Goal: Book appointment/travel/reservation

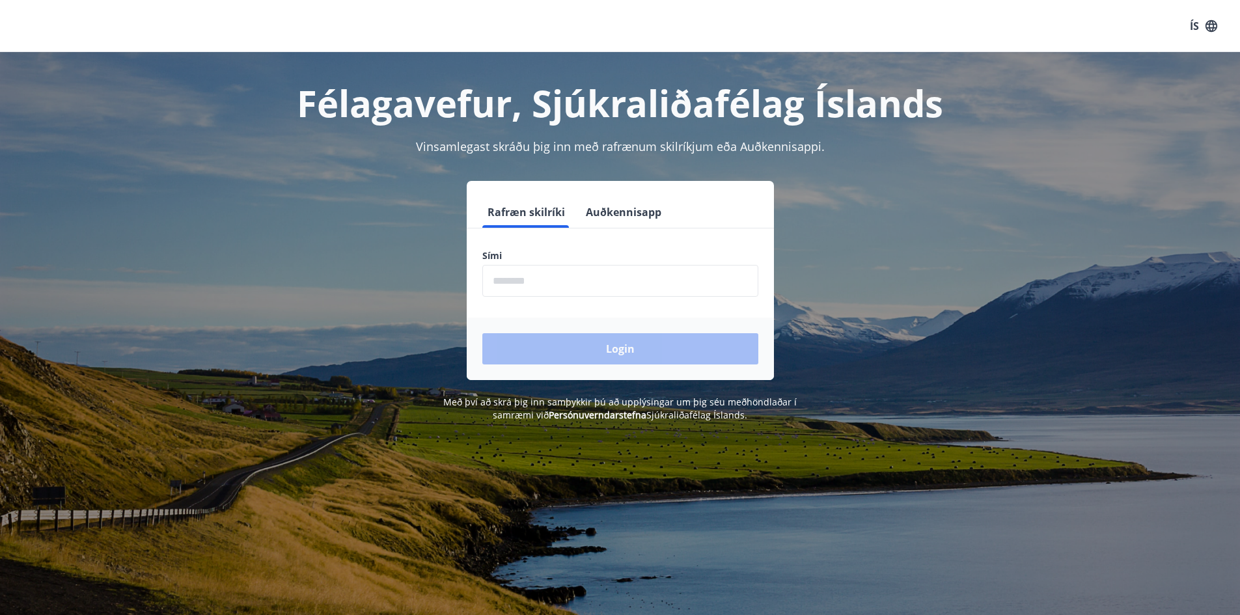
click at [605, 277] on input "phone" at bounding box center [620, 281] width 276 height 32
type input "********"
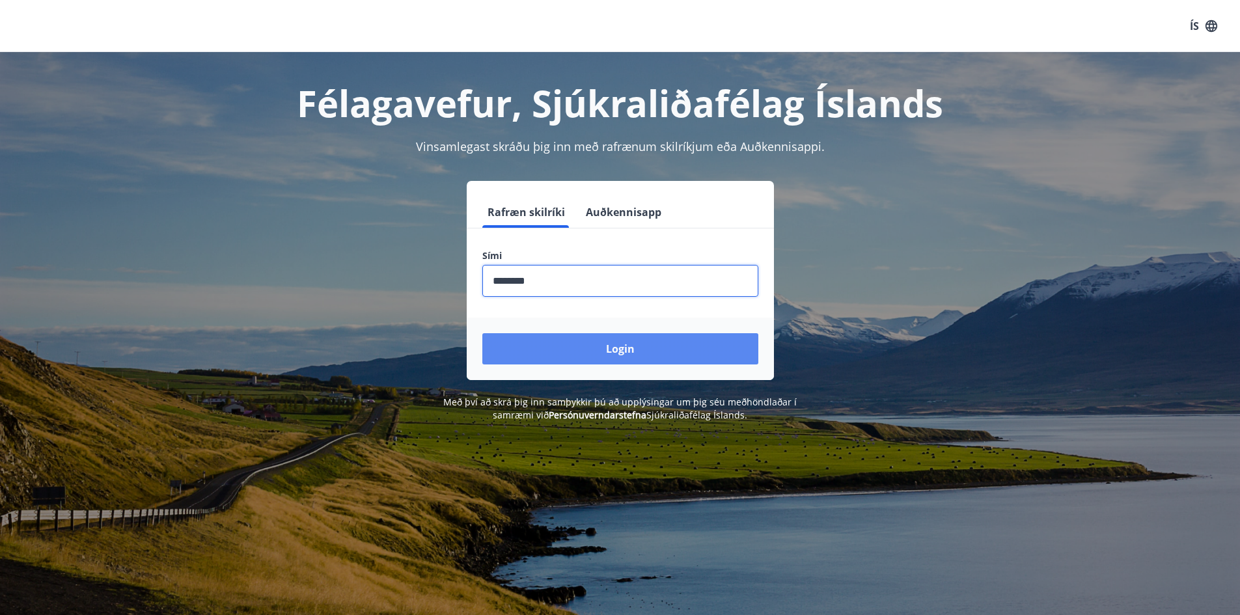
click at [644, 353] on button "Login" at bounding box center [620, 348] width 276 height 31
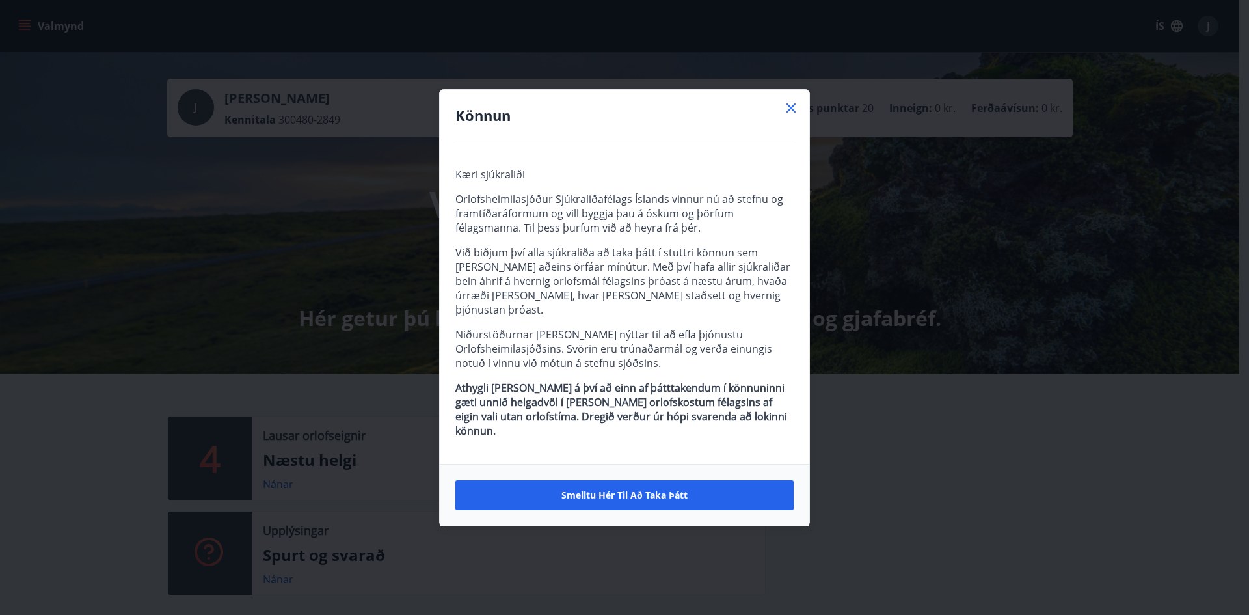
click at [792, 116] on icon at bounding box center [791, 108] width 16 height 16
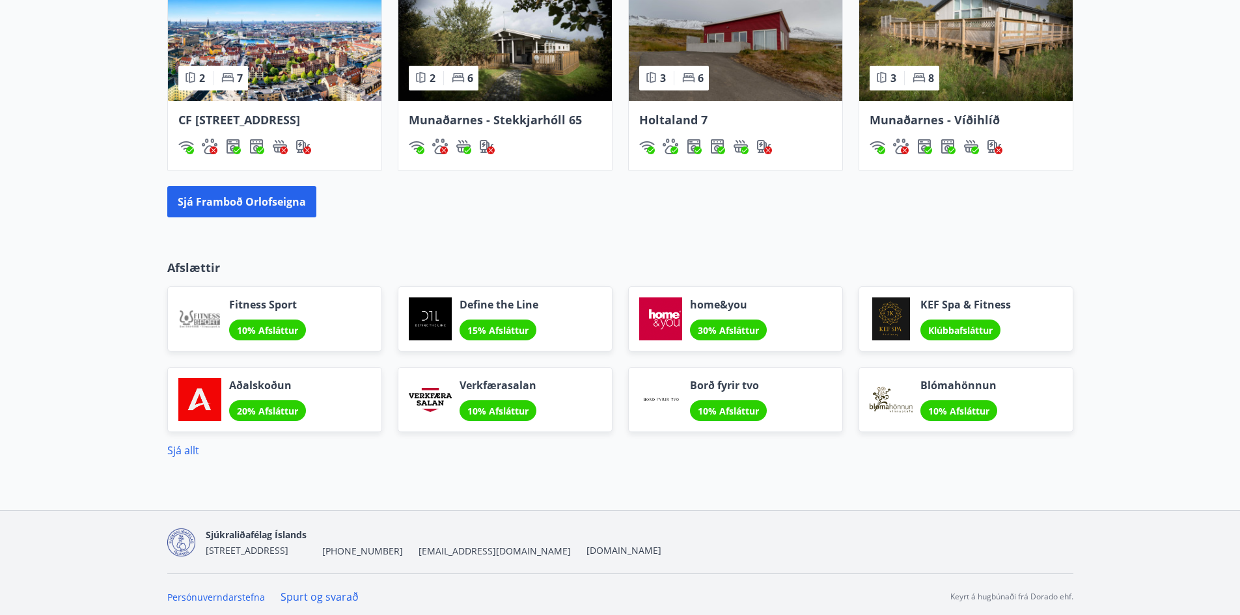
scroll to position [976, 0]
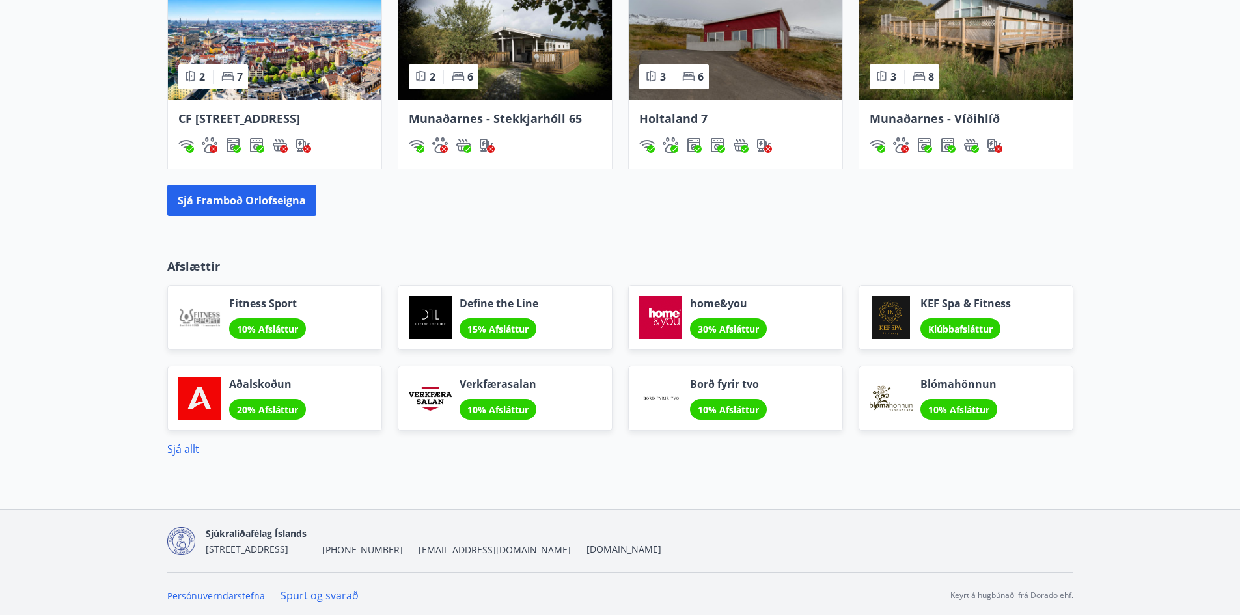
click at [739, 335] on span "30% Afsláttur" at bounding box center [728, 329] width 61 height 12
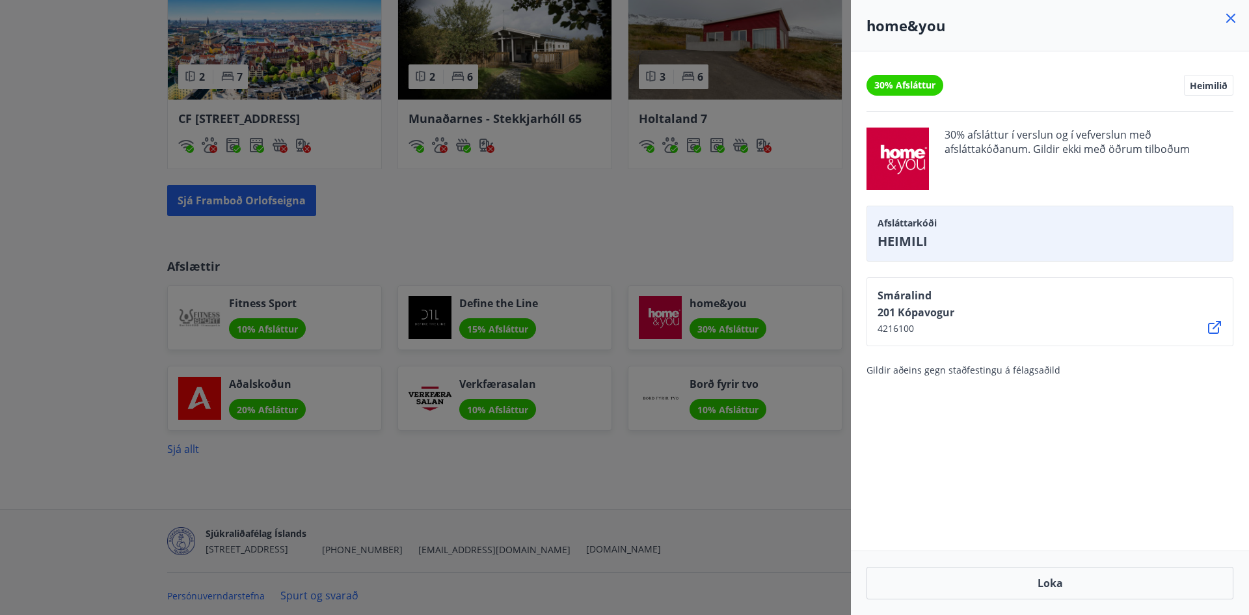
click at [1233, 16] on icon at bounding box center [1231, 18] width 9 height 9
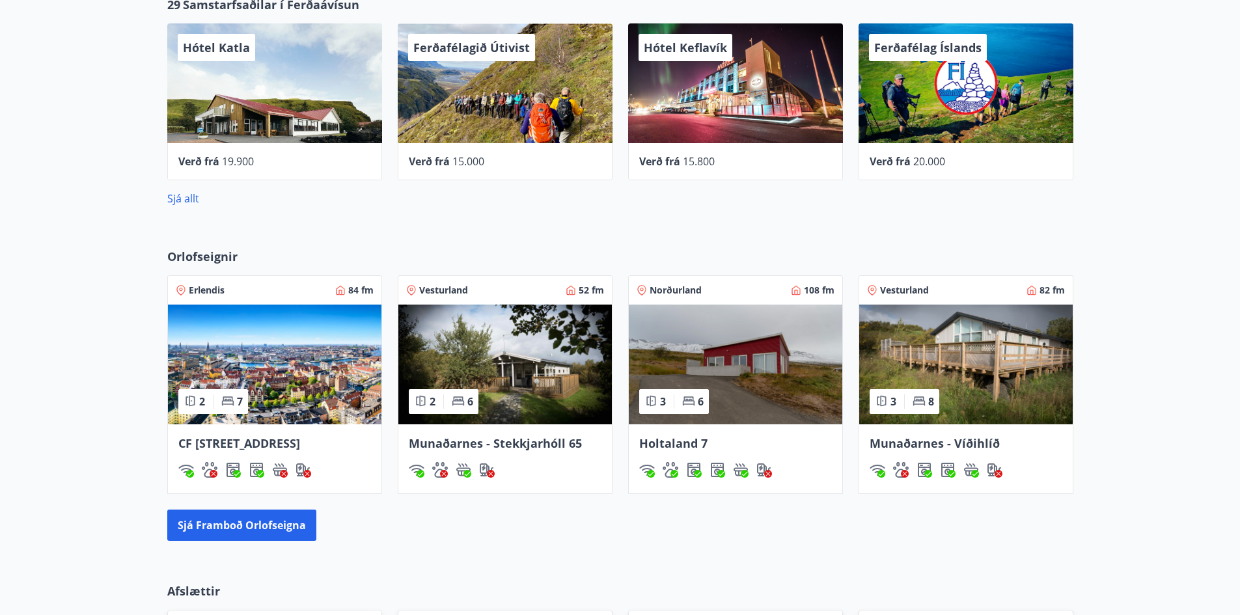
scroll to position [736, 0]
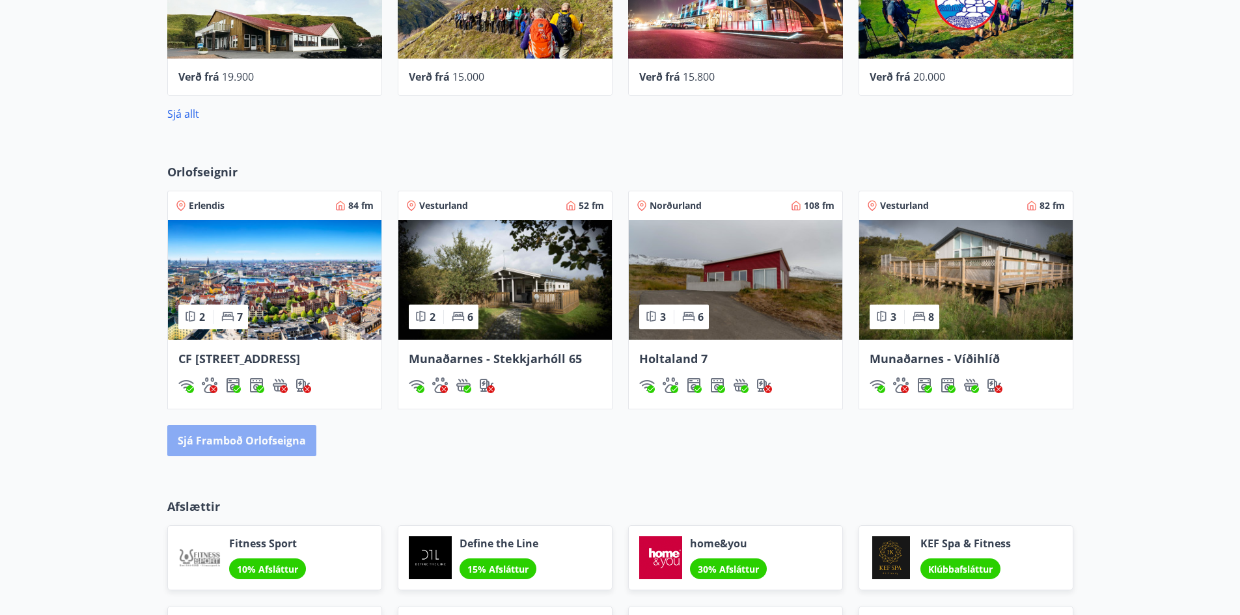
click at [299, 456] on button "Sjá framboð orlofseigna" at bounding box center [241, 440] width 149 height 31
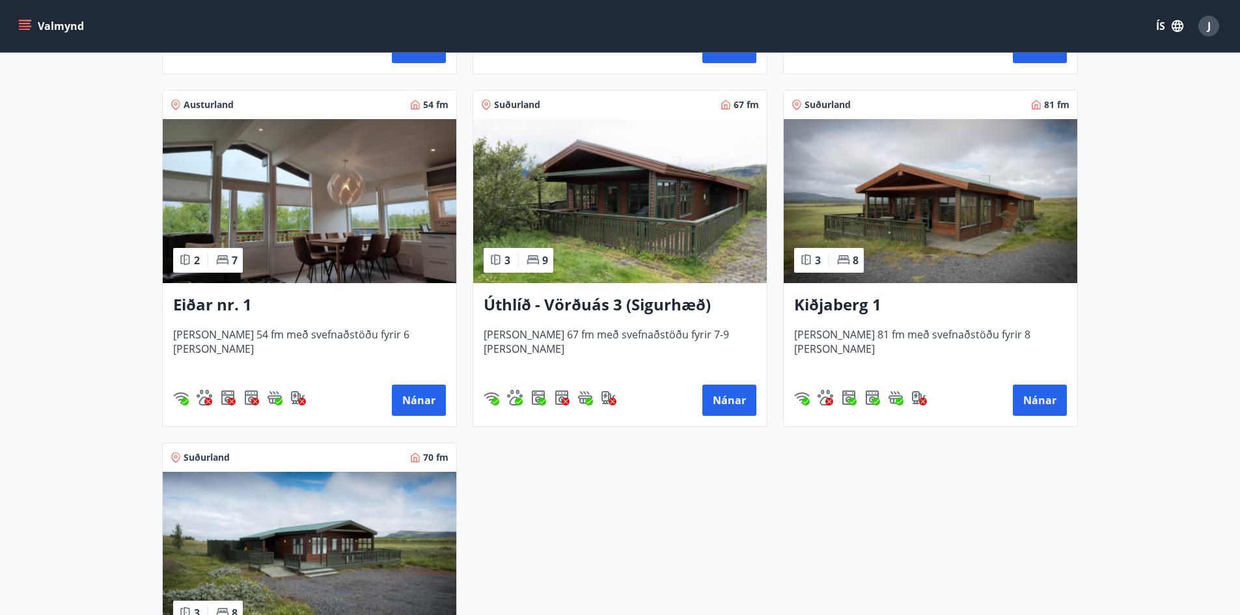
scroll to position [1566, 0]
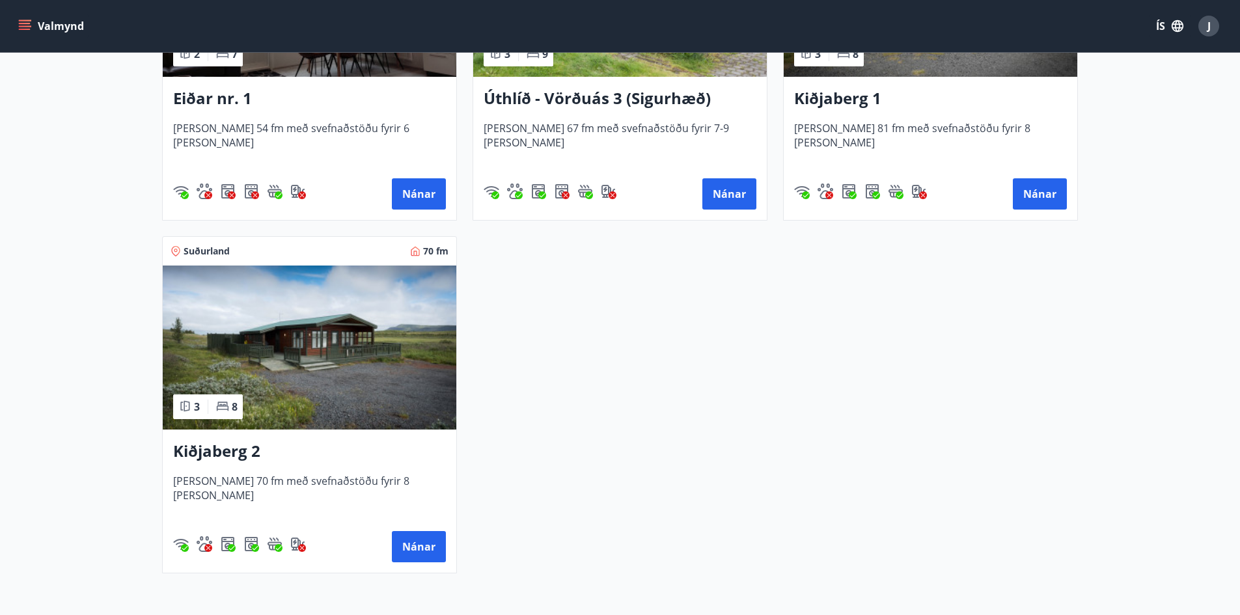
click at [271, 341] on img at bounding box center [309, 347] width 293 height 164
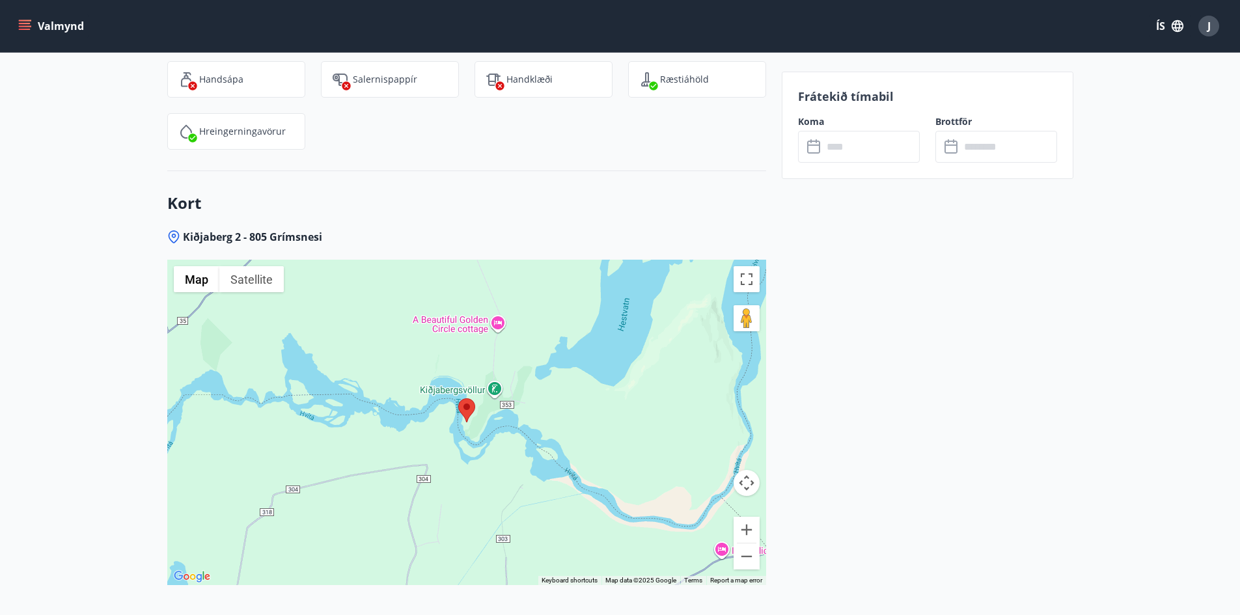
scroll to position [1952, 0]
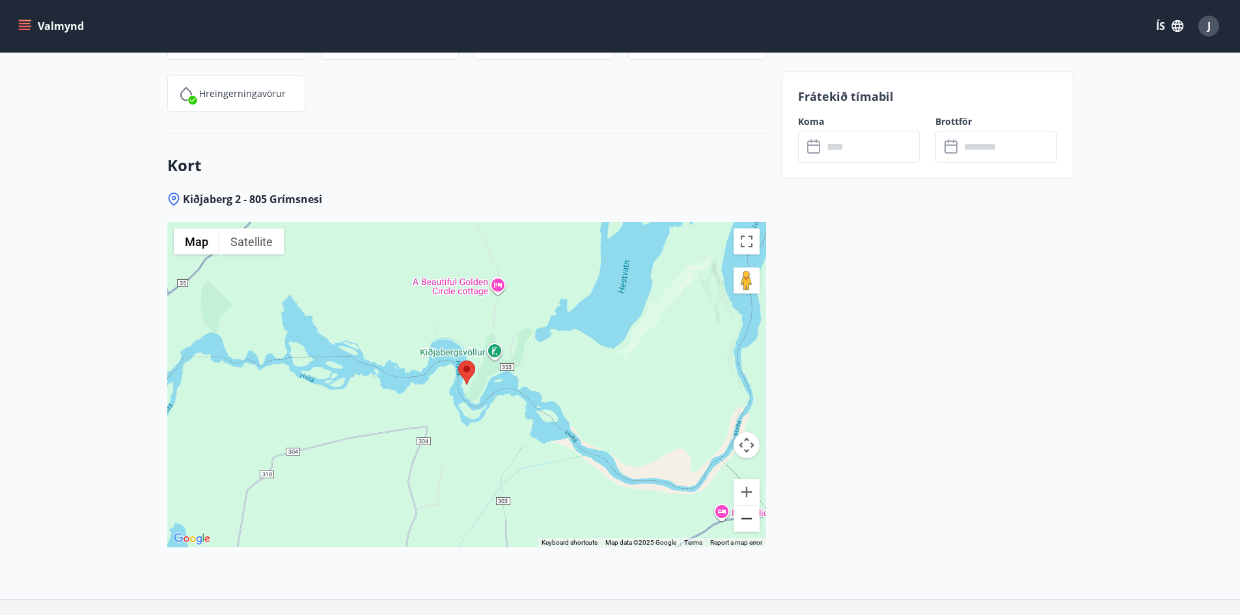
click at [750, 519] on button "Zoom out" at bounding box center [746, 519] width 26 height 26
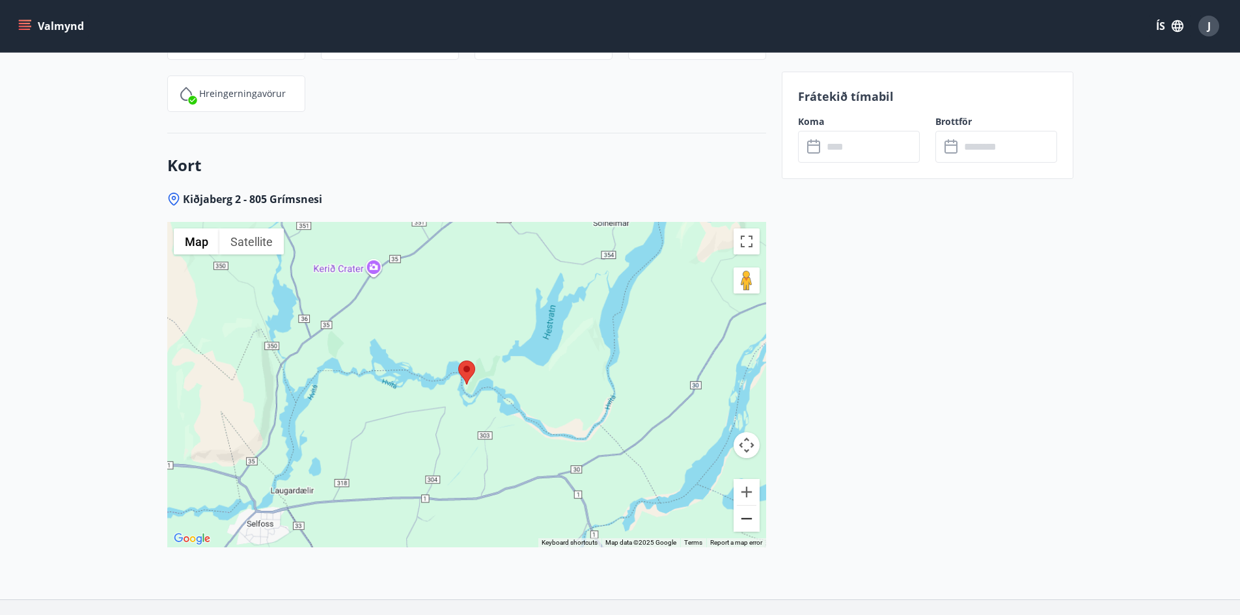
click at [750, 519] on button "Zoom out" at bounding box center [746, 519] width 26 height 26
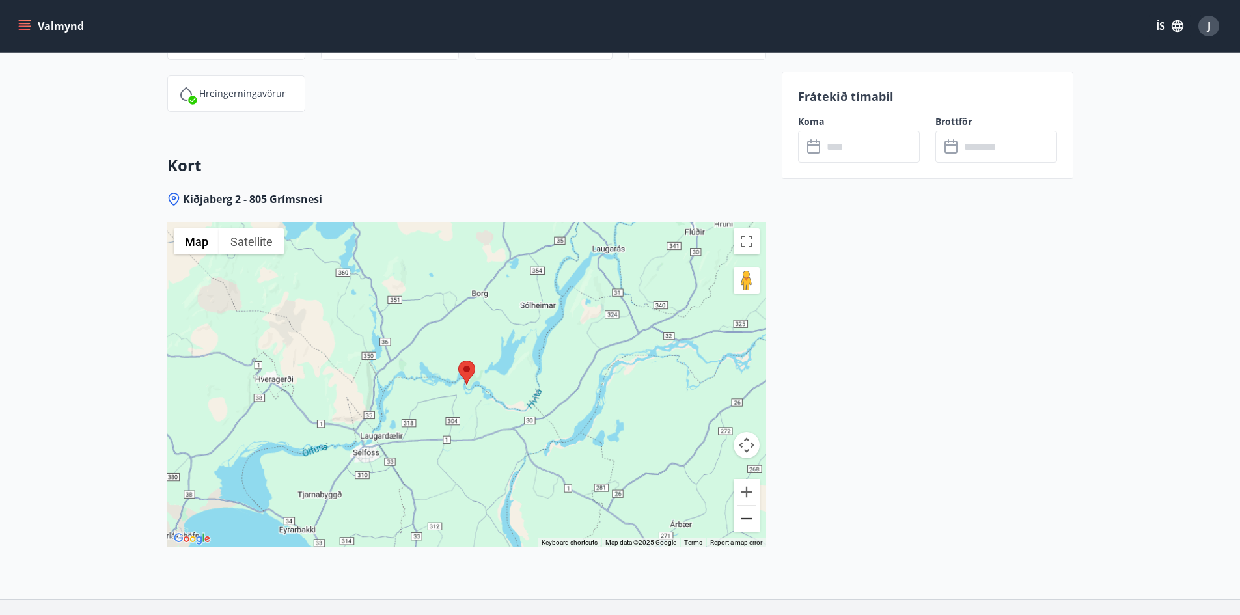
click at [750, 519] on button "Zoom out" at bounding box center [746, 519] width 26 height 26
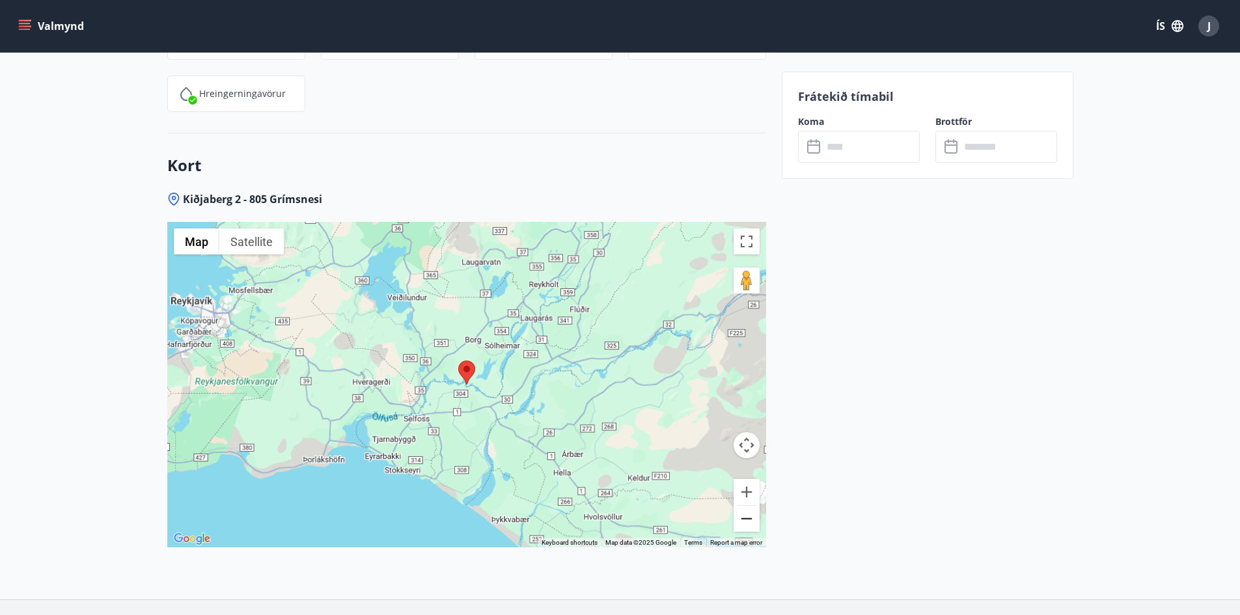
click at [750, 519] on button "Zoom out" at bounding box center [746, 519] width 26 height 26
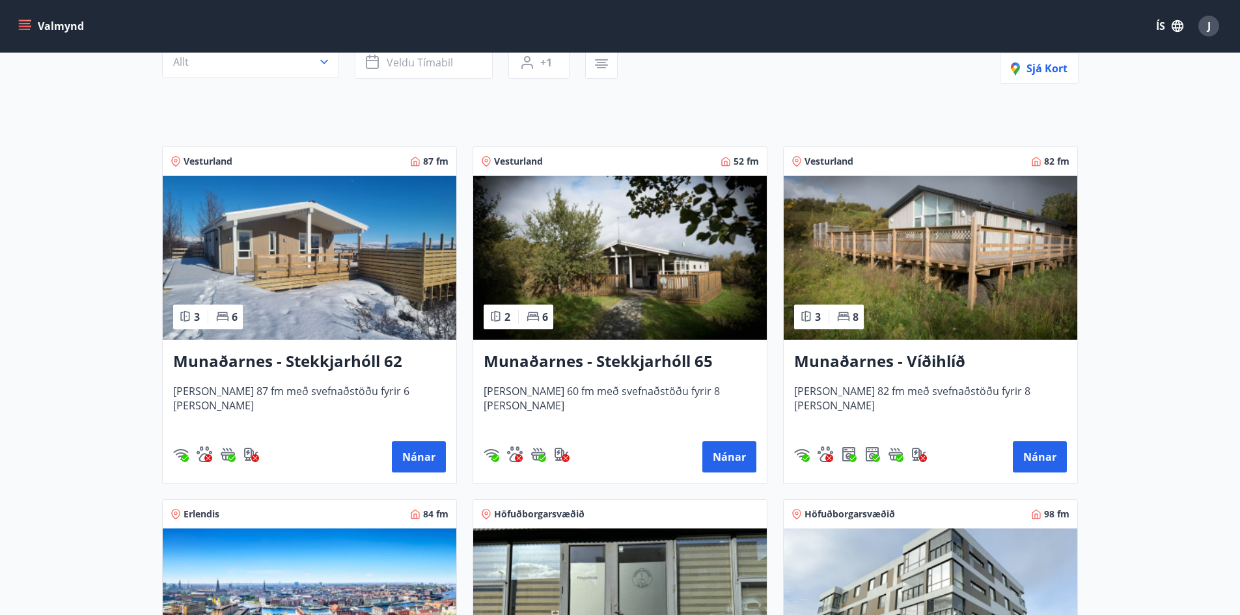
scroll to position [130, 0]
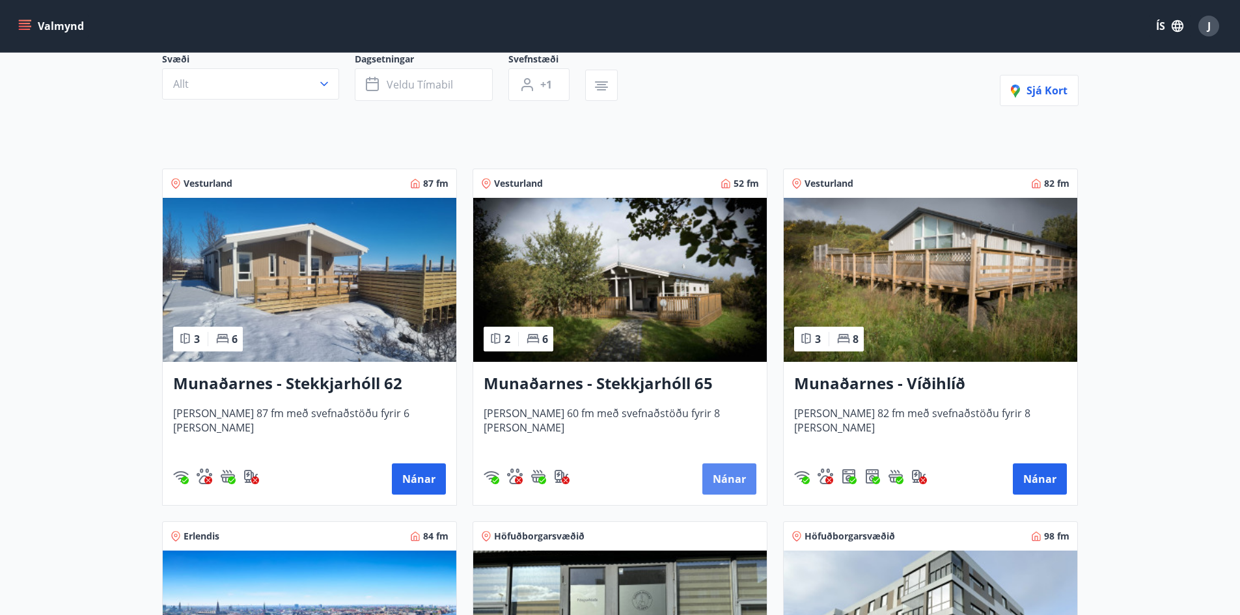
click at [731, 475] on button "Nánar" at bounding box center [729, 478] width 54 height 31
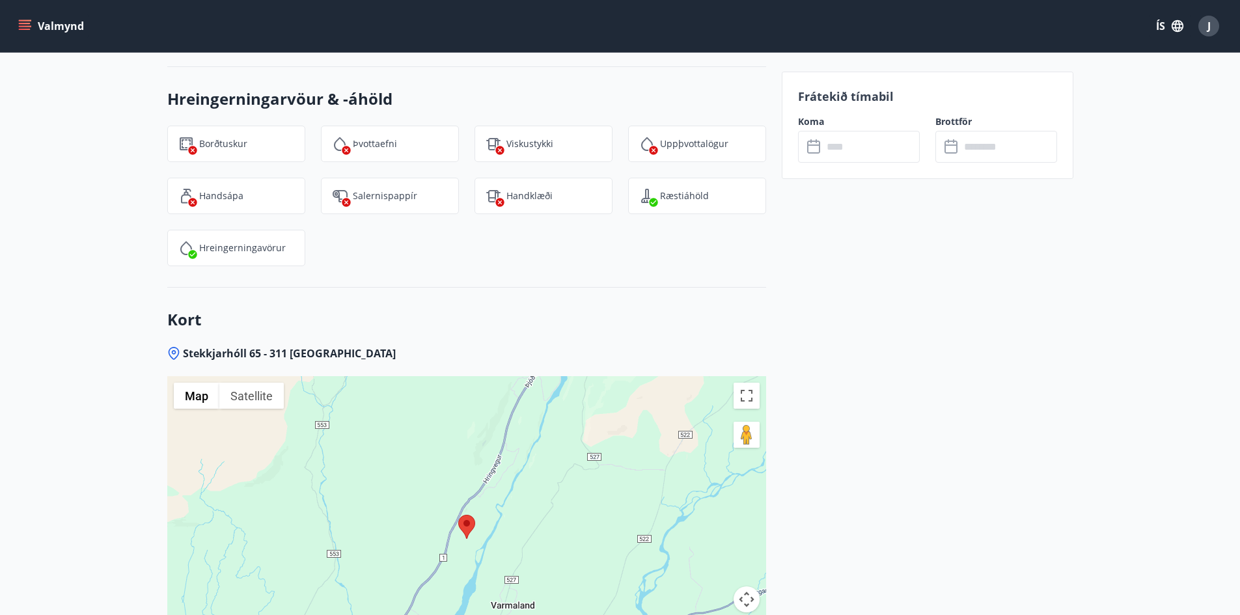
scroll to position [2070, 0]
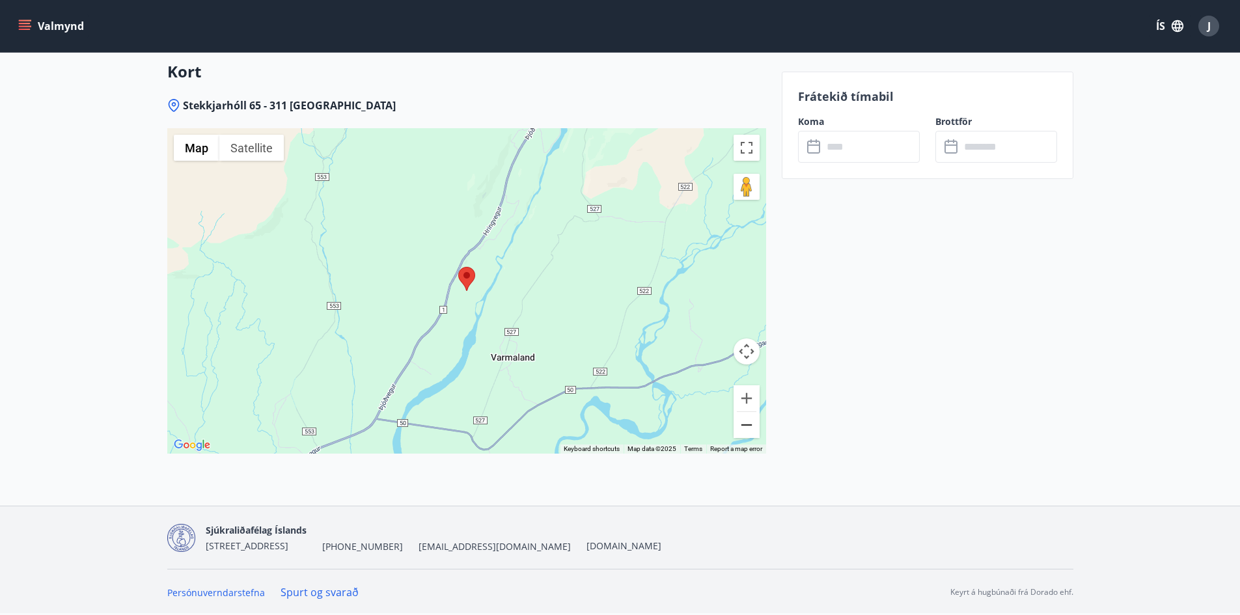
click at [752, 430] on button "Zoom out" at bounding box center [746, 425] width 26 height 26
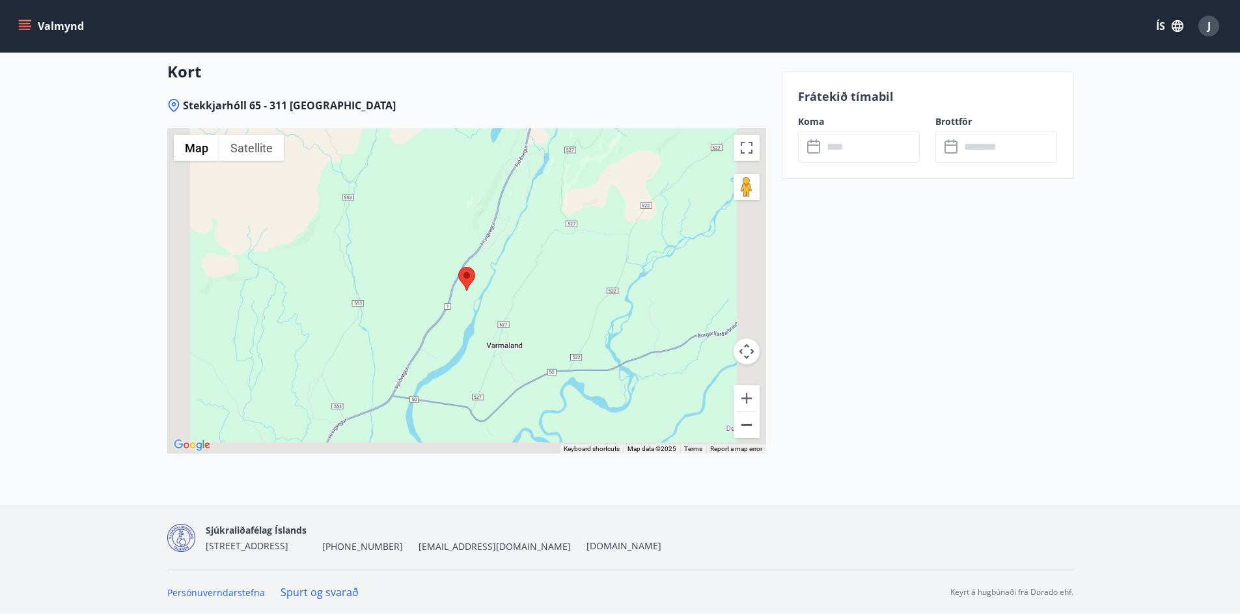
click at [752, 430] on button "Zoom out" at bounding box center [746, 425] width 26 height 26
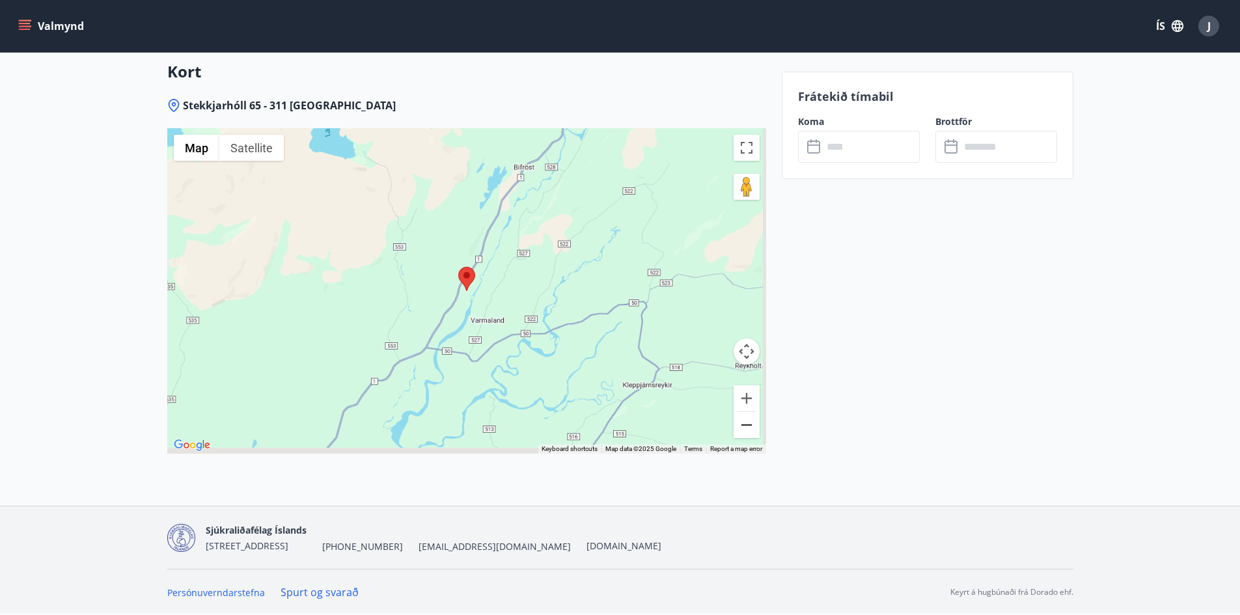
click at [752, 430] on button "Zoom out" at bounding box center [746, 425] width 26 height 26
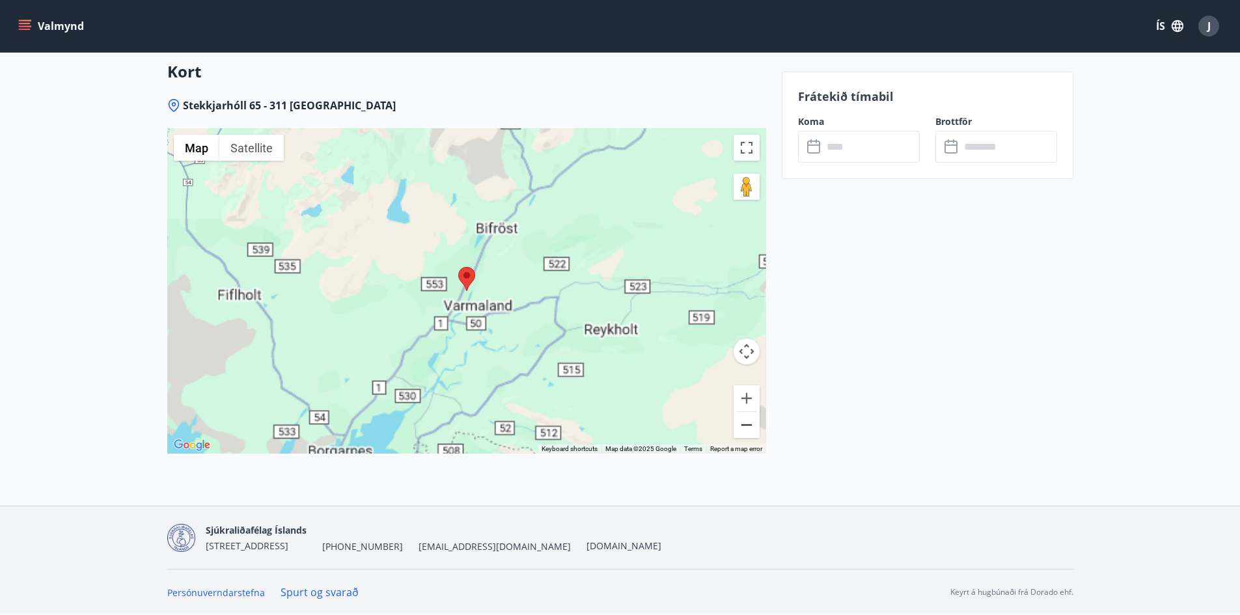
click at [752, 430] on button "Zoom out" at bounding box center [746, 425] width 26 height 26
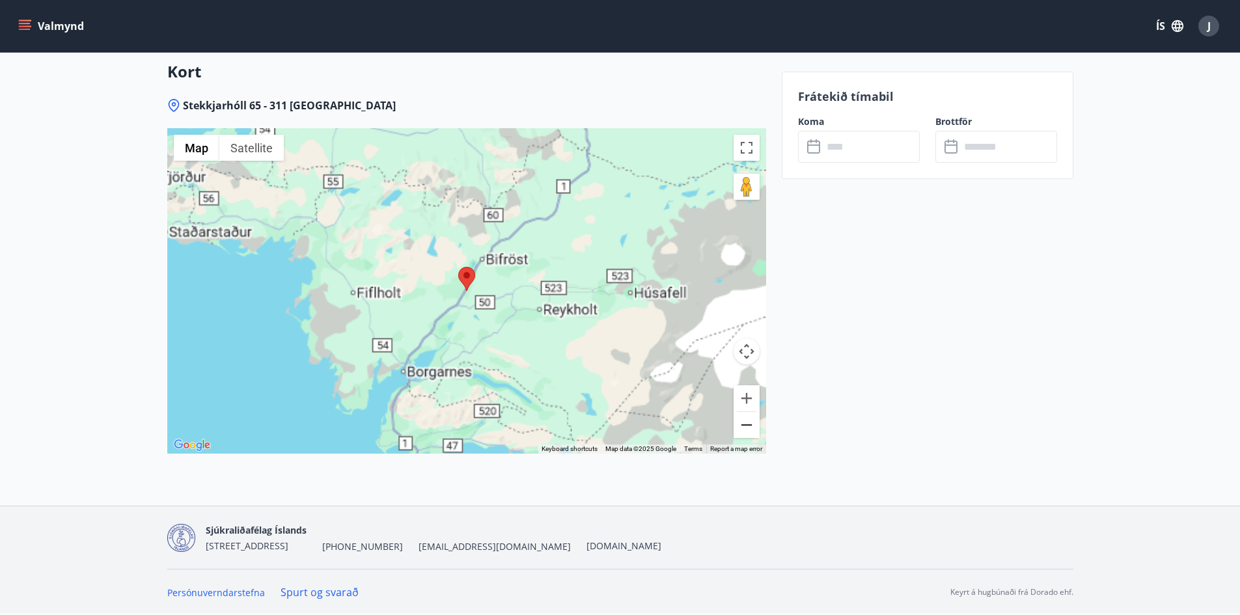
click at [752, 430] on button "Zoom out" at bounding box center [746, 425] width 26 height 26
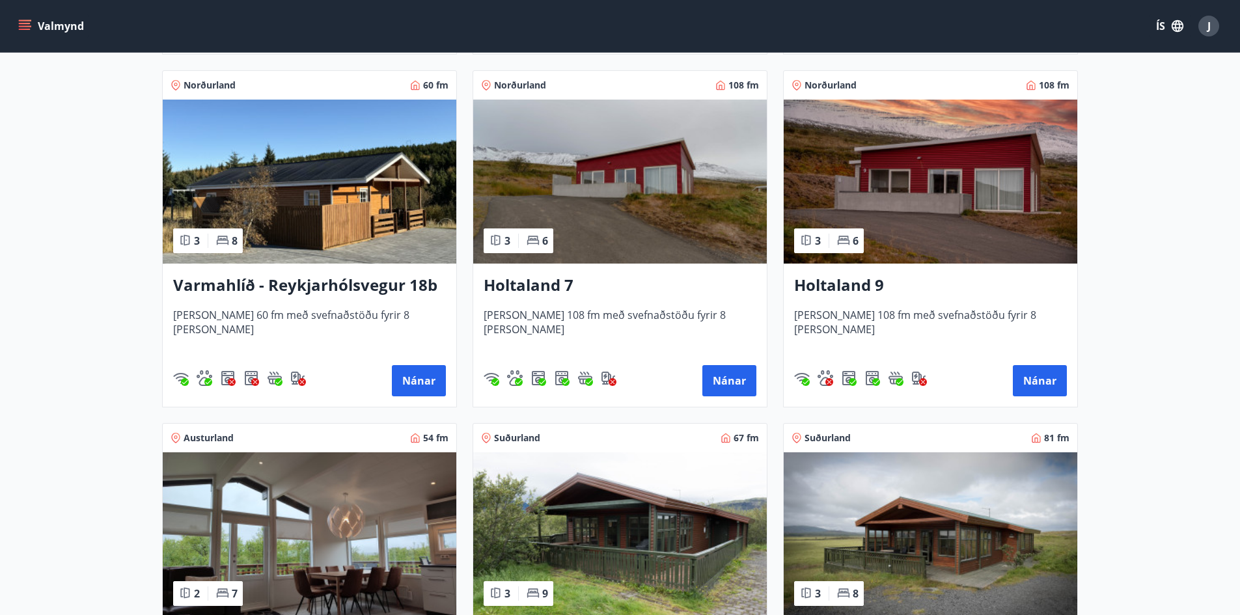
scroll to position [1301, 0]
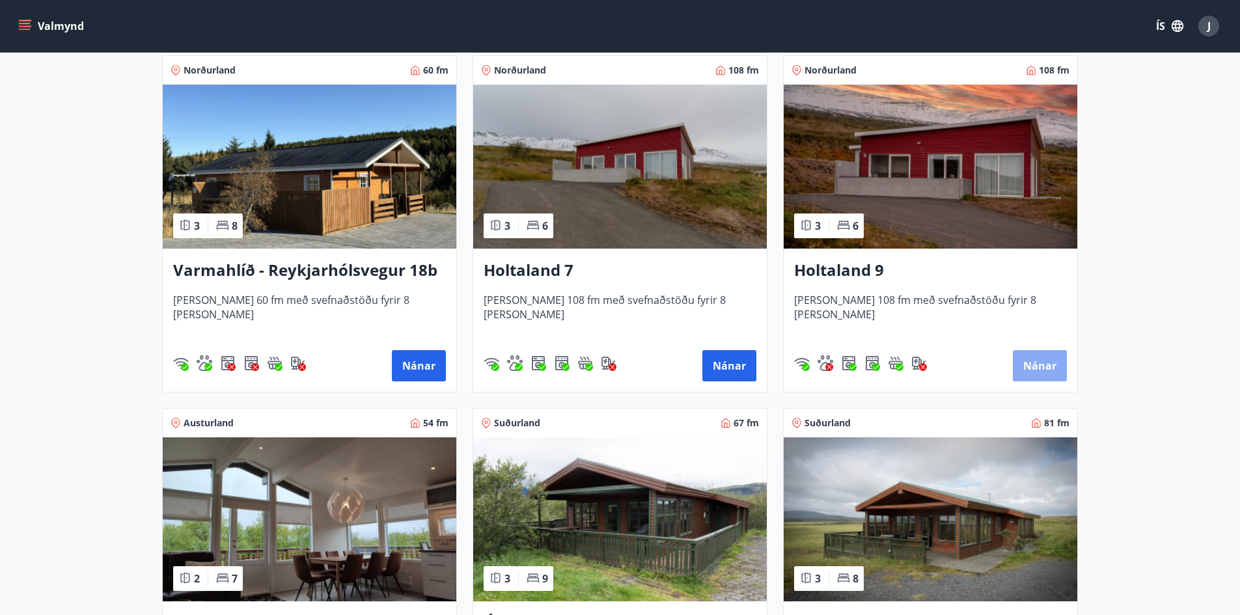
click at [1048, 366] on button "Nánar" at bounding box center [1039, 365] width 54 height 31
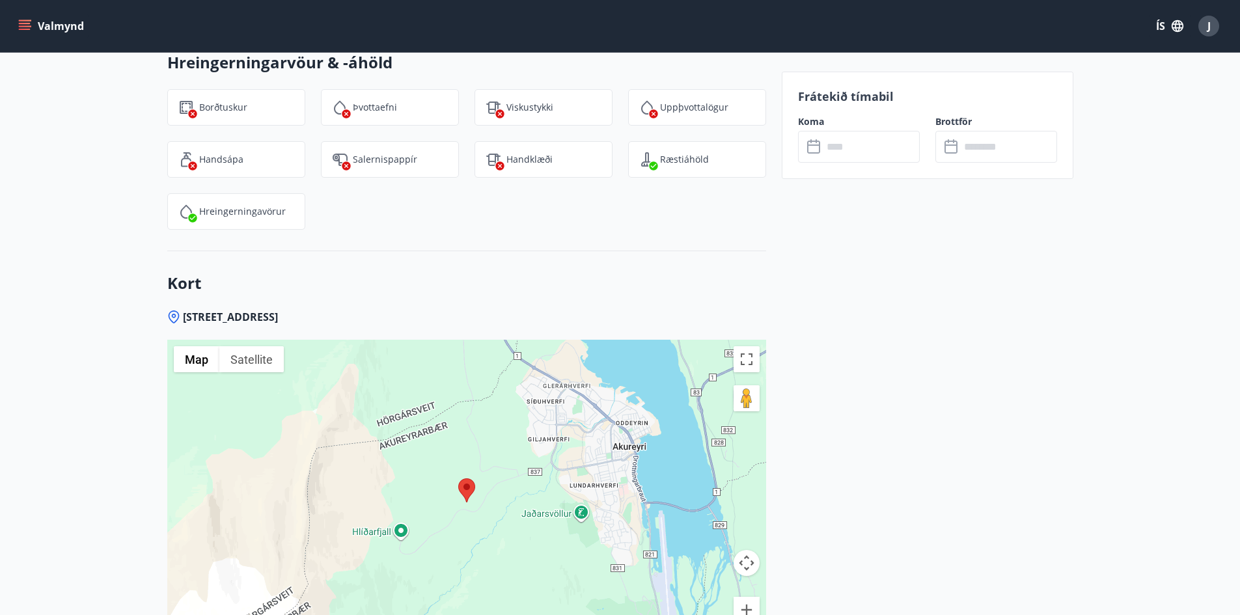
scroll to position [2129, 0]
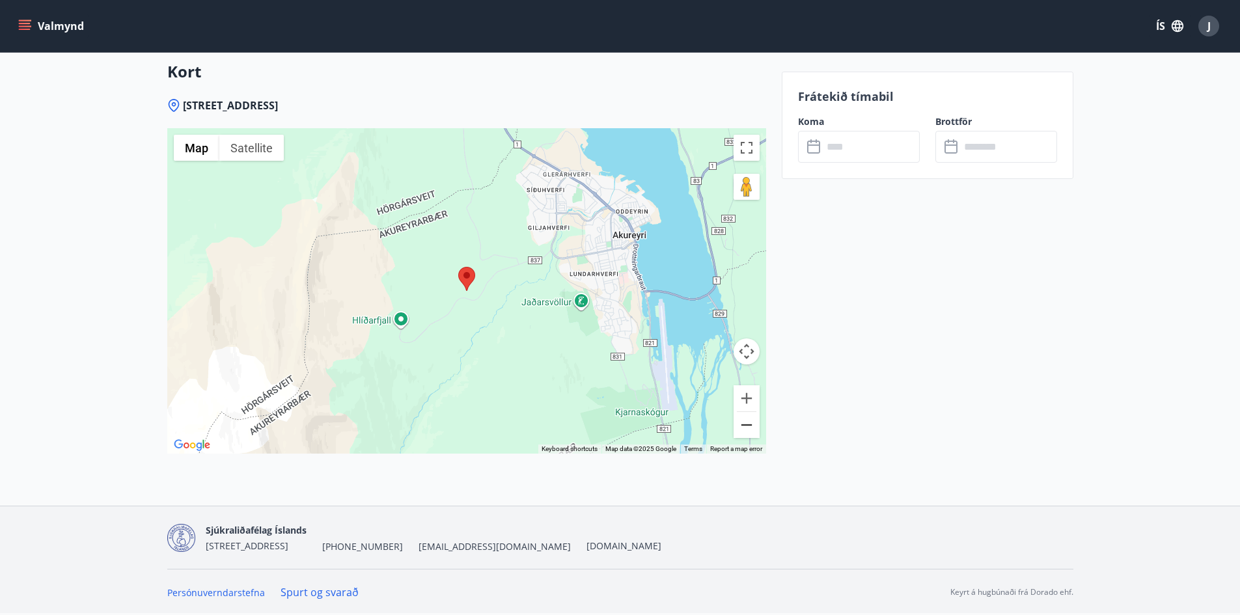
click at [745, 428] on button "Zoom out" at bounding box center [746, 425] width 26 height 26
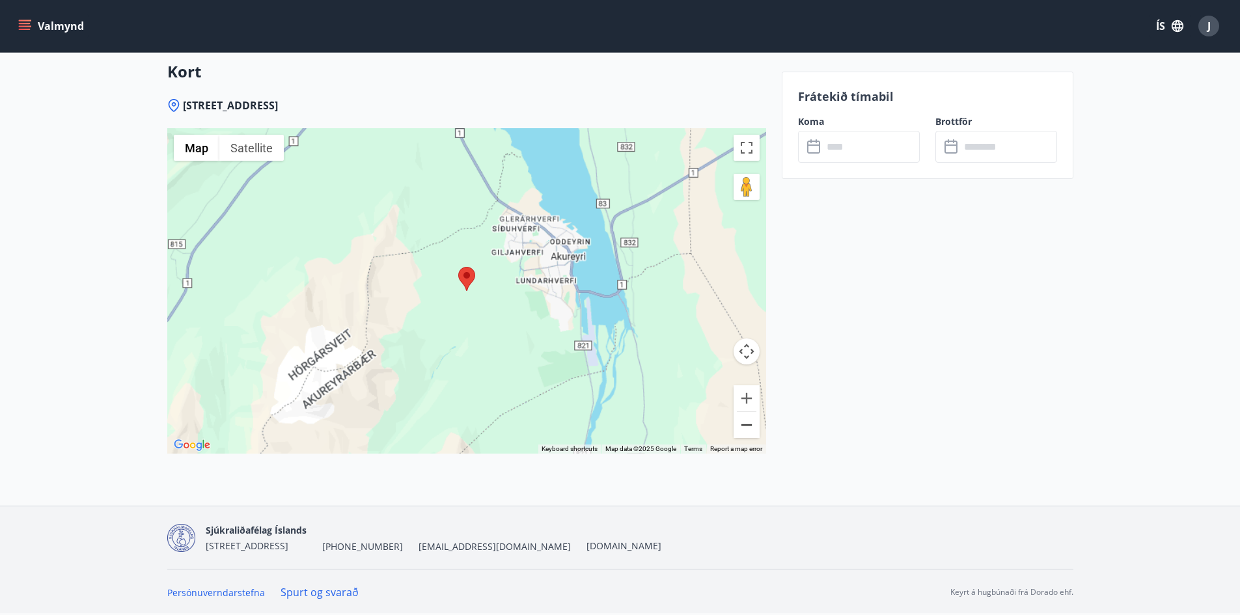
click at [745, 428] on button "Zoom out" at bounding box center [746, 425] width 26 height 26
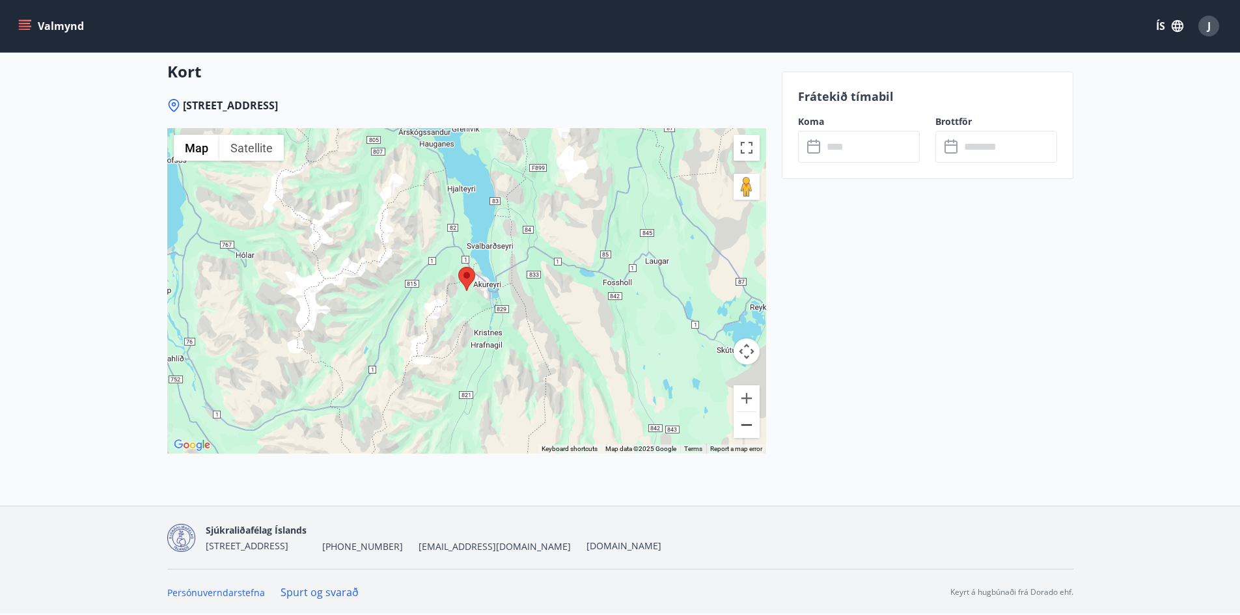
click at [745, 428] on button "Zoom out" at bounding box center [746, 425] width 26 height 26
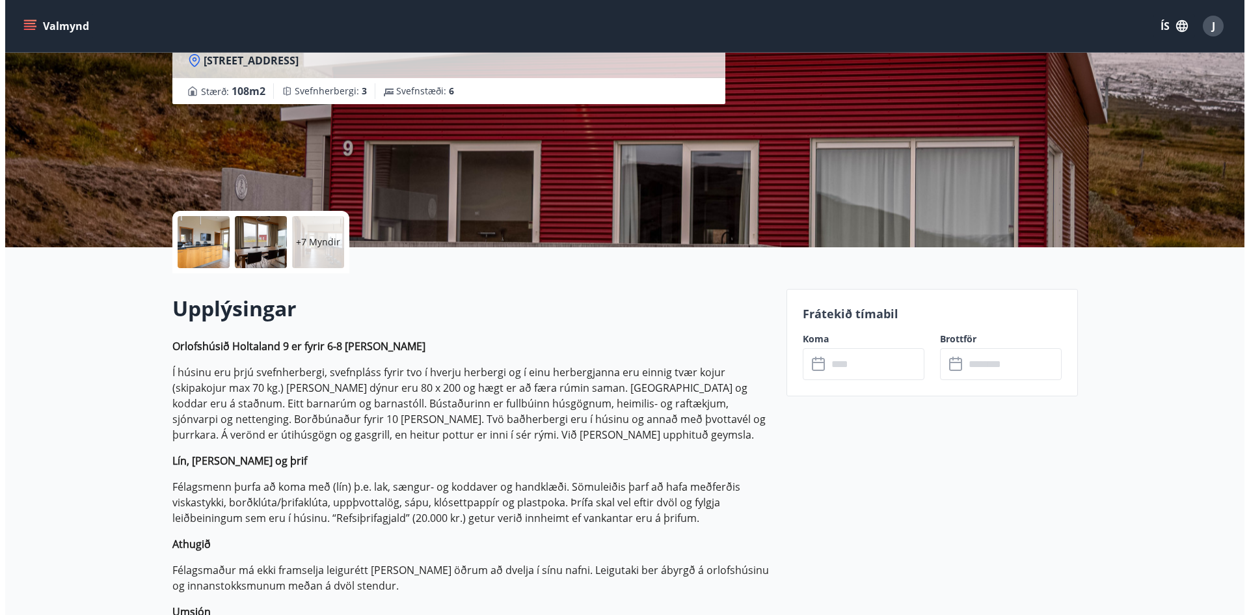
scroll to position [0, 0]
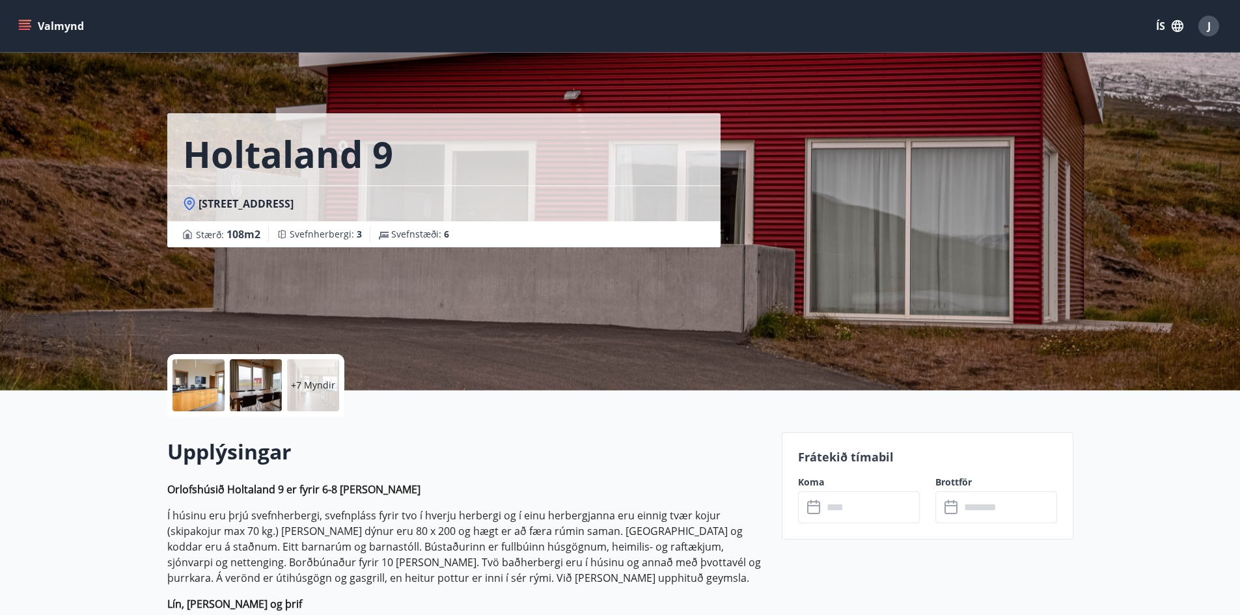
click at [264, 390] on div at bounding box center [256, 385] width 52 height 52
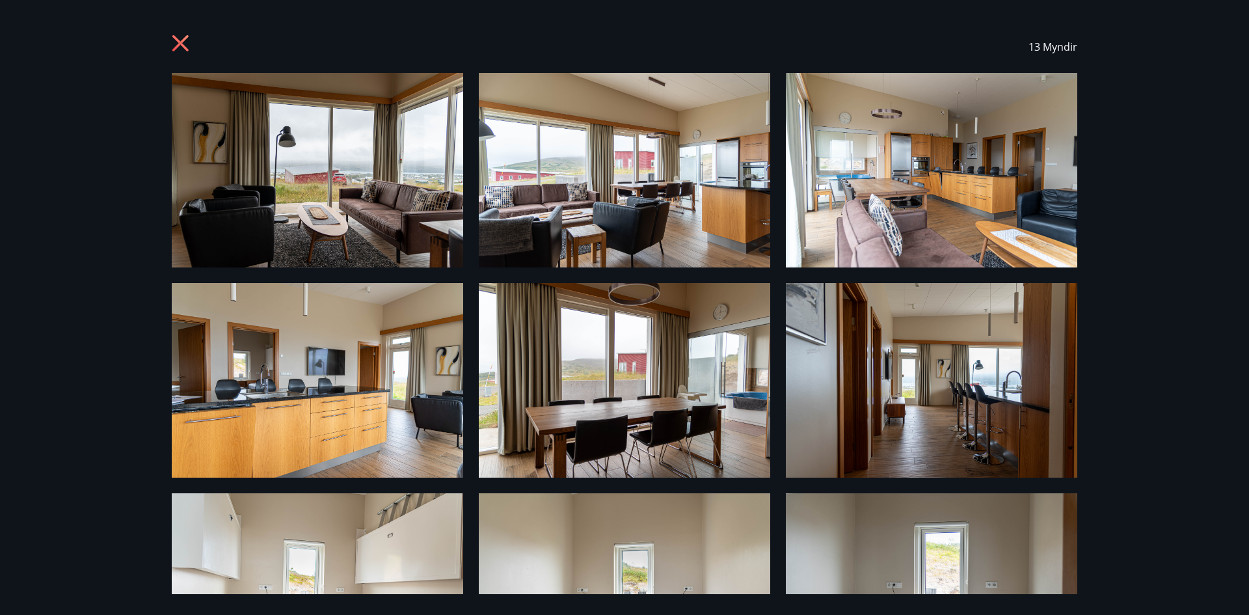
click at [182, 37] on icon at bounding box center [182, 44] width 21 height 21
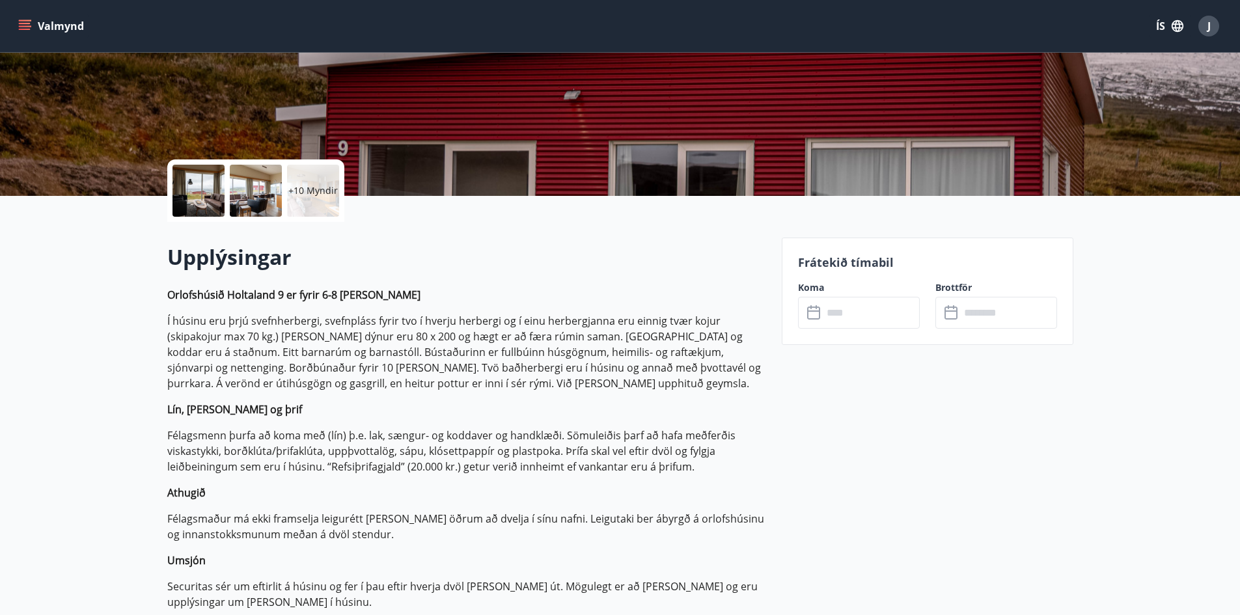
scroll to position [195, 0]
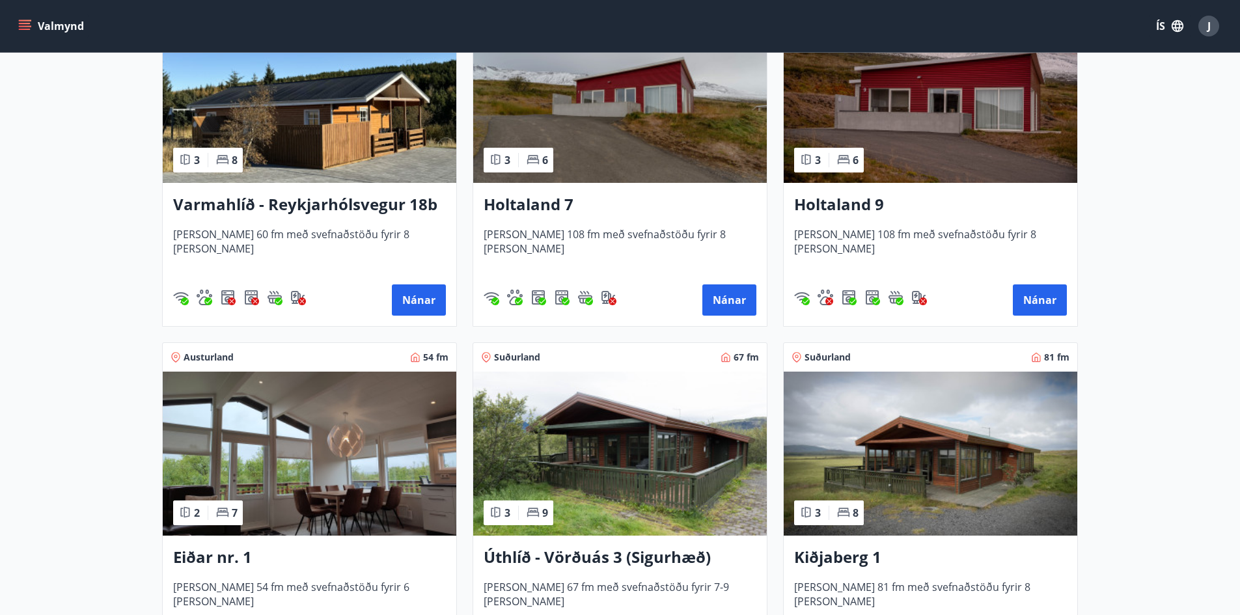
scroll to position [1432, 0]
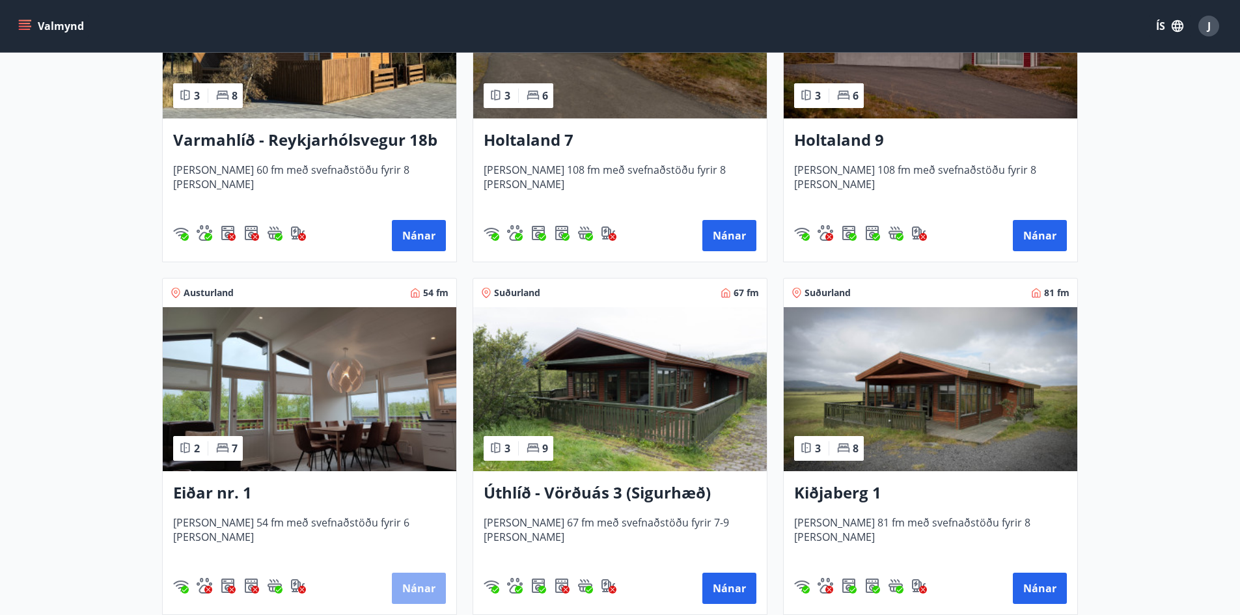
click at [429, 584] on button "Nánar" at bounding box center [419, 588] width 54 height 31
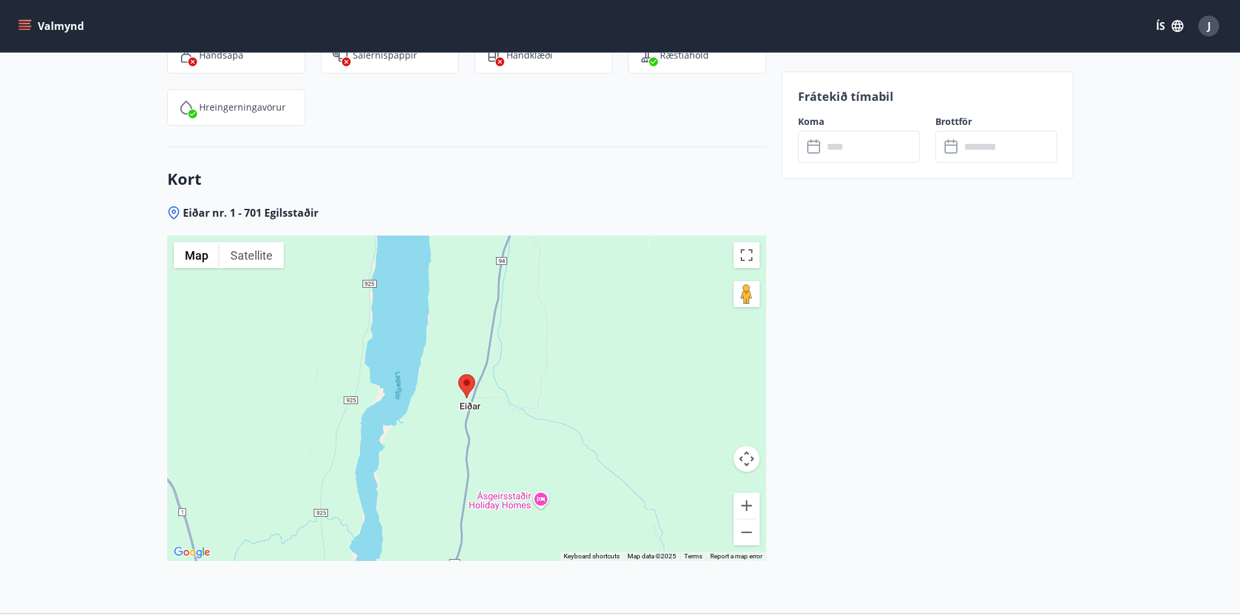
scroll to position [1966, 0]
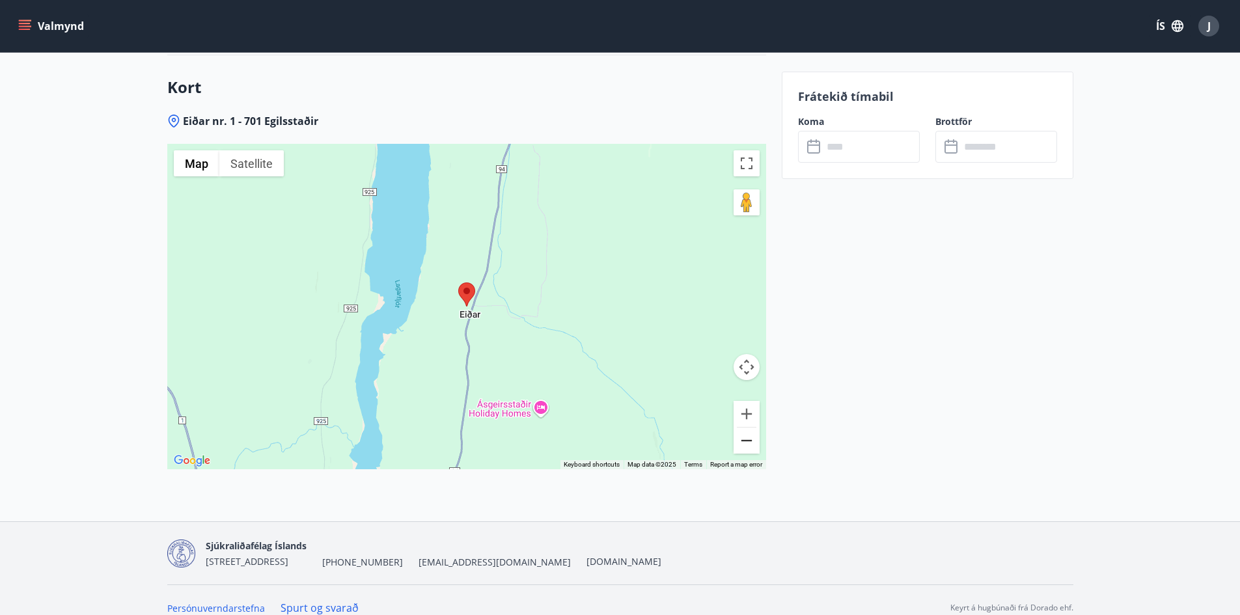
click at [744, 427] on button "Zoom out" at bounding box center [746, 440] width 26 height 26
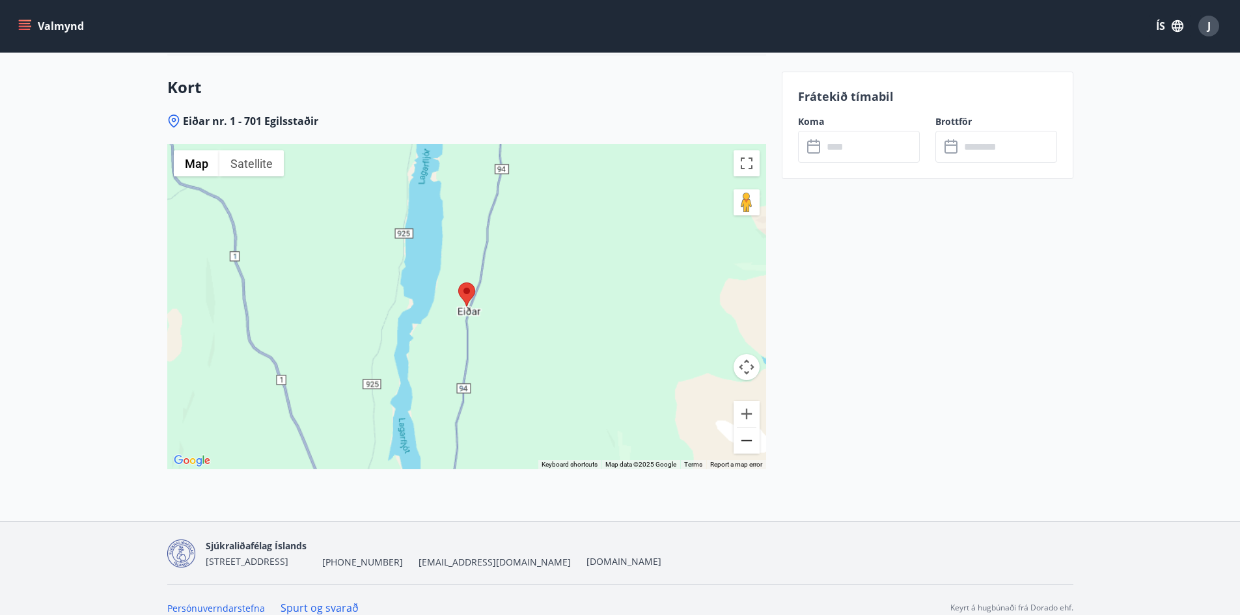
click at [744, 427] on button "Zoom out" at bounding box center [746, 440] width 26 height 26
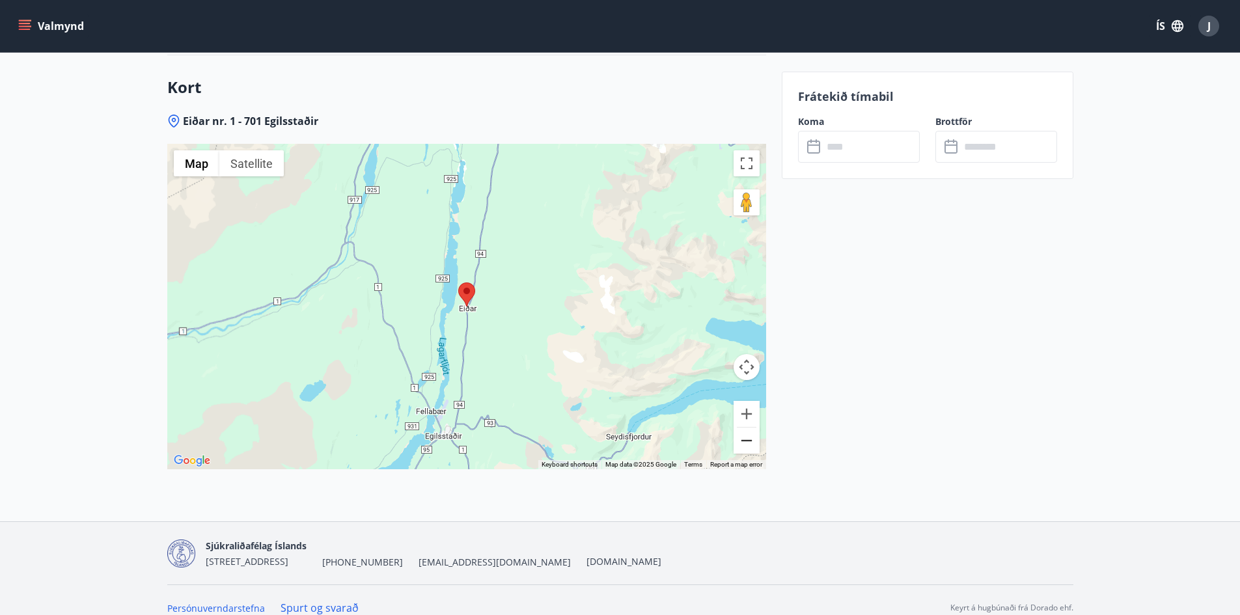
click at [744, 427] on button "Zoom out" at bounding box center [746, 440] width 26 height 26
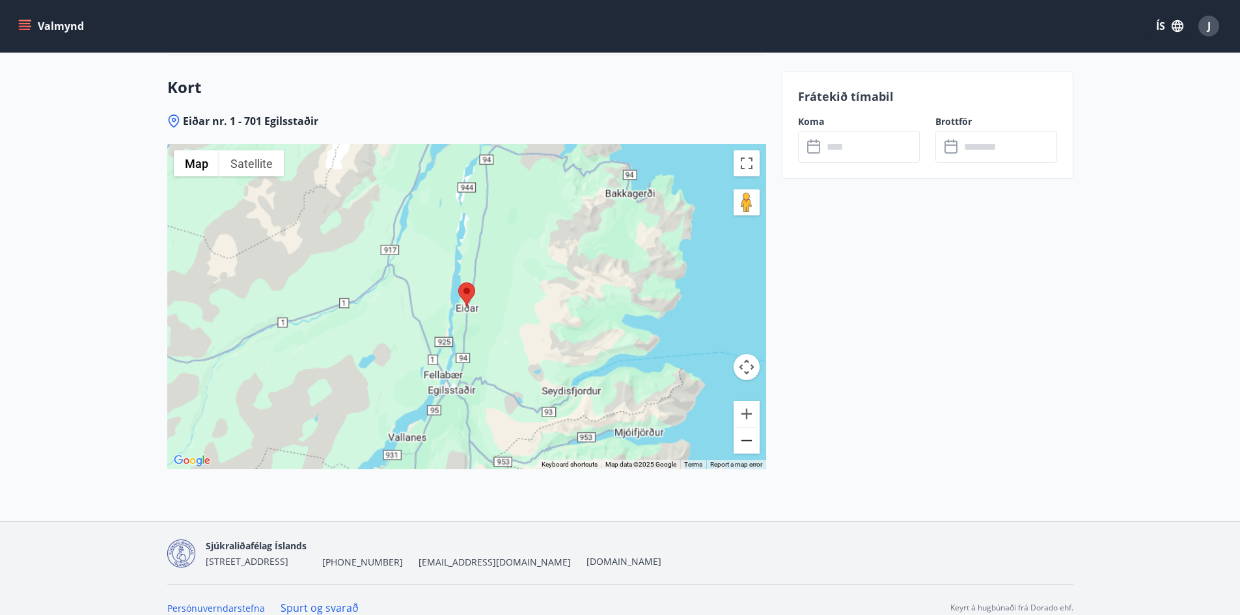
click at [744, 427] on button "Zoom out" at bounding box center [746, 440] width 26 height 26
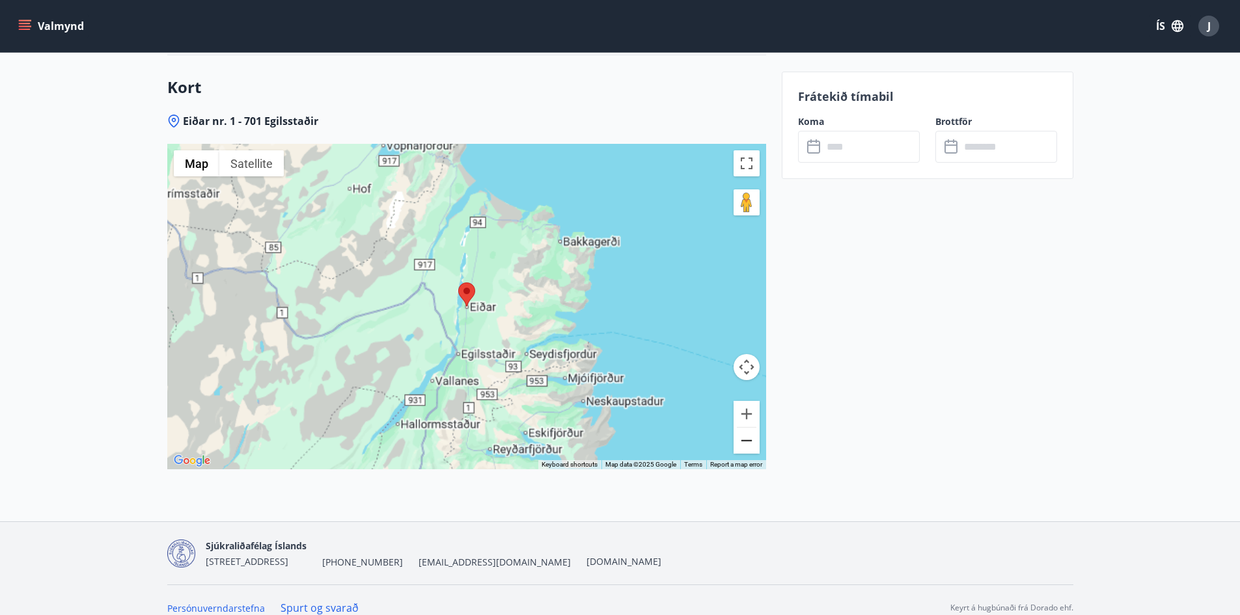
click at [744, 427] on button "Zoom out" at bounding box center [746, 440] width 26 height 26
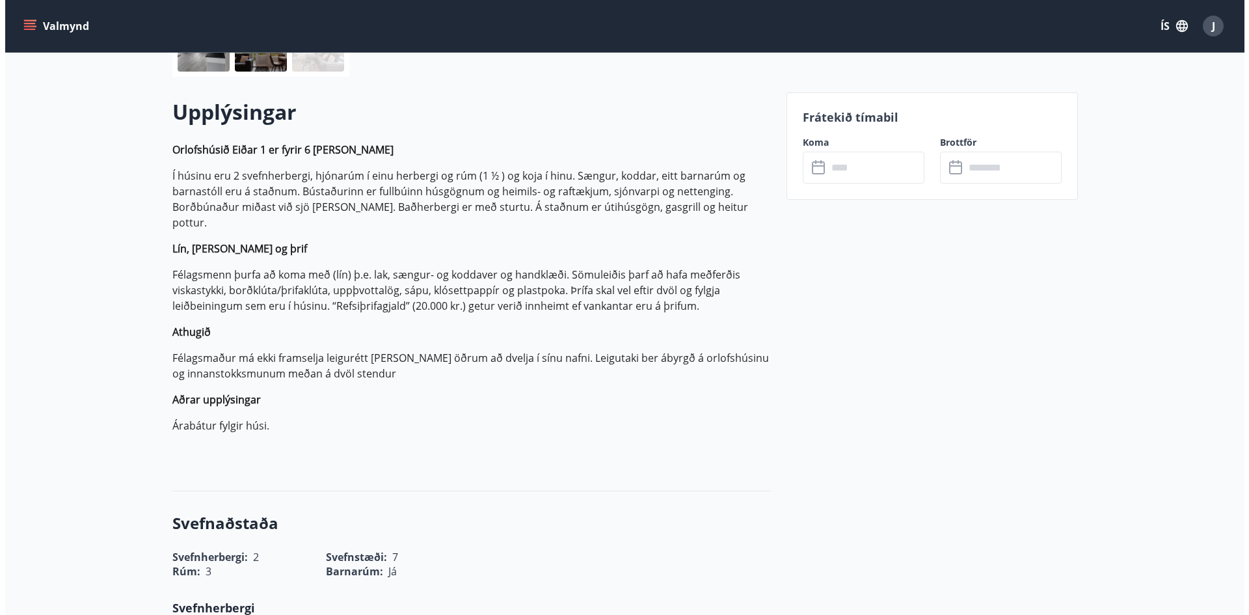
scroll to position [0, 0]
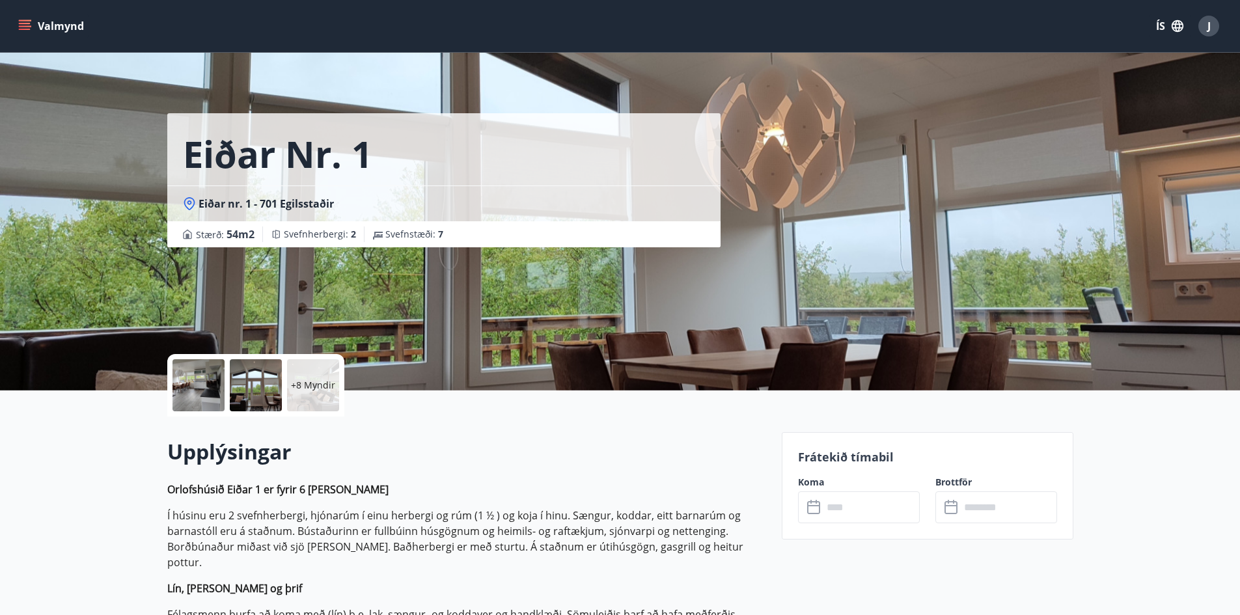
click at [190, 396] on div at bounding box center [198, 385] width 52 height 52
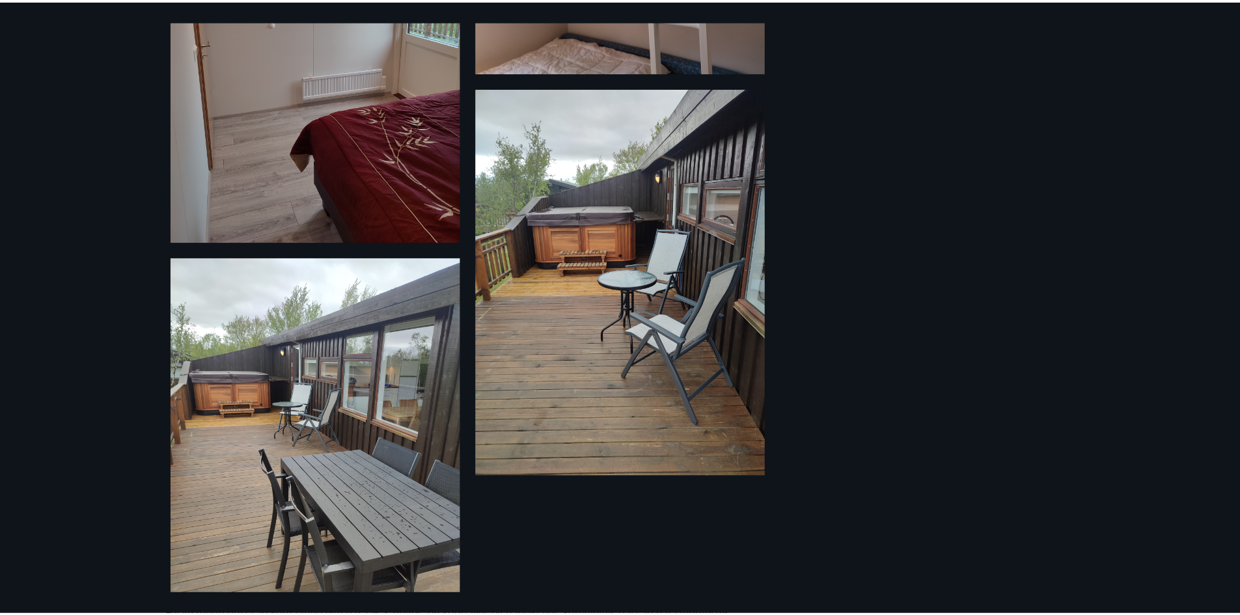
scroll to position [1487, 0]
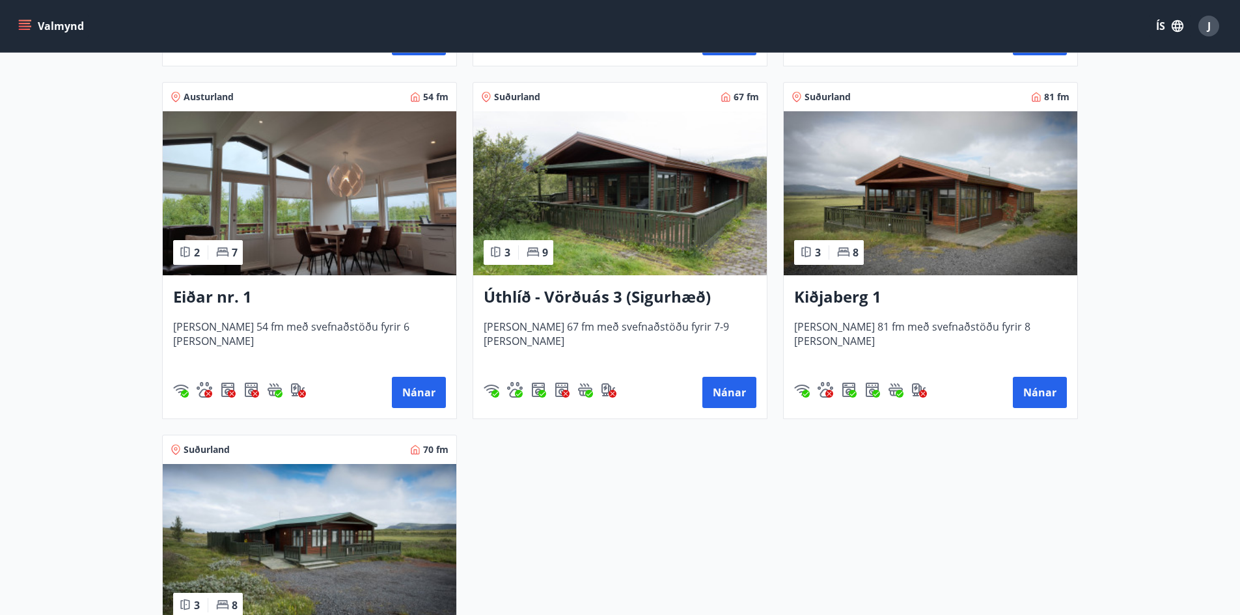
scroll to position [1627, 0]
click at [1033, 388] on button "Nánar" at bounding box center [1039, 392] width 54 height 31
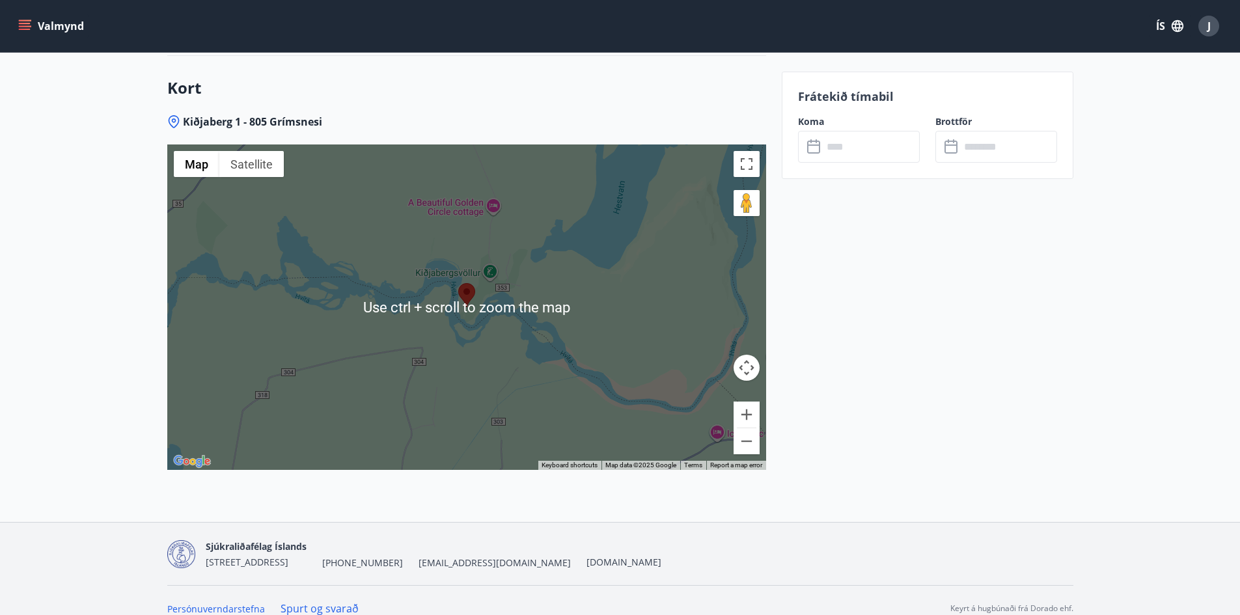
scroll to position [2046, 0]
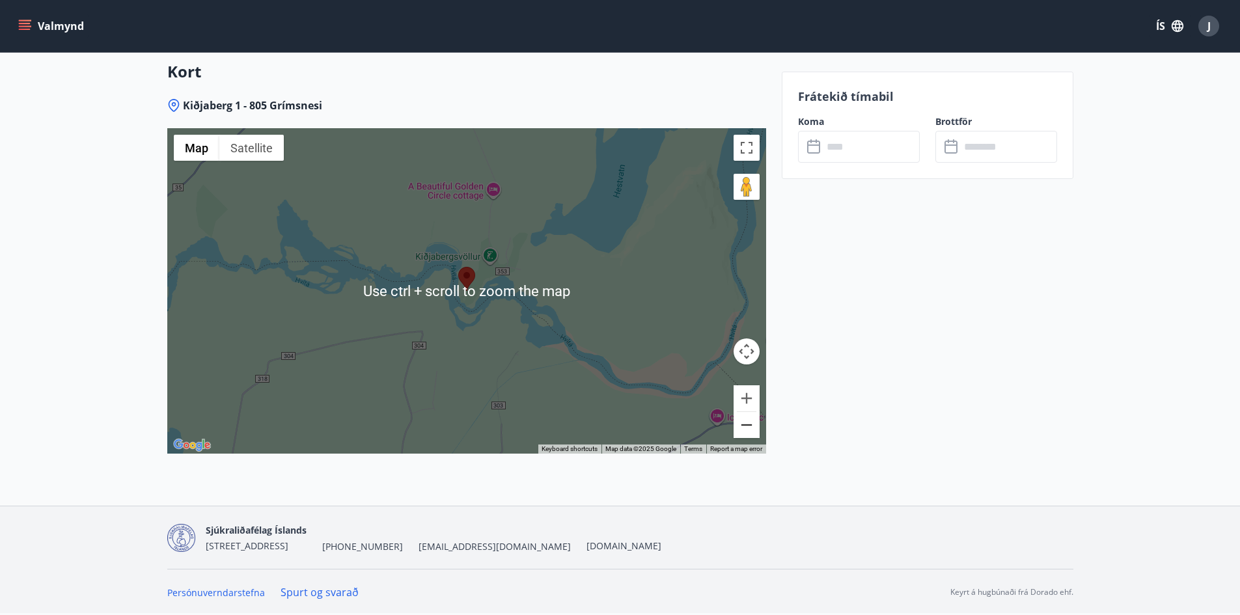
click at [748, 429] on button "Zoom out" at bounding box center [746, 425] width 26 height 26
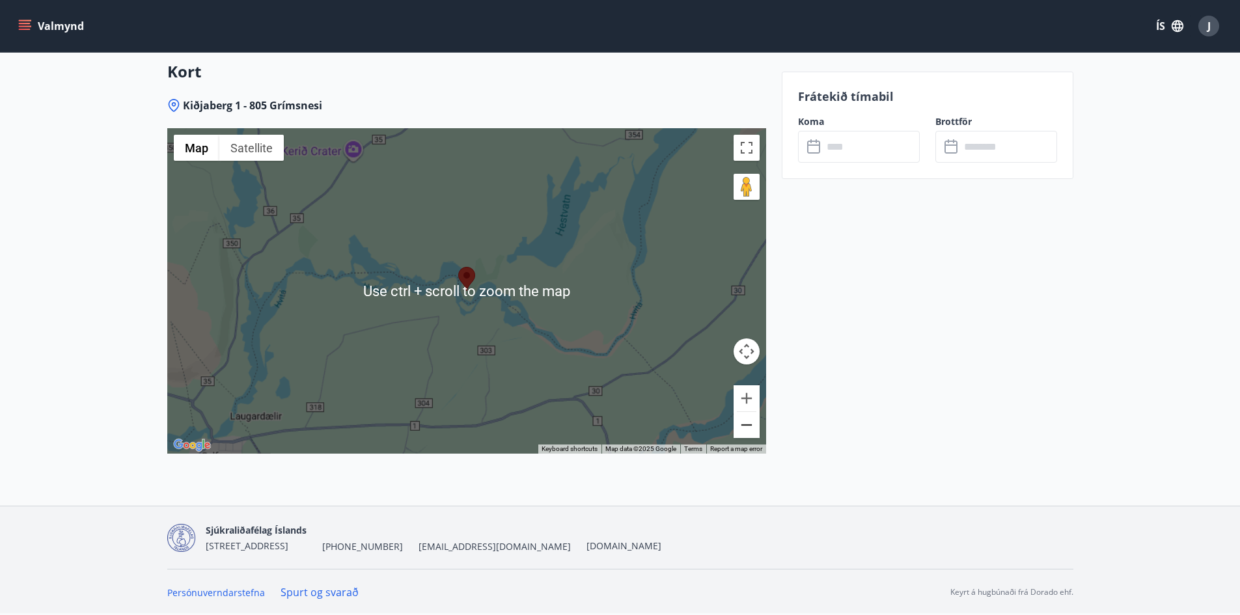
click at [748, 429] on button "Zoom out" at bounding box center [746, 425] width 26 height 26
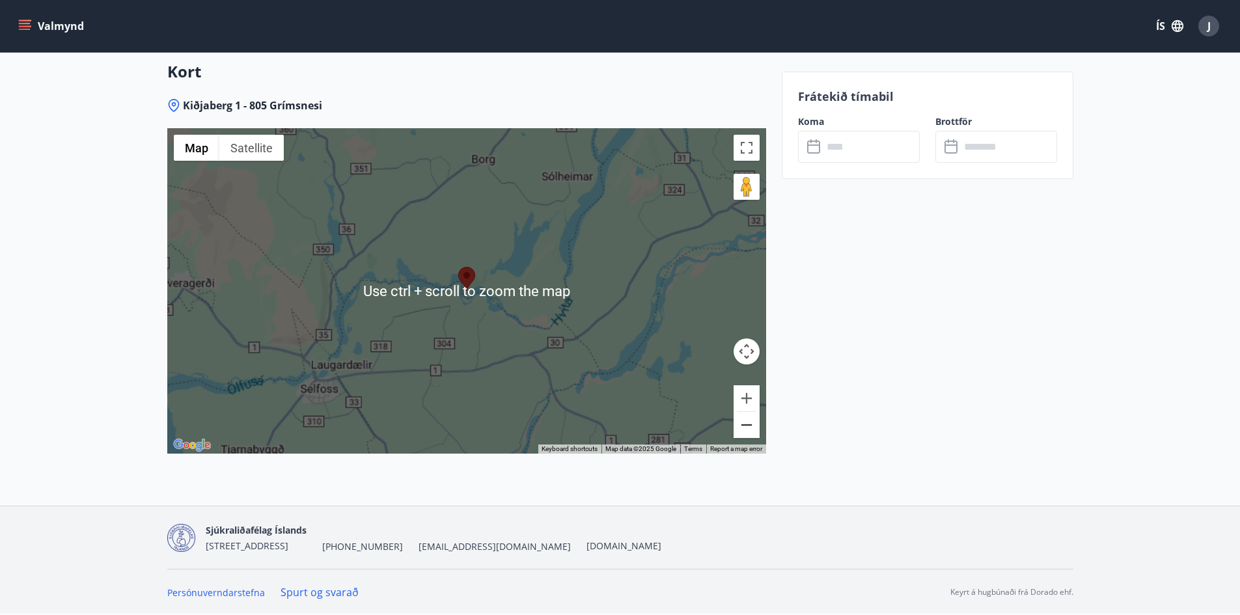
click at [748, 428] on button "Zoom out" at bounding box center [746, 425] width 26 height 26
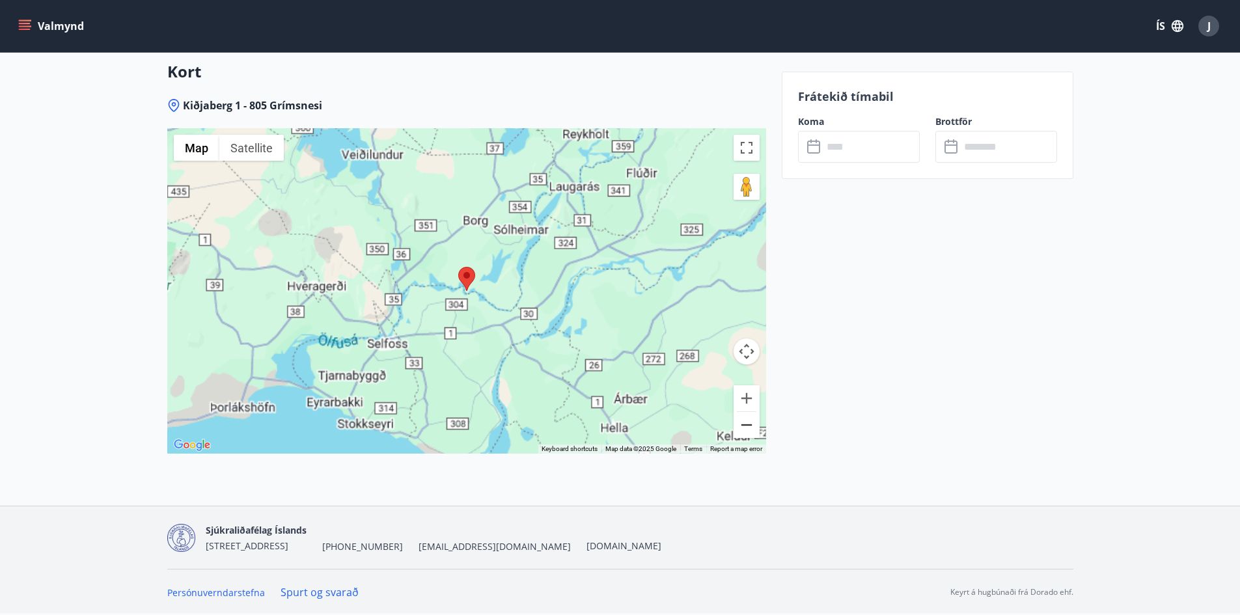
click at [748, 428] on button "Zoom out" at bounding box center [746, 425] width 26 height 26
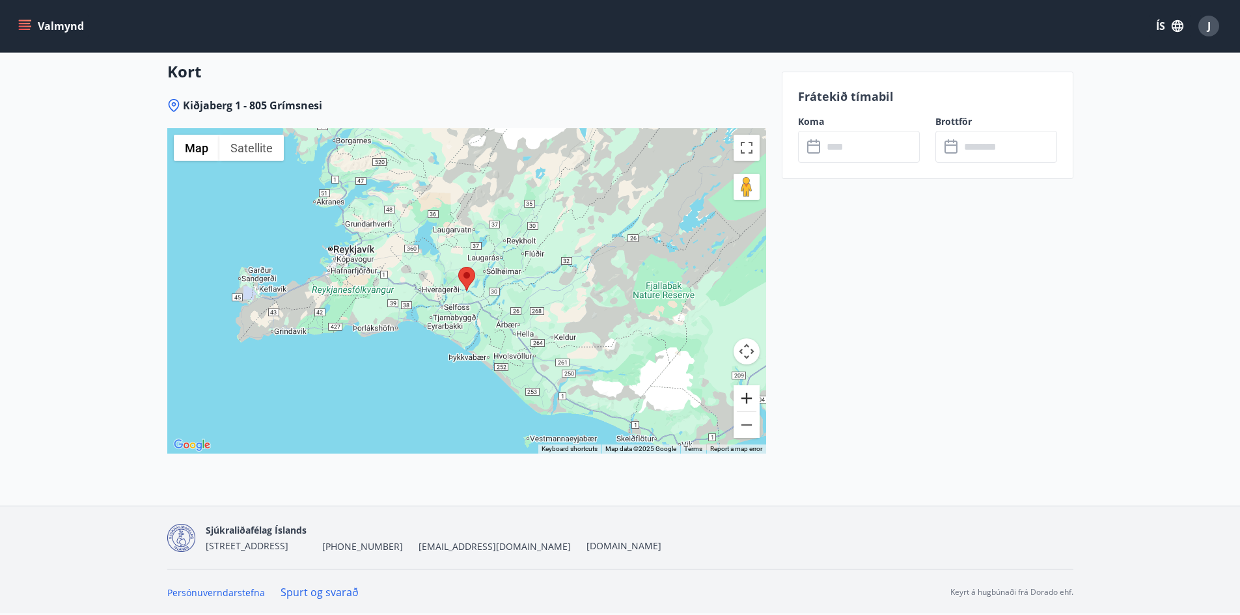
click at [746, 395] on button "Zoom in" at bounding box center [746, 398] width 26 height 26
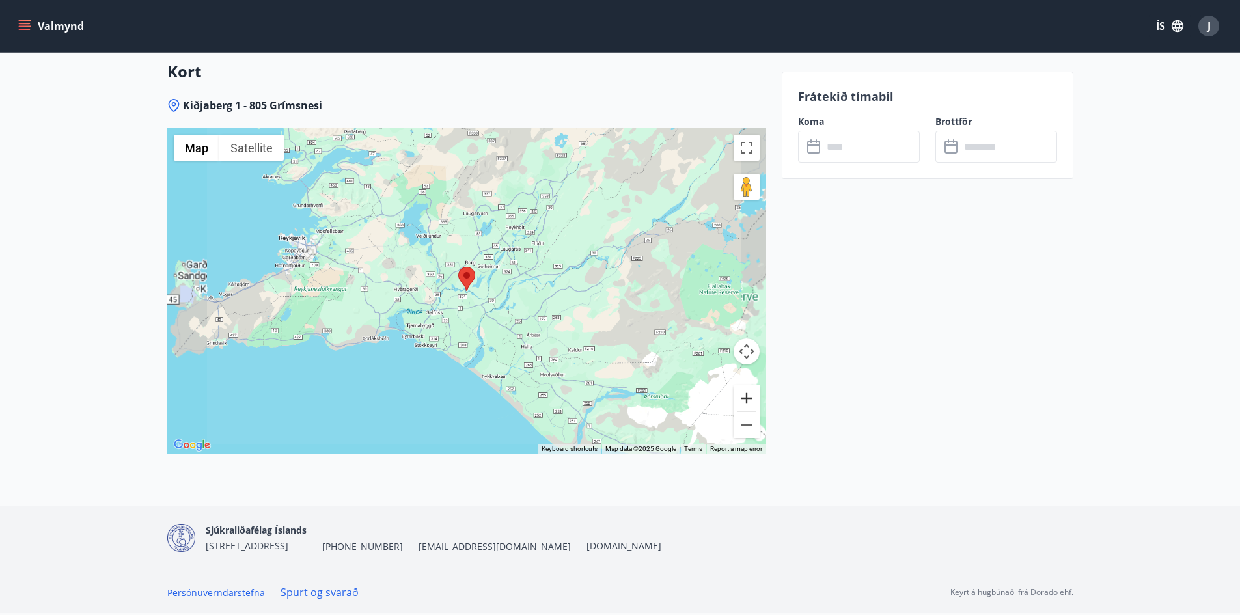
click at [746, 395] on button "Zoom in" at bounding box center [746, 398] width 26 height 26
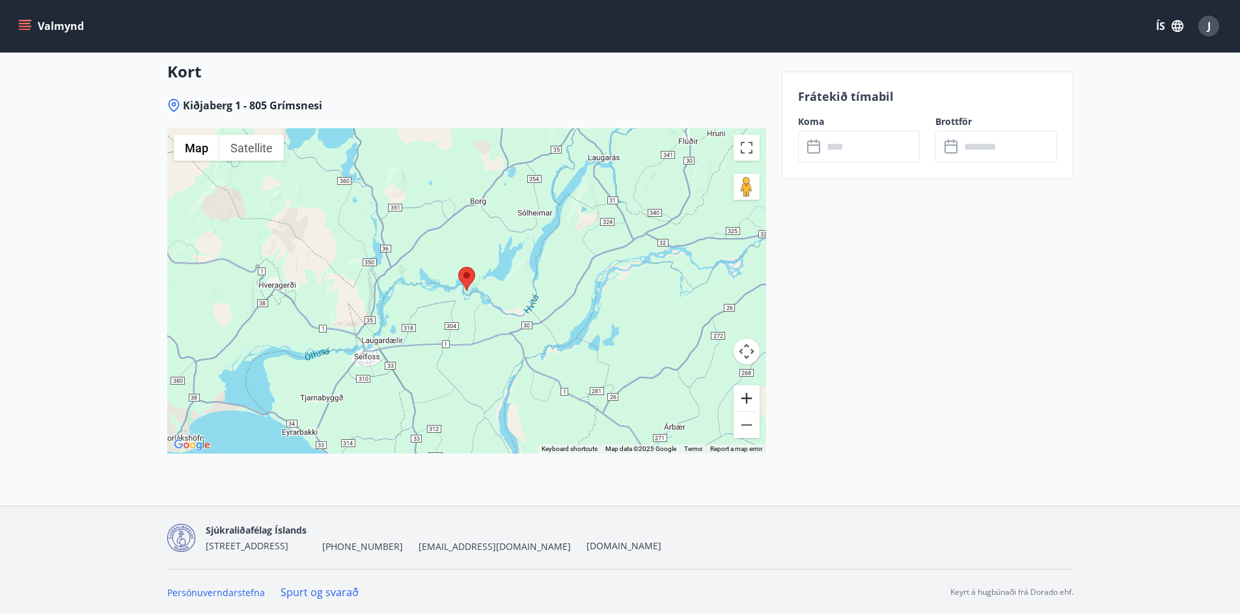
click at [742, 391] on button "Zoom in" at bounding box center [746, 398] width 26 height 26
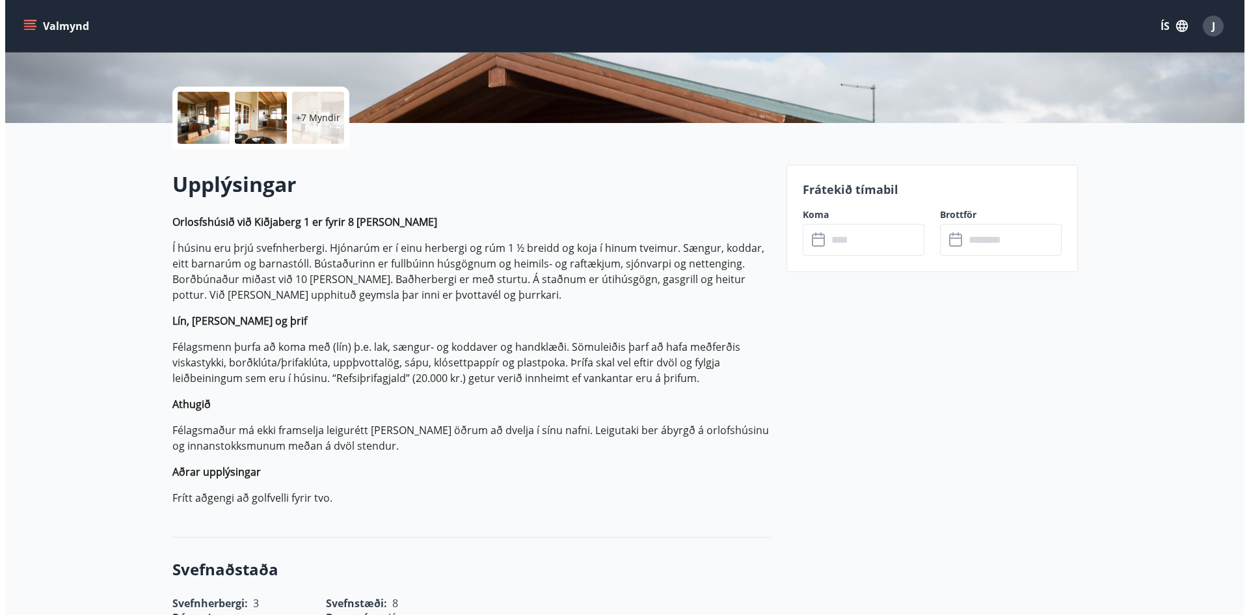
scroll to position [0, 0]
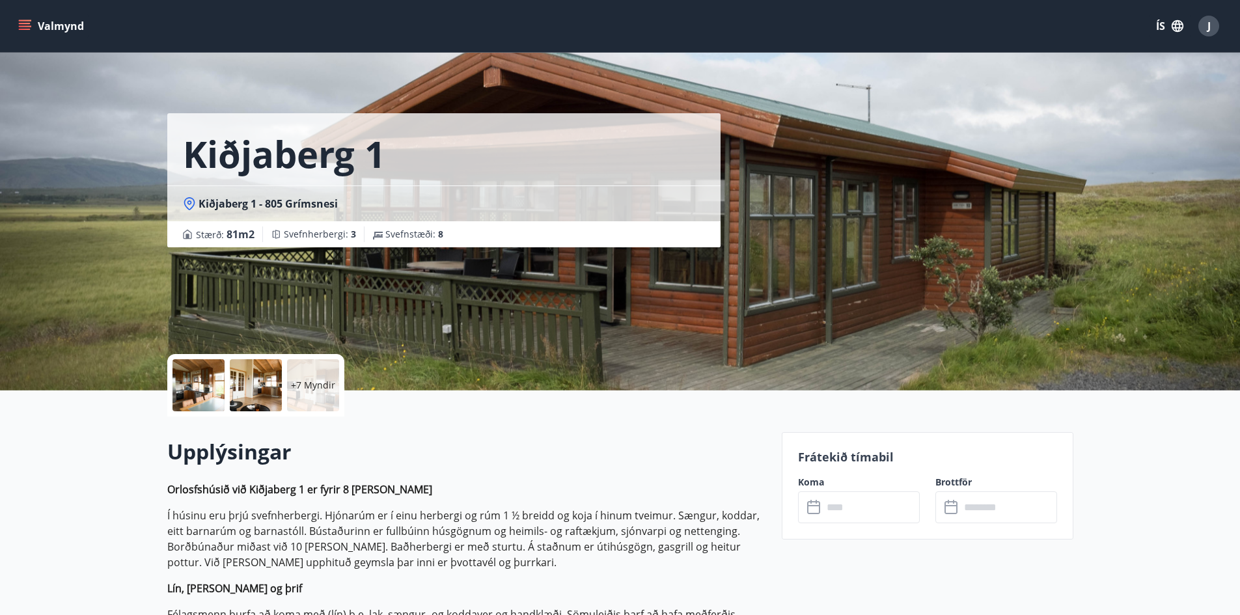
click at [252, 385] on div at bounding box center [256, 385] width 52 height 52
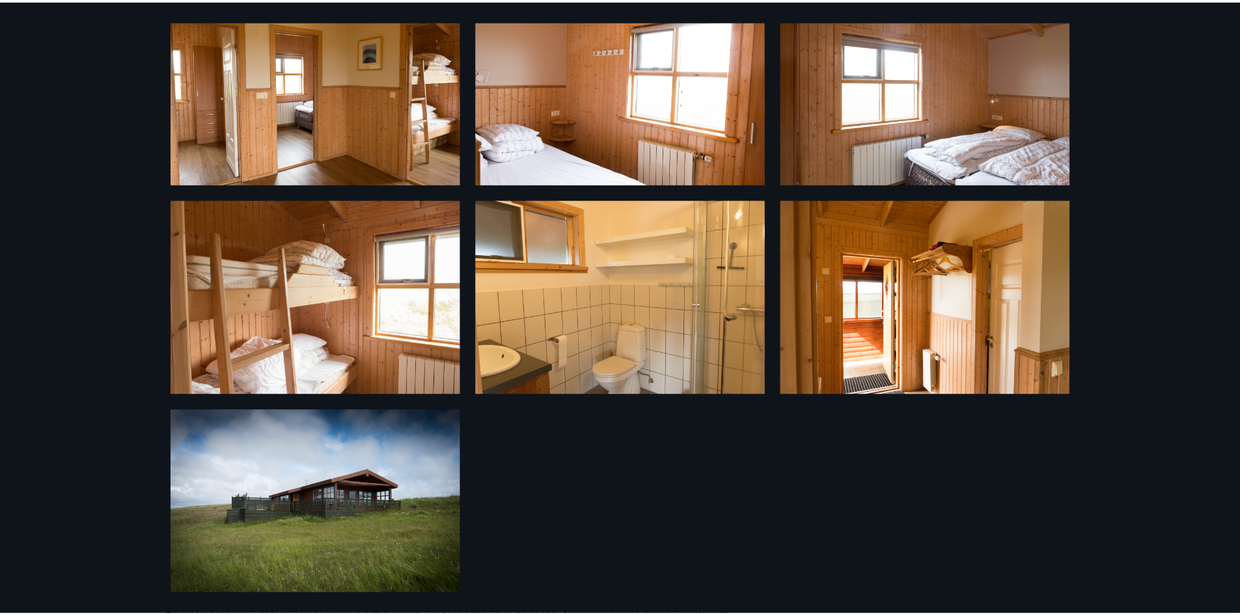
scroll to position [518, 0]
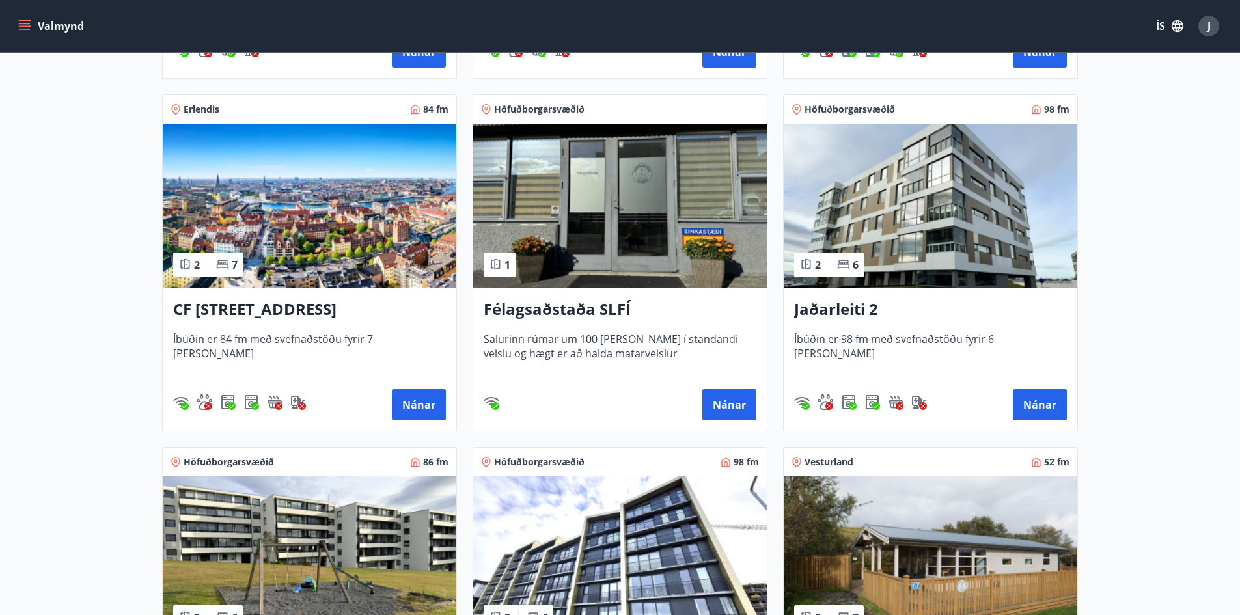
scroll to position [586, 0]
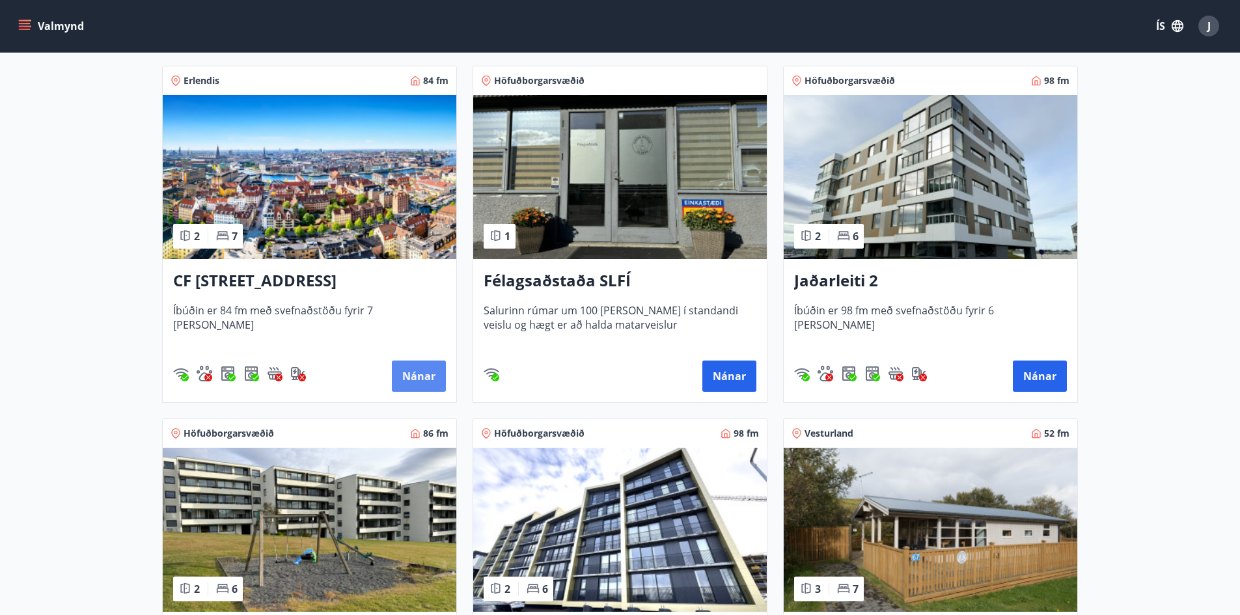
click at [411, 375] on button "Nánar" at bounding box center [419, 375] width 54 height 31
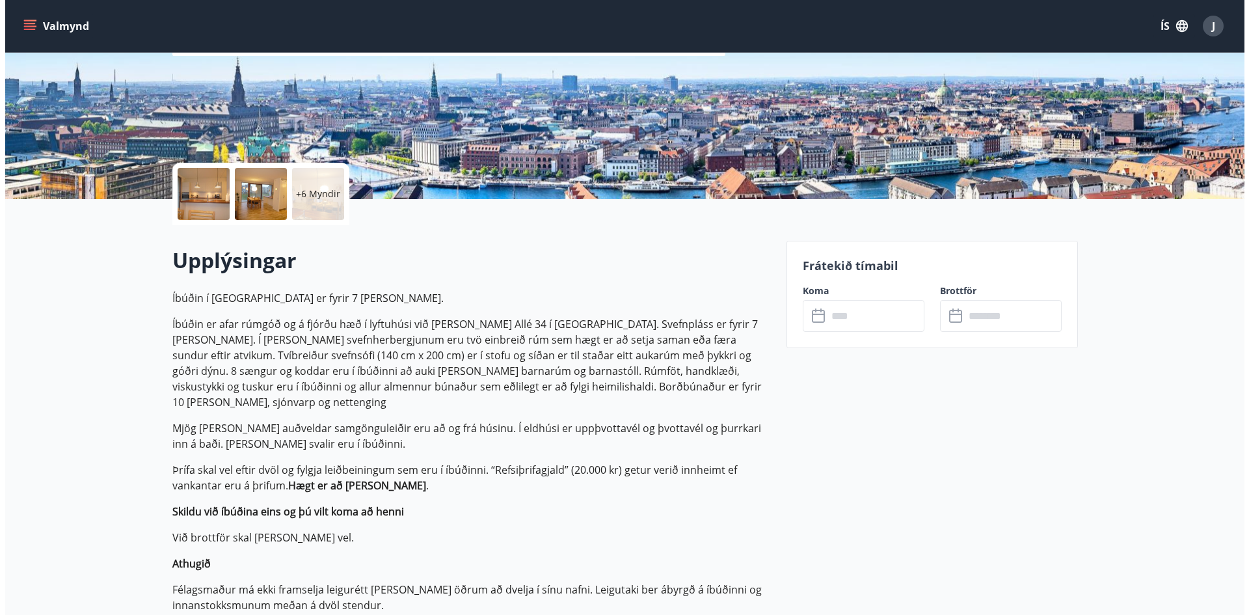
scroll to position [195, 0]
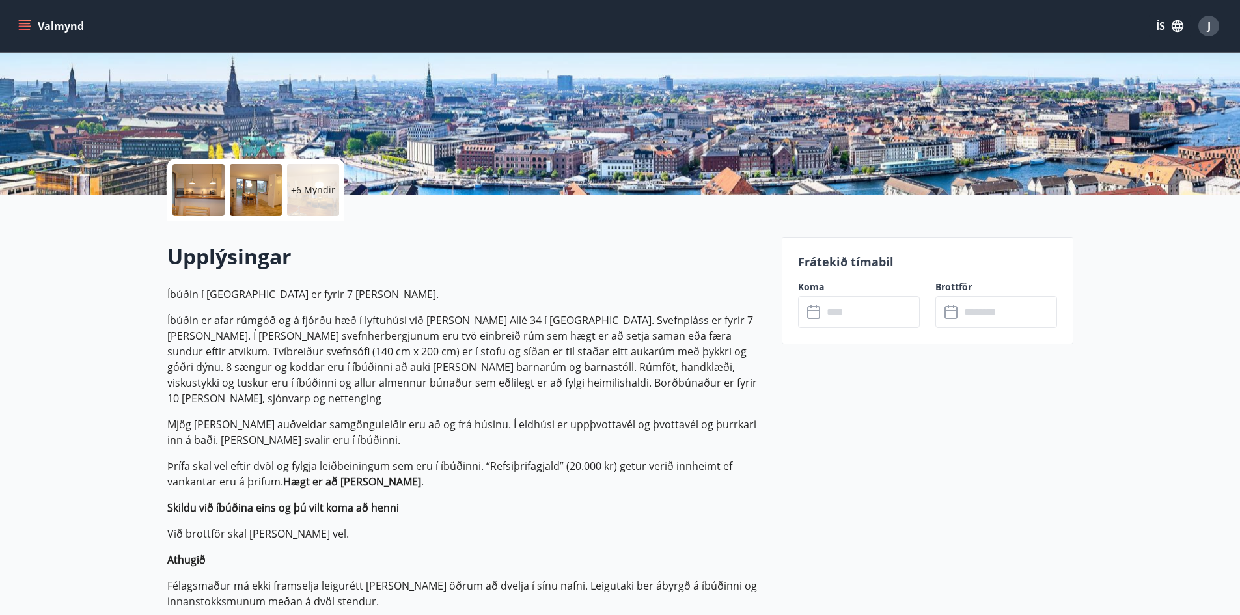
click at [215, 187] on div at bounding box center [198, 190] width 52 height 52
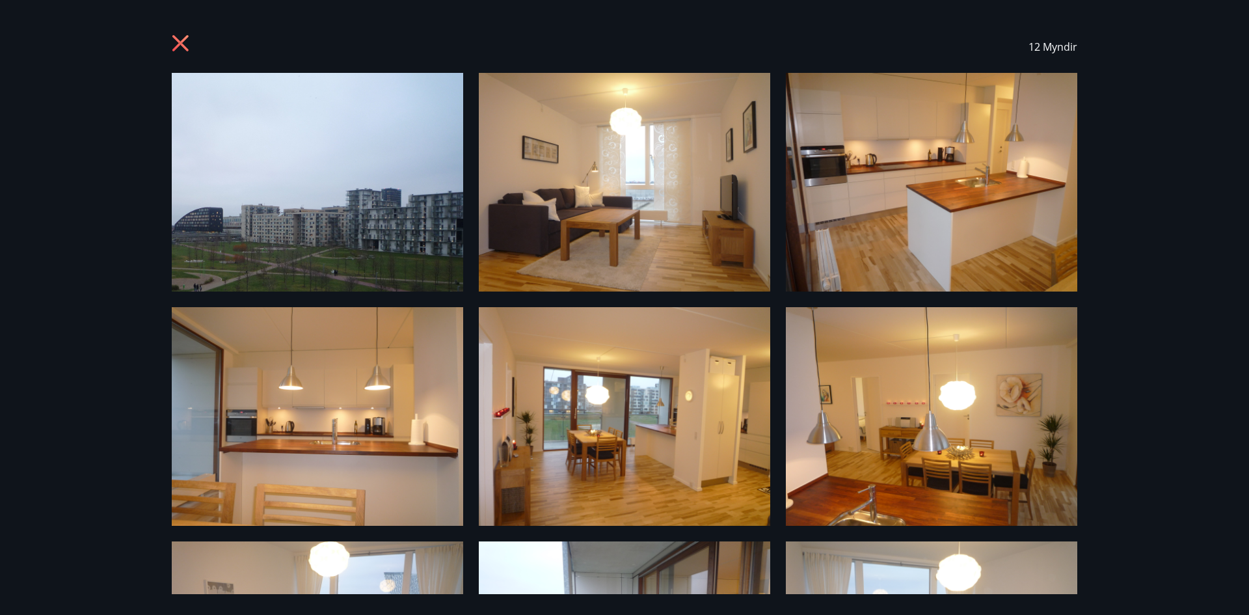
click at [627, 180] on img at bounding box center [625, 182] width 292 height 219
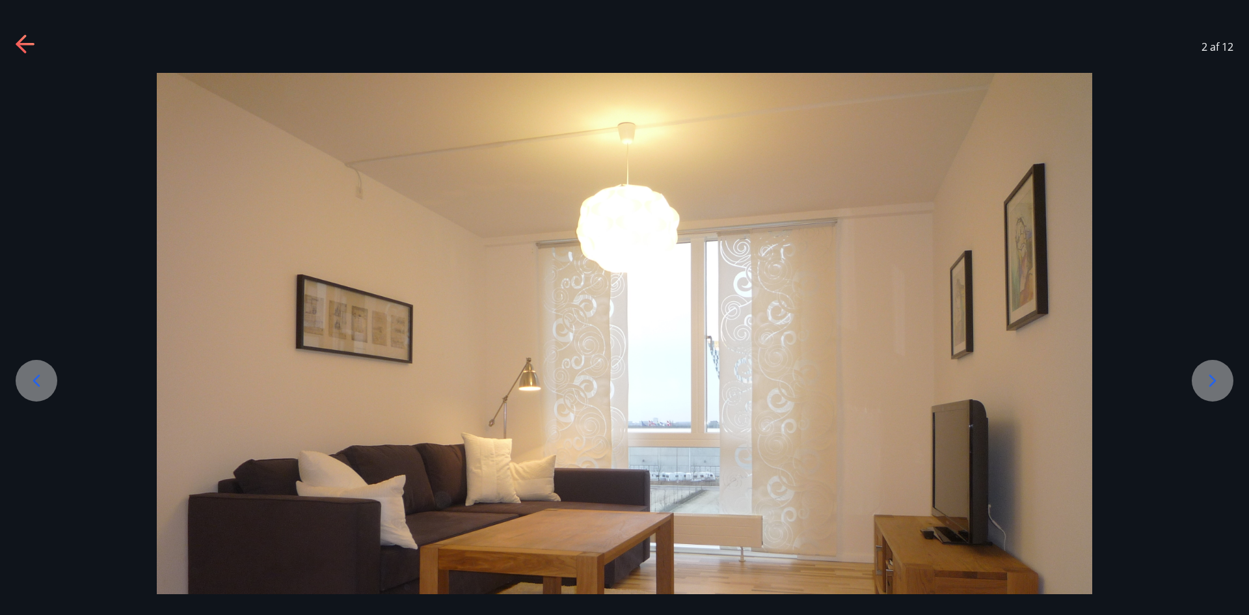
click at [1221, 380] on icon at bounding box center [1212, 380] width 21 height 21
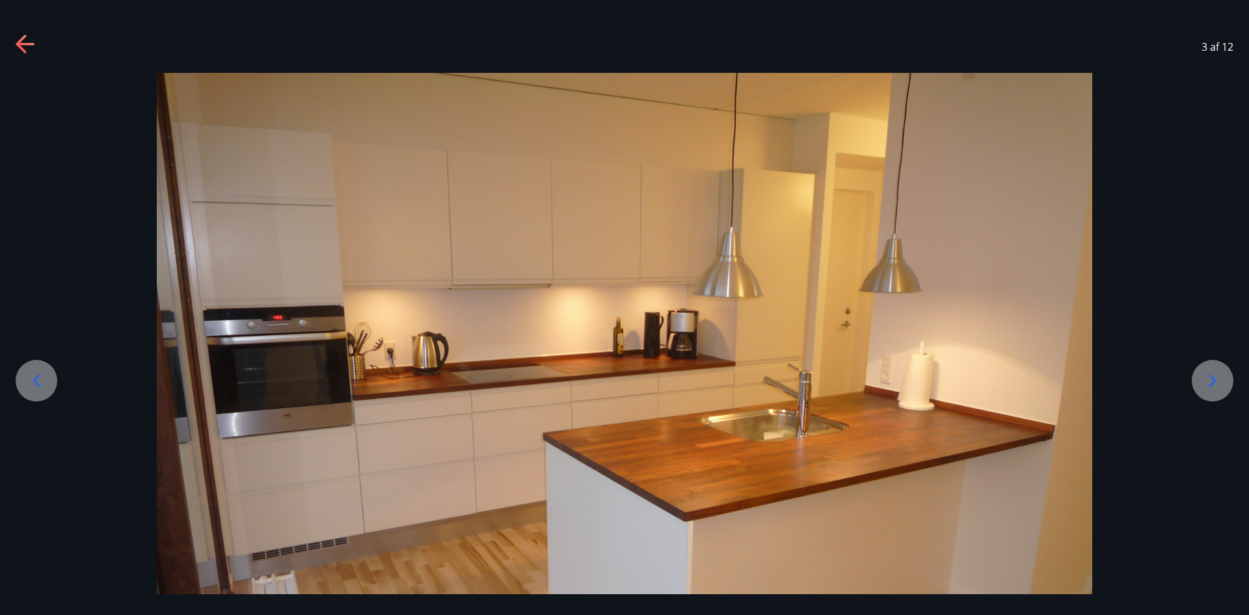
click at [1212, 375] on icon at bounding box center [1212, 380] width 21 height 21
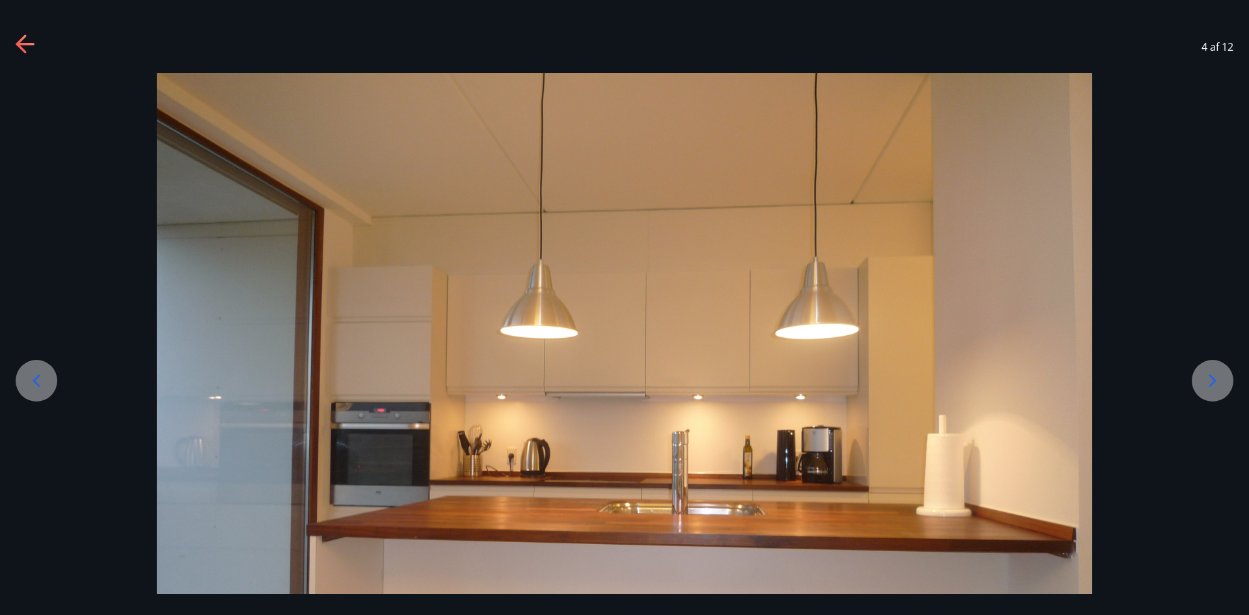
click at [1212, 375] on icon at bounding box center [1212, 380] width 21 height 21
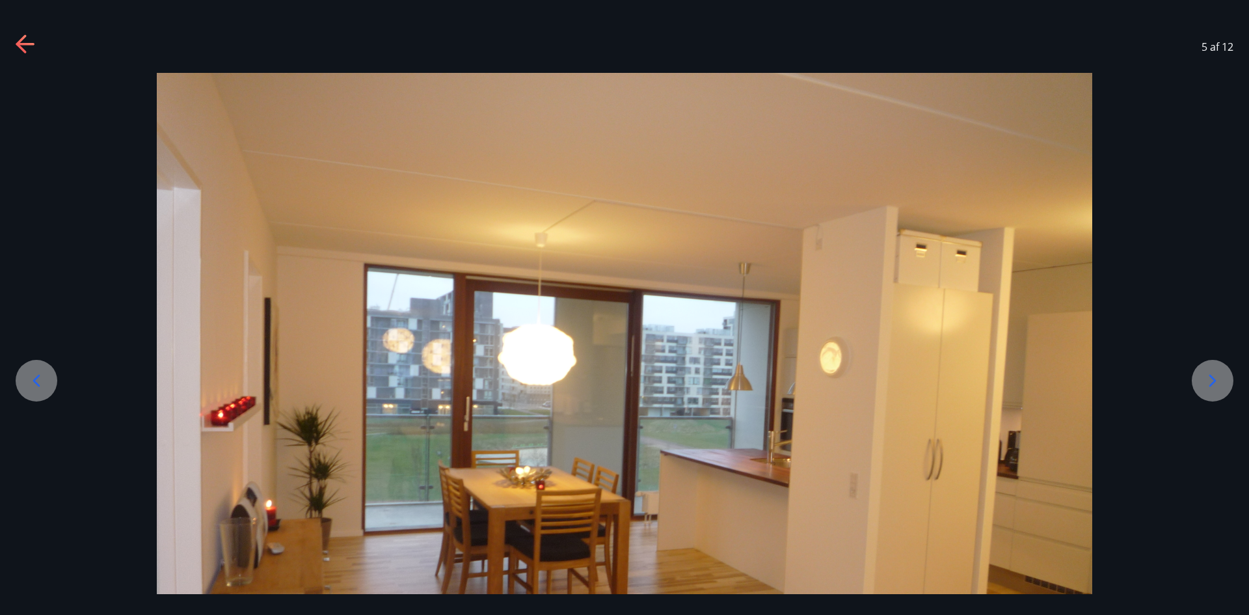
click at [1212, 375] on icon at bounding box center [1212, 380] width 21 height 21
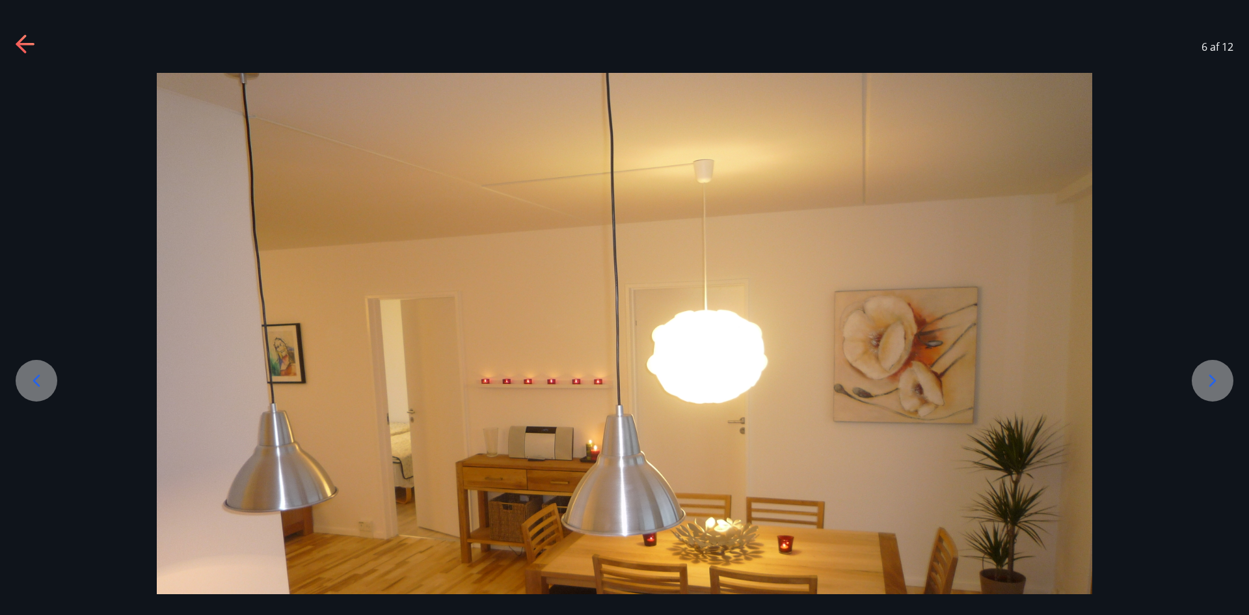
click at [1213, 375] on icon at bounding box center [1212, 380] width 21 height 21
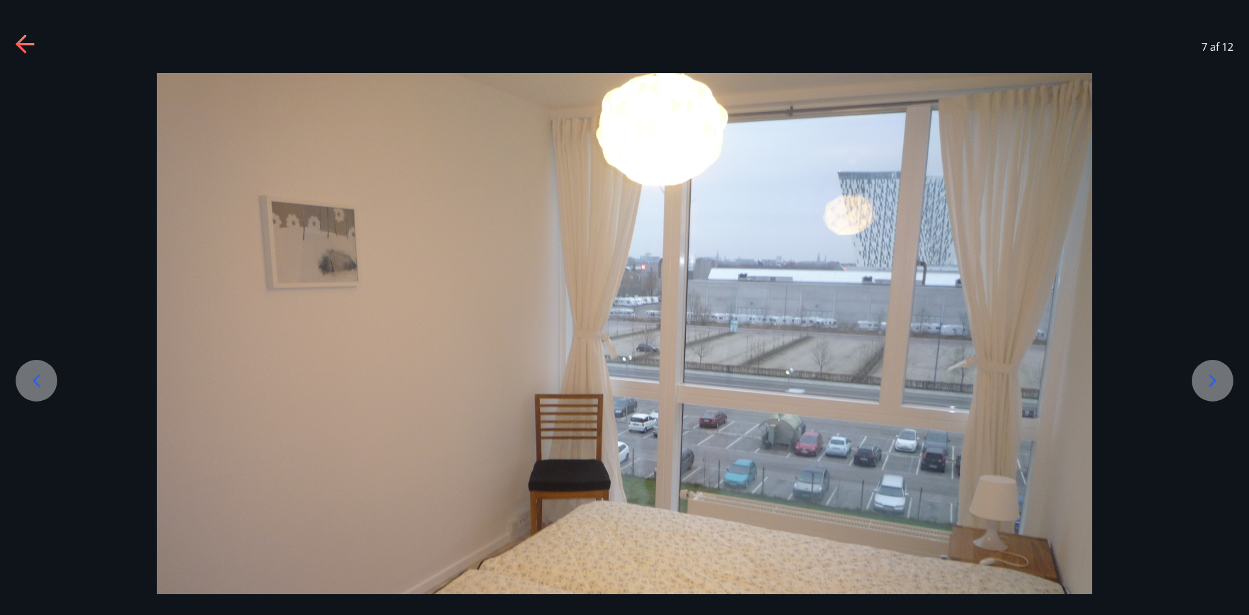
click at [1213, 375] on icon at bounding box center [1212, 380] width 21 height 21
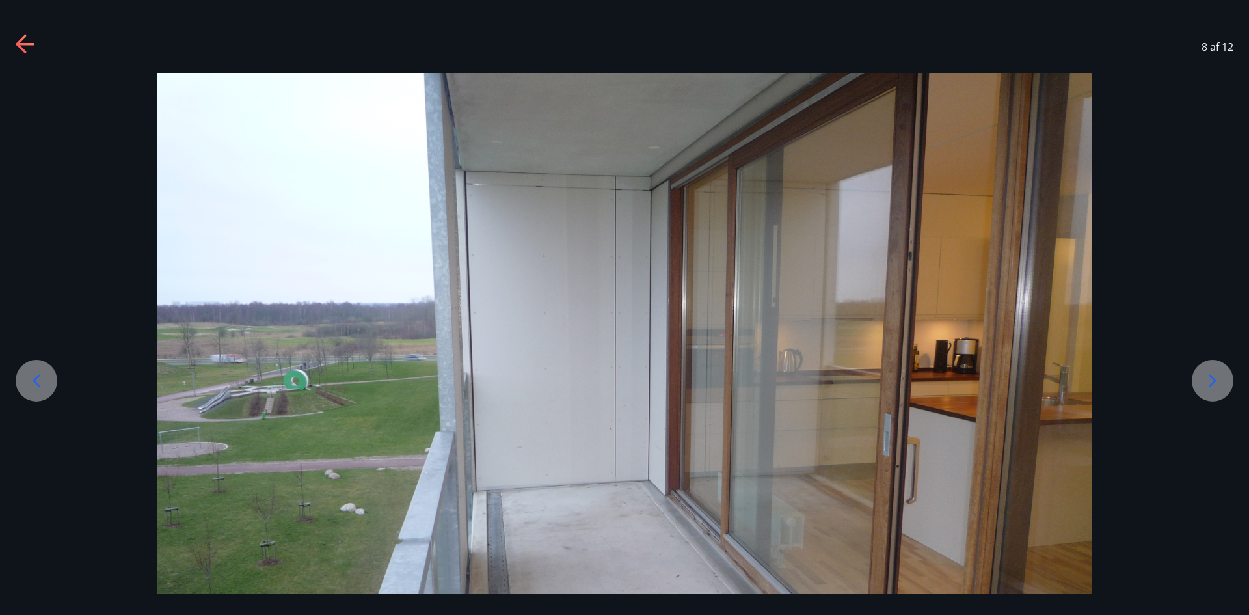
click at [1213, 375] on icon at bounding box center [1212, 380] width 21 height 21
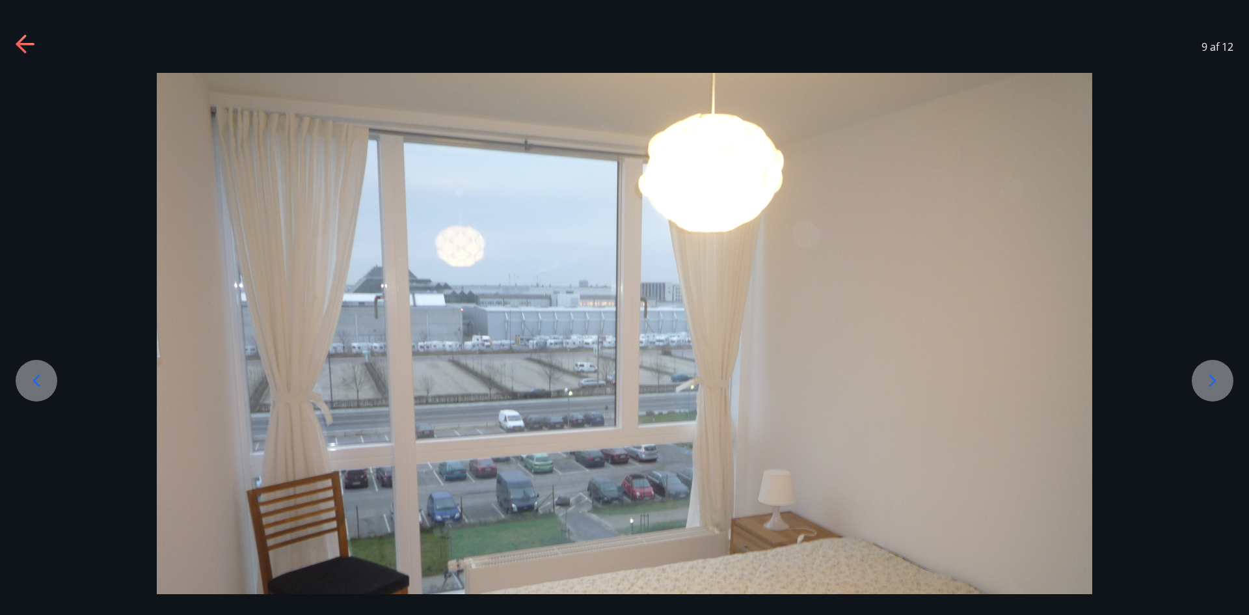
click at [1213, 375] on icon at bounding box center [1212, 380] width 21 height 21
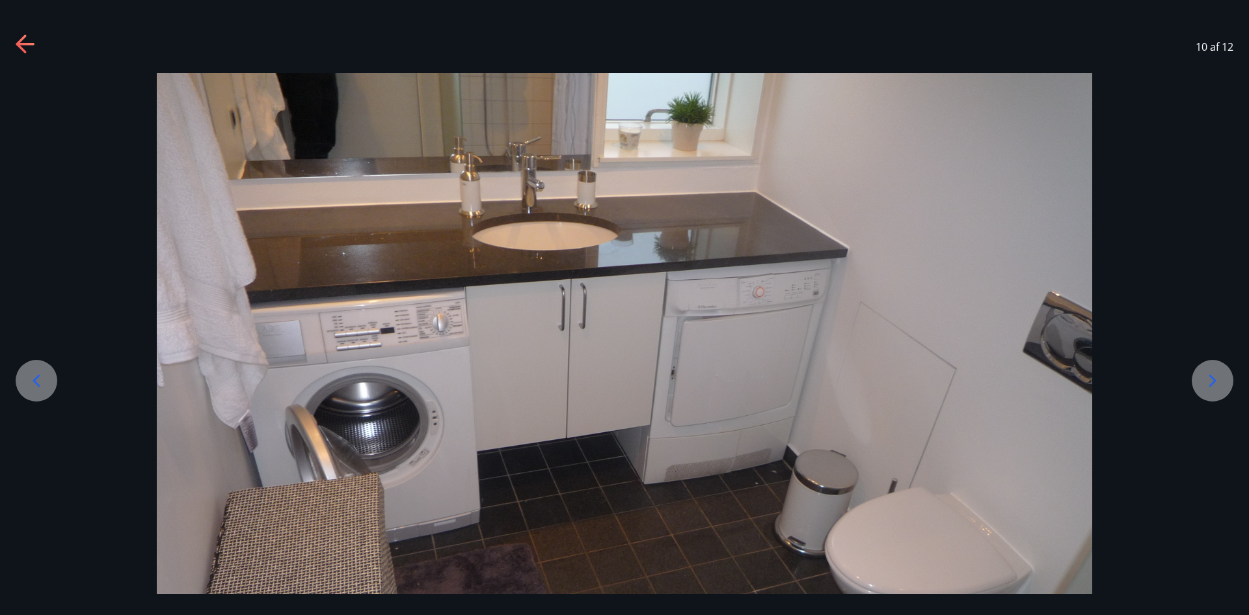
click at [1213, 375] on icon at bounding box center [1212, 380] width 21 height 21
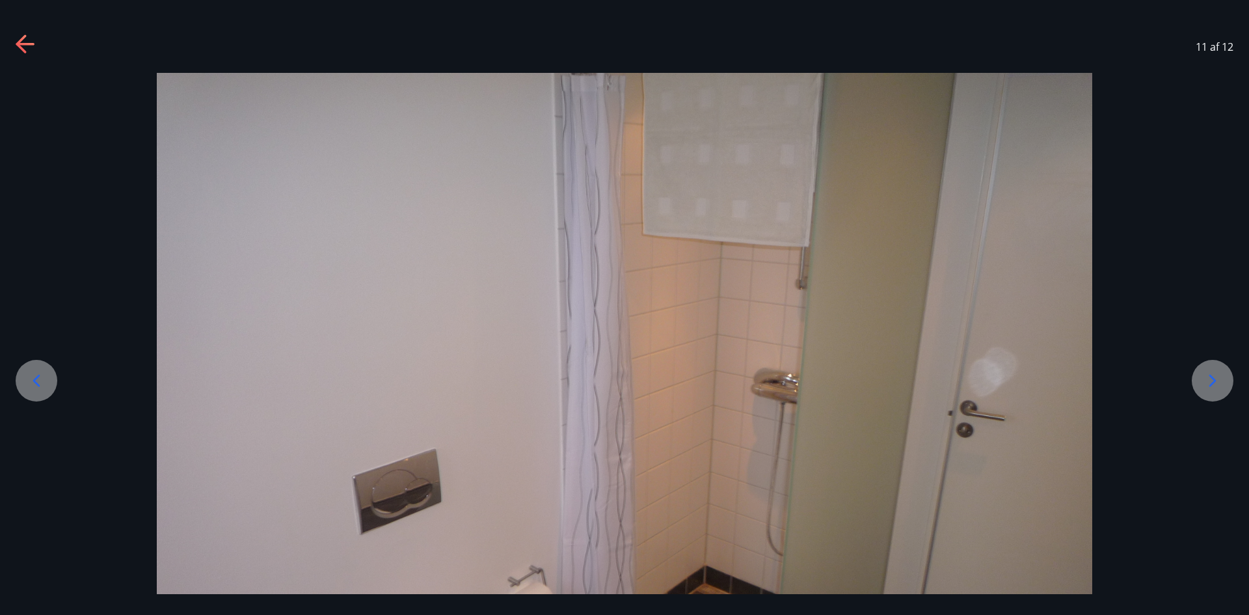
click at [1213, 375] on icon at bounding box center [1212, 380] width 21 height 21
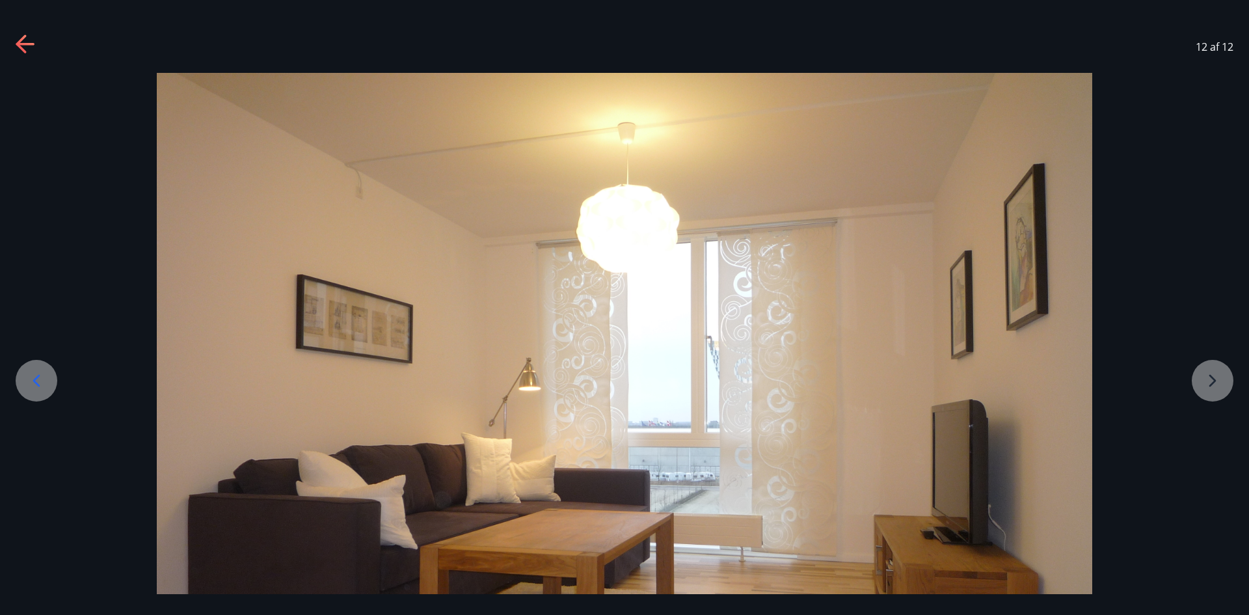
click at [1214, 375] on div at bounding box center [624, 424] width 1249 height 702
click at [1212, 383] on div at bounding box center [624, 424] width 1249 height 702
click at [34, 43] on icon at bounding box center [26, 44] width 21 height 21
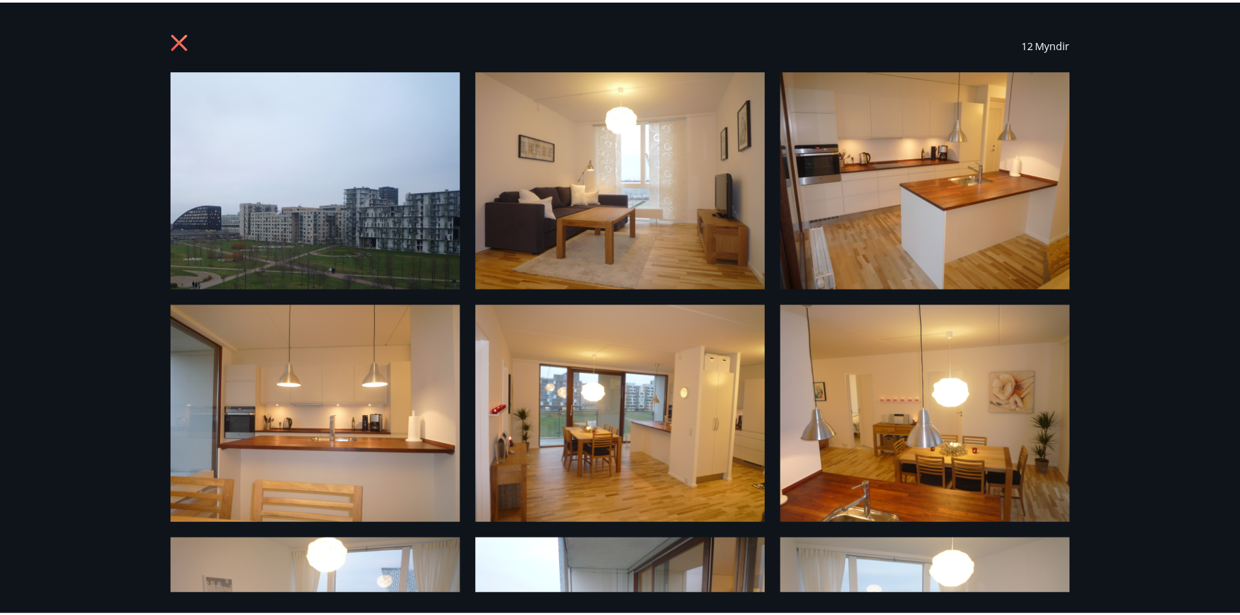
scroll to position [0, 0]
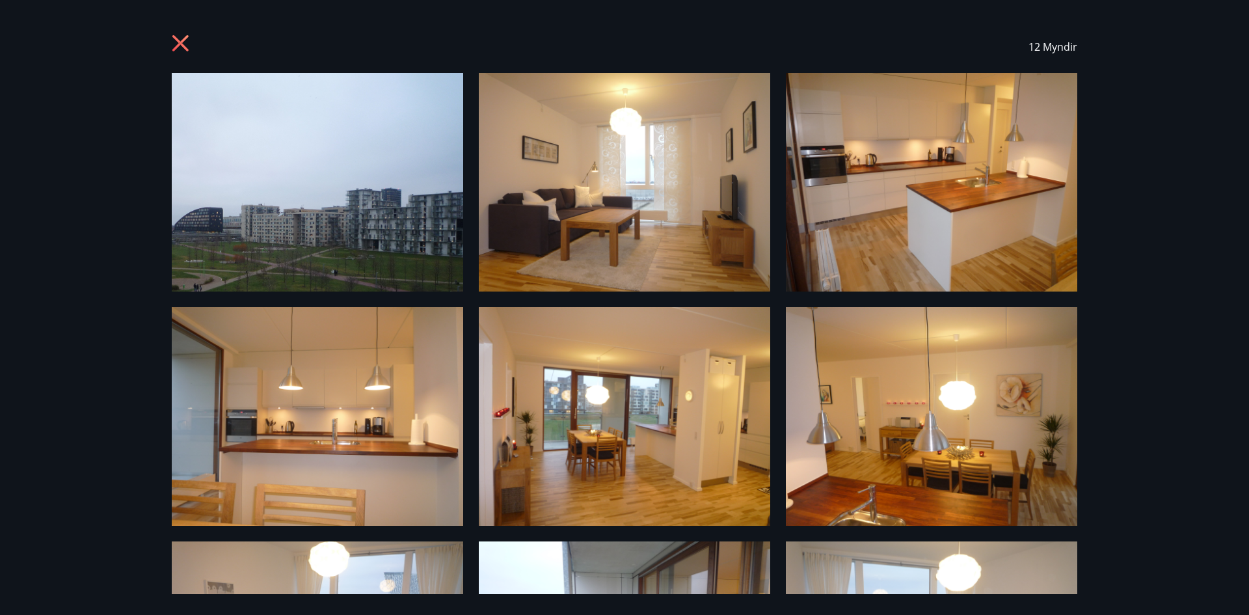
click at [187, 44] on icon at bounding box center [182, 44] width 21 height 21
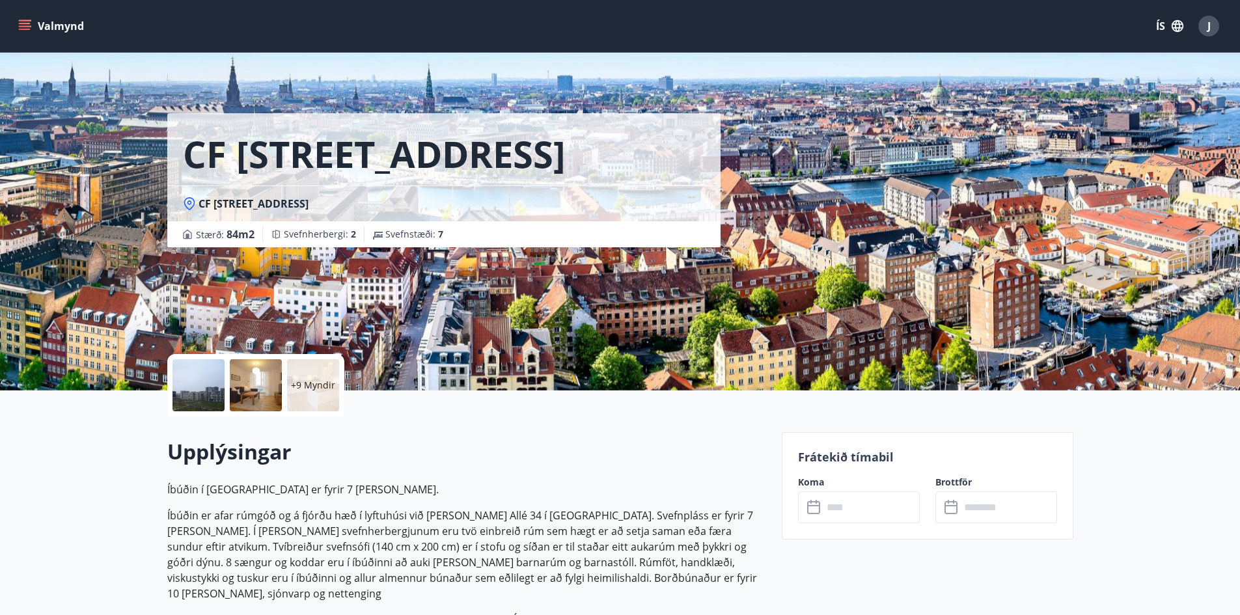
click at [189, 387] on div at bounding box center [198, 385] width 52 height 52
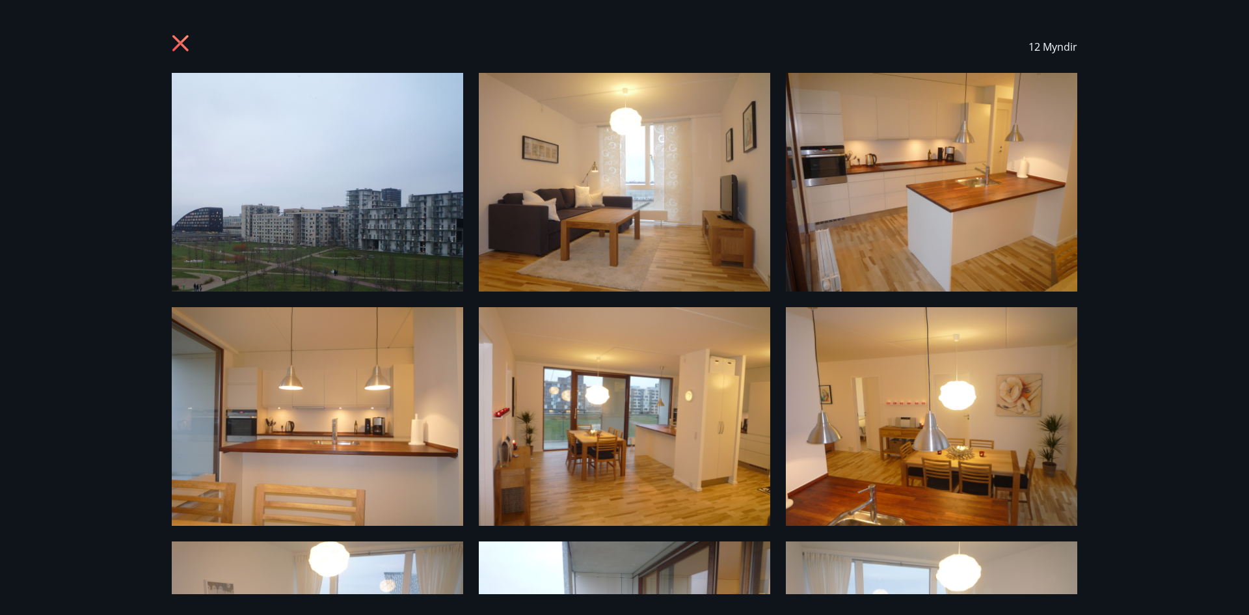
click at [176, 48] on icon at bounding box center [180, 43] width 16 height 16
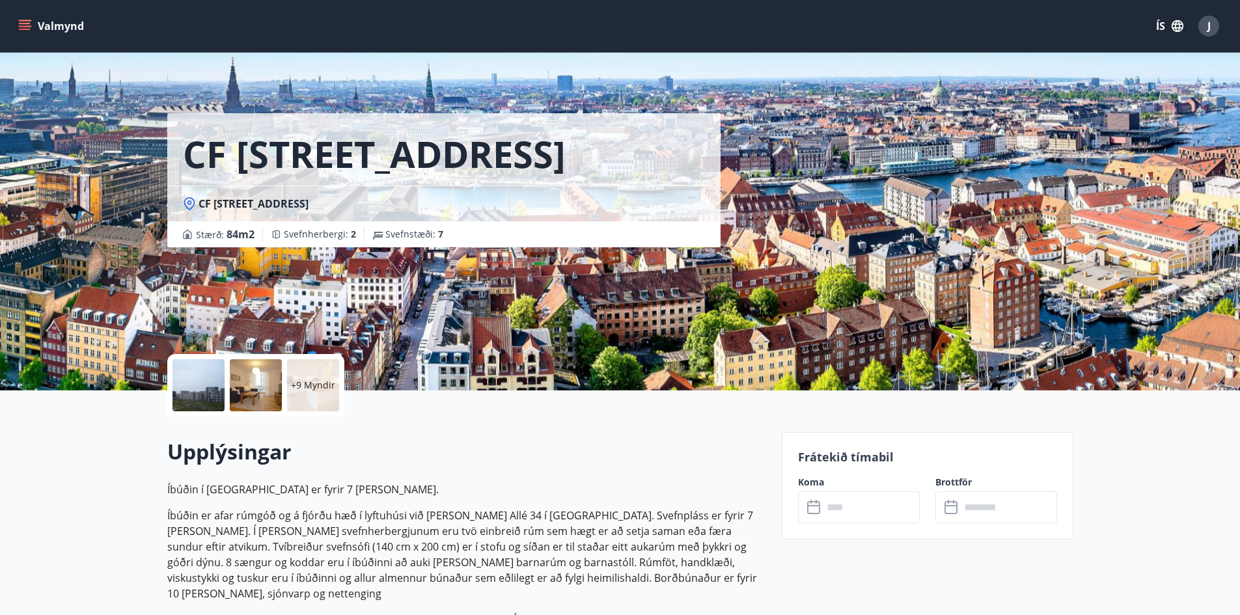
click at [813, 506] on icon at bounding box center [815, 508] width 16 height 16
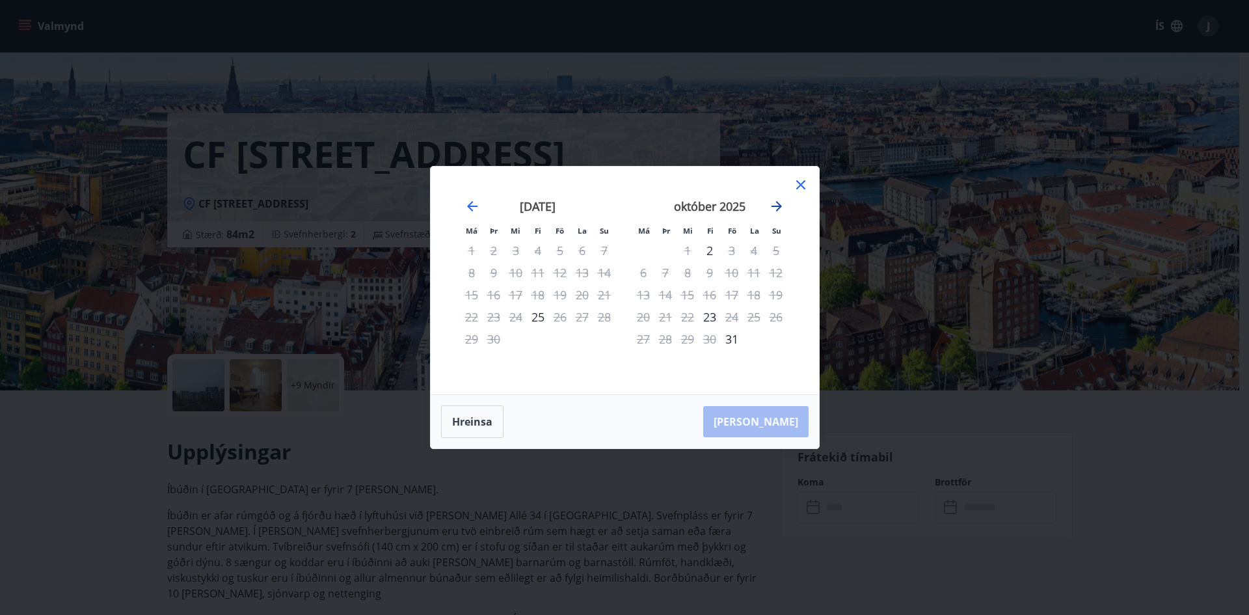
click at [780, 204] on icon "Move forward to switch to the next month." at bounding box center [777, 206] width 16 height 16
click at [777, 210] on icon "Move forward to switch to the next month." at bounding box center [777, 206] width 10 height 10
click at [778, 204] on icon "Move forward to switch to the next month." at bounding box center [777, 206] width 16 height 16
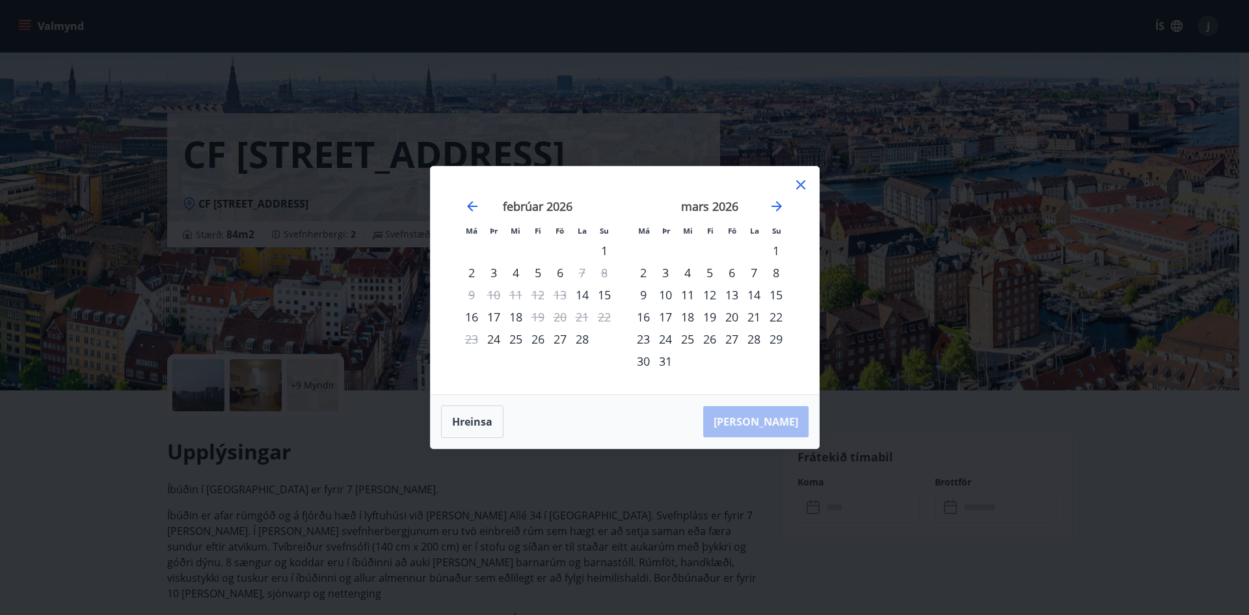
click at [559, 340] on div "27" at bounding box center [560, 339] width 22 height 22
click at [558, 338] on div "27" at bounding box center [560, 339] width 22 height 22
click at [578, 338] on div "28" at bounding box center [582, 339] width 22 height 22
click at [779, 251] on div "1" at bounding box center [776, 250] width 22 height 22
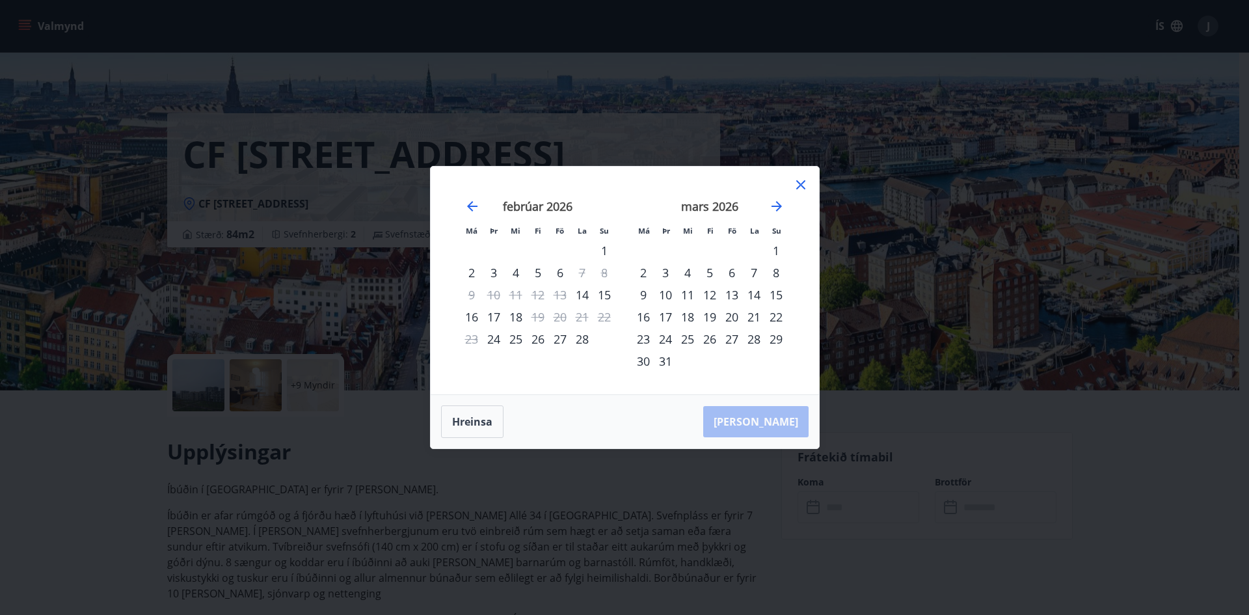
click at [753, 277] on div "7" at bounding box center [754, 273] width 22 height 22
click at [776, 270] on div "8" at bounding box center [776, 273] width 22 height 22
click at [771, 269] on div "8" at bounding box center [776, 273] width 22 height 22
click at [737, 272] on div "6" at bounding box center [732, 273] width 22 height 22
click at [800, 180] on icon at bounding box center [801, 185] width 16 height 16
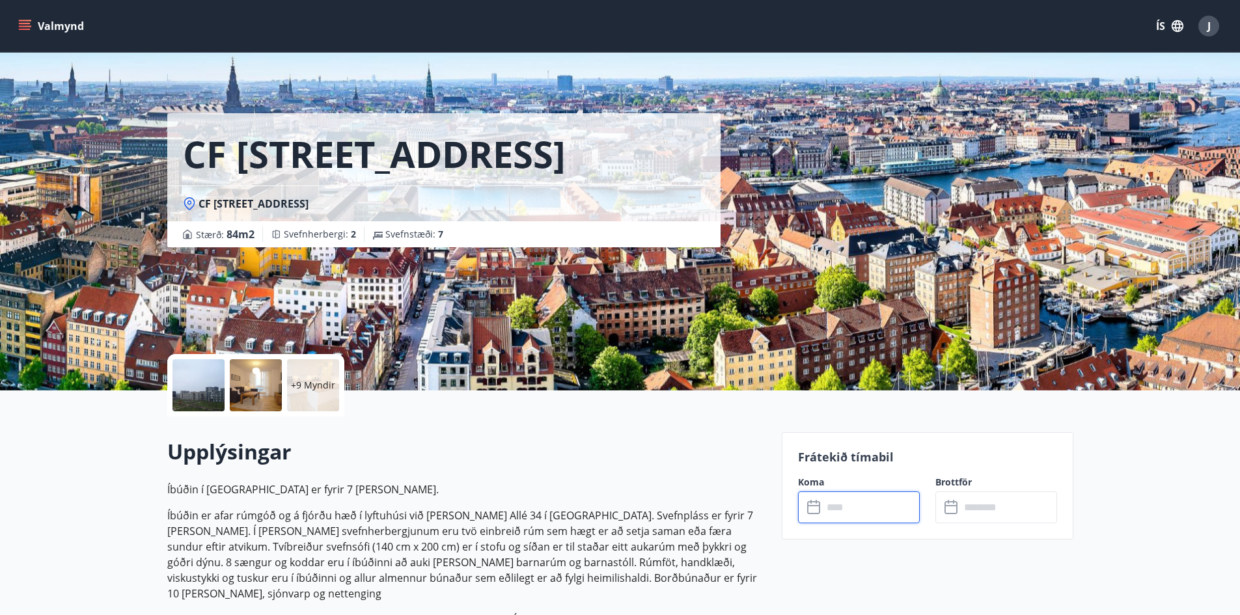
click at [867, 506] on input "text" at bounding box center [870, 507] width 97 height 32
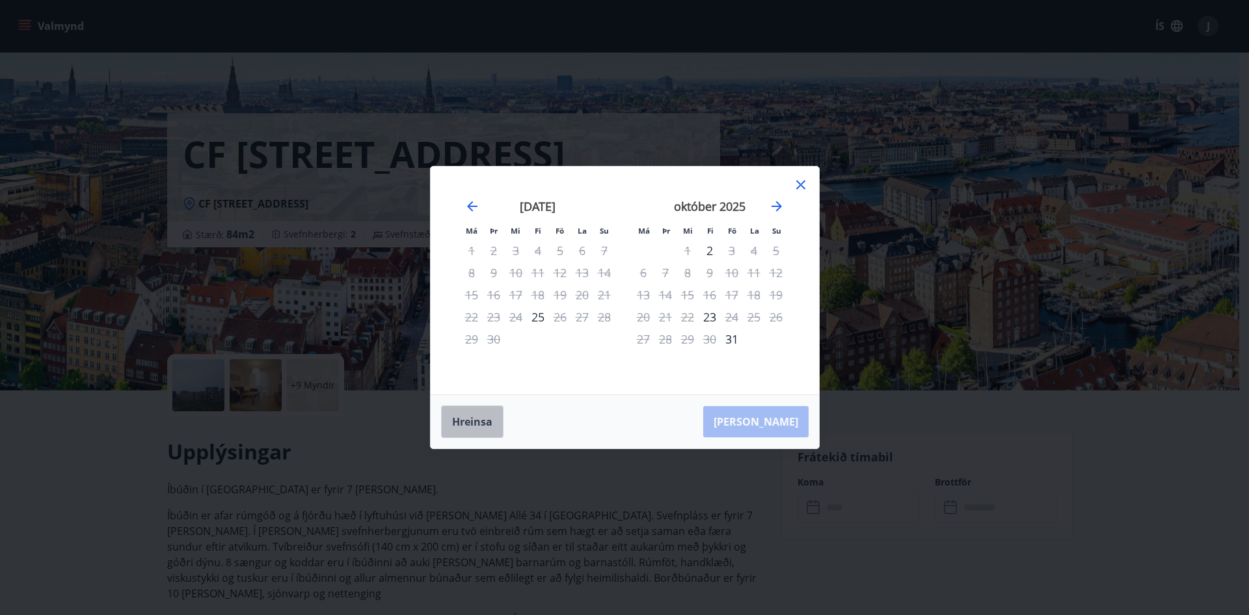
click at [478, 424] on button "Hreinsa" at bounding box center [472, 421] width 62 height 33
click at [778, 201] on icon "Move forward to switch to the next month." at bounding box center [777, 206] width 16 height 16
click at [781, 204] on icon "Move forward to switch to the next month." at bounding box center [777, 206] width 16 height 16
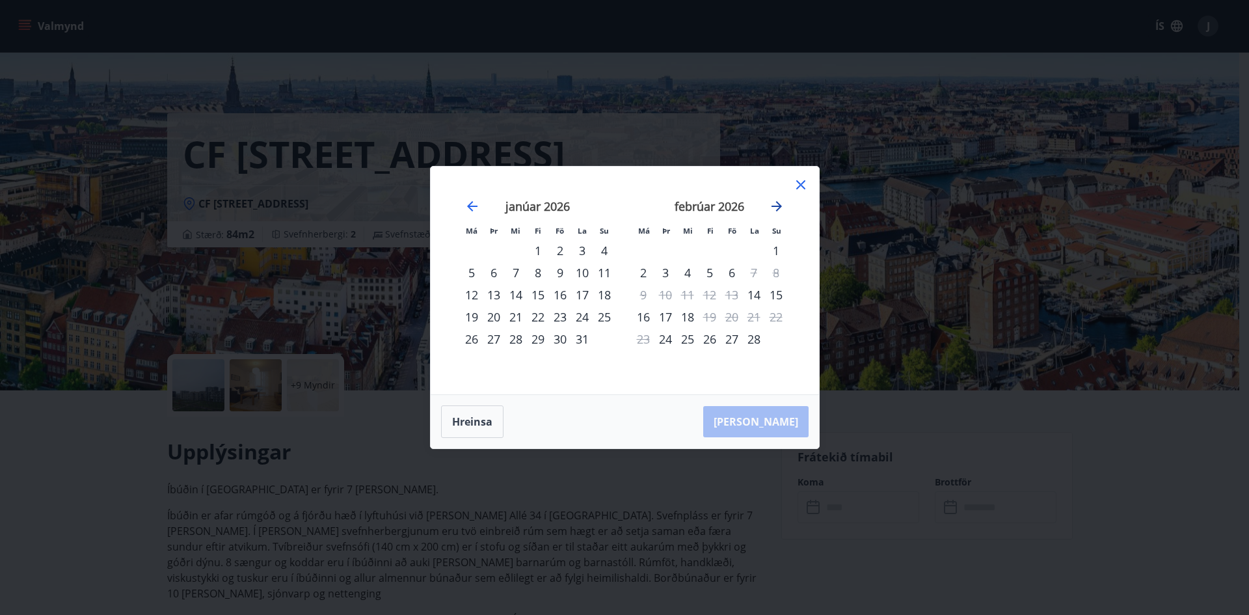
click at [781, 204] on icon "Move forward to switch to the next month." at bounding box center [777, 206] width 16 height 16
click at [774, 206] on icon "Move forward to switch to the next month." at bounding box center [777, 206] width 10 height 10
click at [689, 340] on div "29" at bounding box center [688, 339] width 22 height 22
click at [777, 203] on icon "Move forward to switch to the next month." at bounding box center [777, 206] width 10 height 10
click at [778, 251] on div "3" at bounding box center [776, 250] width 22 height 22
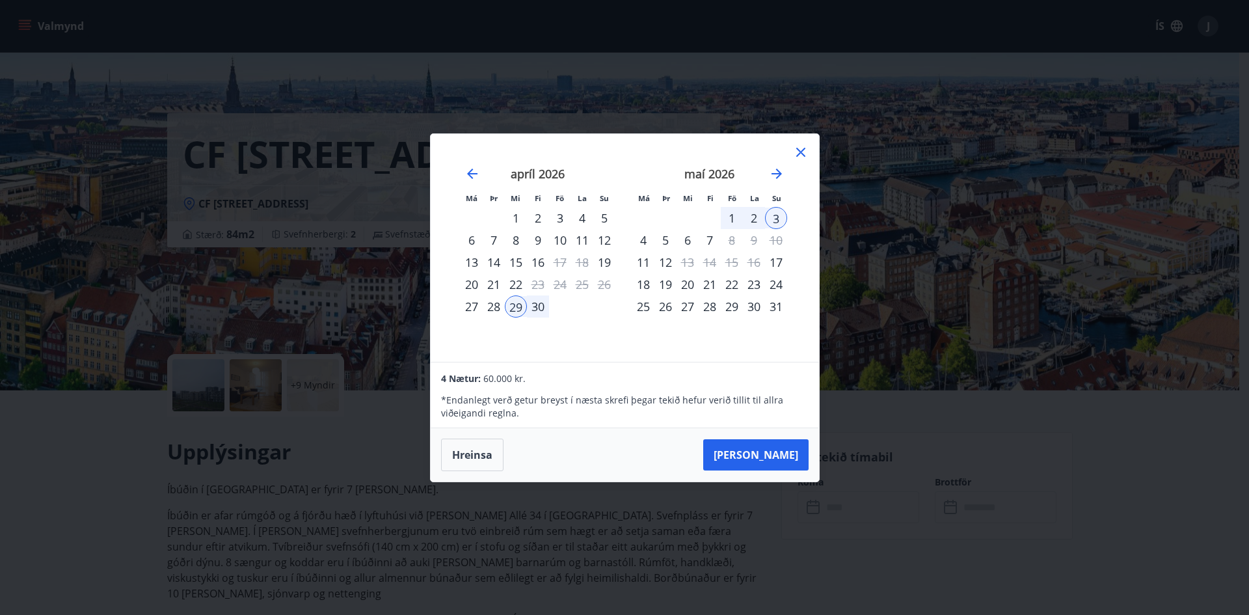
click at [801, 148] on icon at bounding box center [801, 152] width 16 height 16
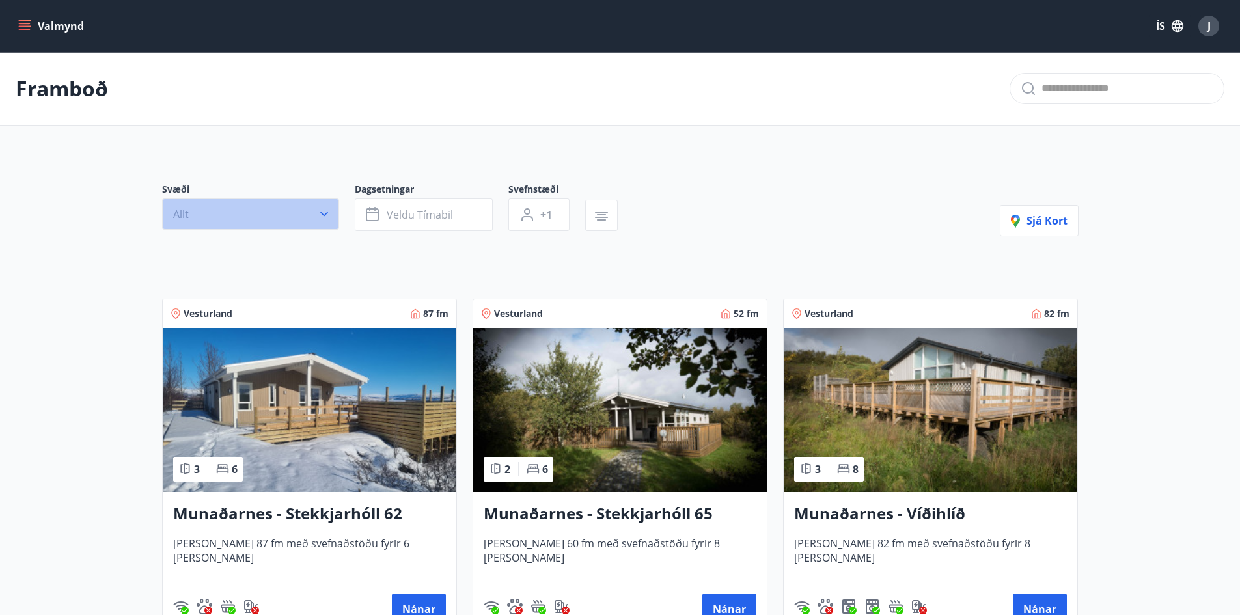
click at [322, 213] on icon "button" at bounding box center [324, 214] width 13 height 13
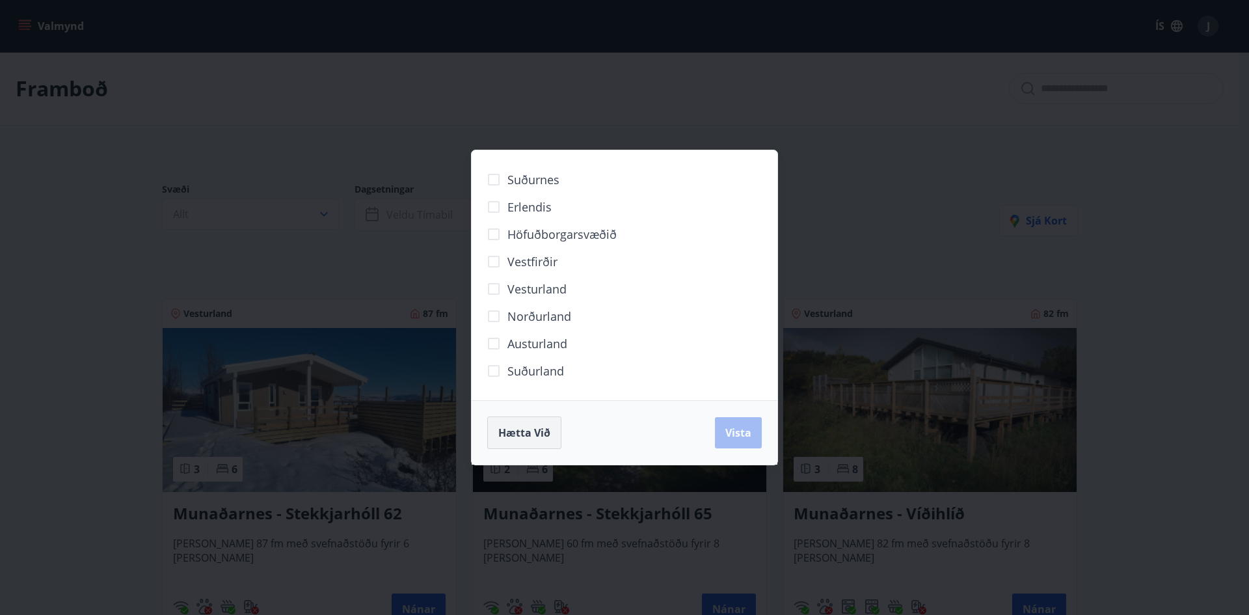
click at [530, 441] on button "Hætta við" at bounding box center [524, 432] width 74 height 33
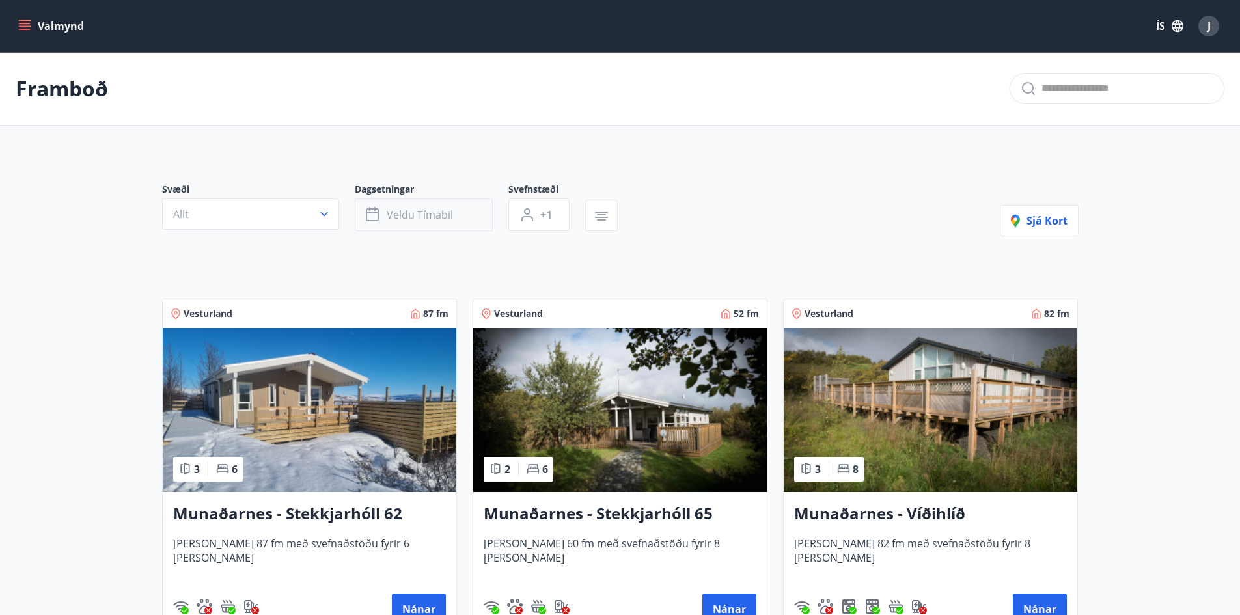
click at [467, 215] on button "Veldu tímabil" at bounding box center [424, 214] width 138 height 33
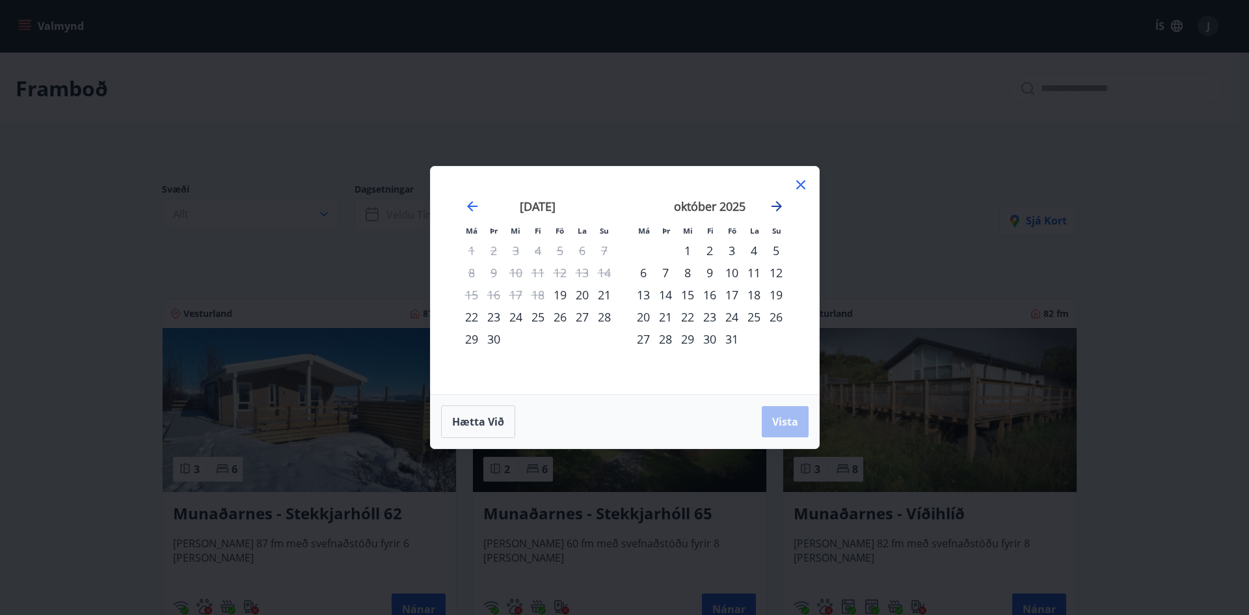
click at [780, 204] on icon "Move forward to switch to the next month." at bounding box center [777, 206] width 10 height 10
click at [733, 315] on div "20" at bounding box center [732, 317] width 22 height 22
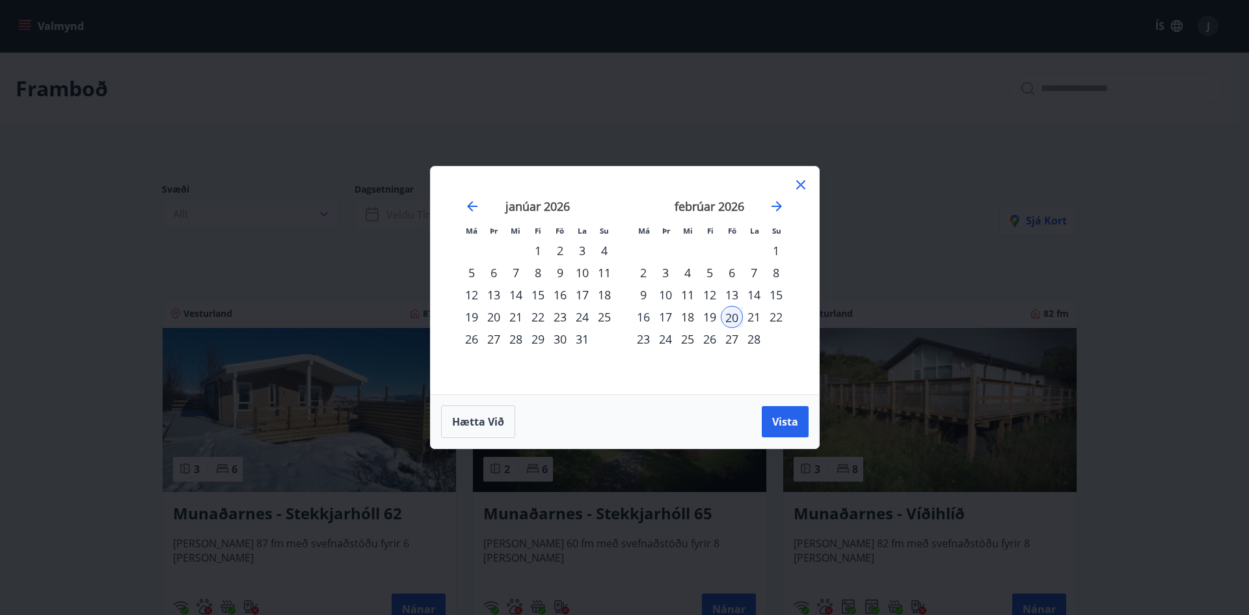
click at [639, 340] on div "23" at bounding box center [643, 339] width 22 height 22
click at [791, 421] on span "Vista" at bounding box center [785, 421] width 26 height 14
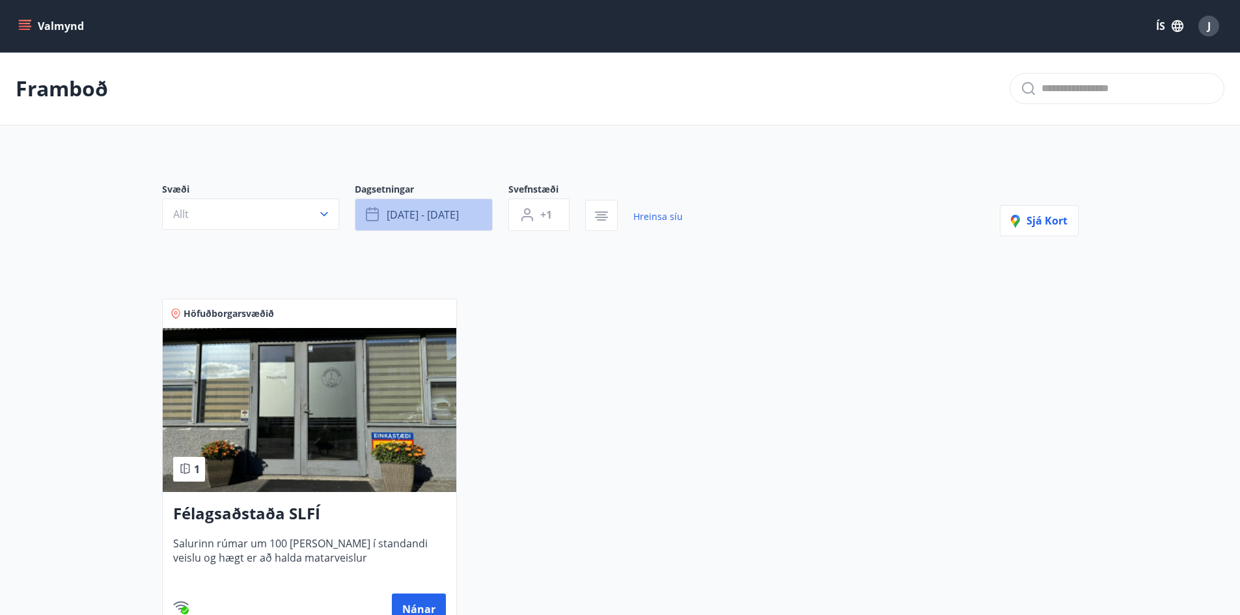
click at [453, 211] on span "feb 20 - feb 23" at bounding box center [423, 215] width 72 height 14
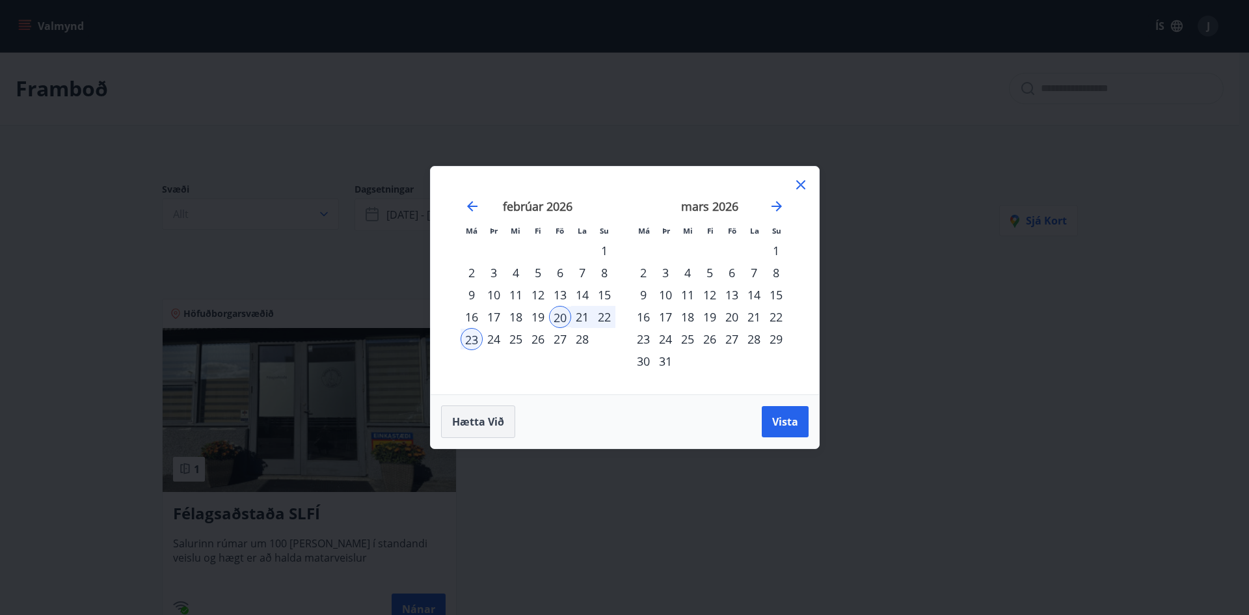
click at [493, 415] on span "Hætta við" at bounding box center [478, 421] width 52 height 14
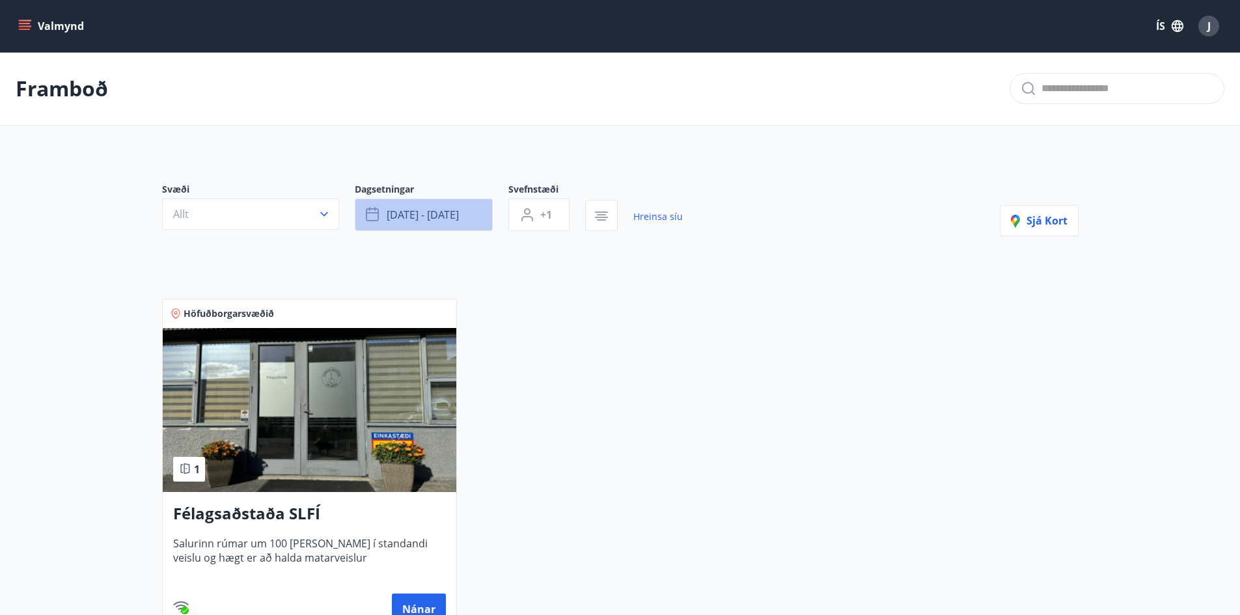
click at [430, 213] on span "feb 20 - feb 23" at bounding box center [423, 215] width 72 height 14
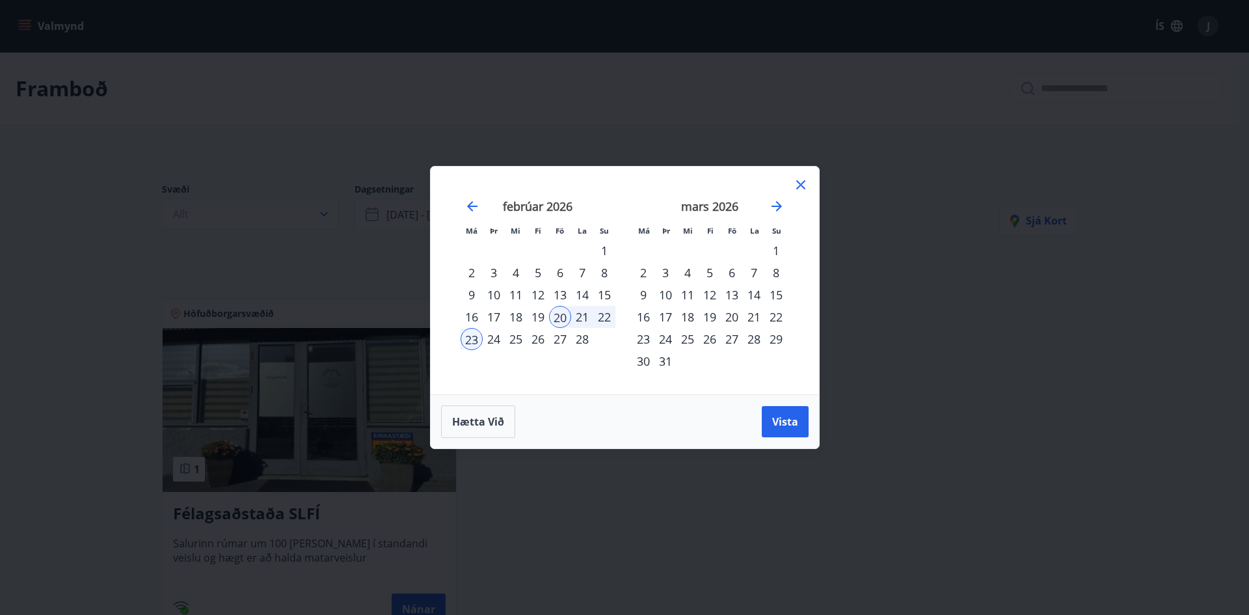
click at [466, 340] on div "23" at bounding box center [472, 339] width 22 height 22
click at [468, 336] on div "23" at bounding box center [472, 339] width 22 height 22
click at [558, 316] on div "20" at bounding box center [560, 317] width 22 height 22
click at [463, 337] on div "23" at bounding box center [472, 339] width 22 height 22
click at [786, 421] on span "Vista" at bounding box center [785, 421] width 26 height 14
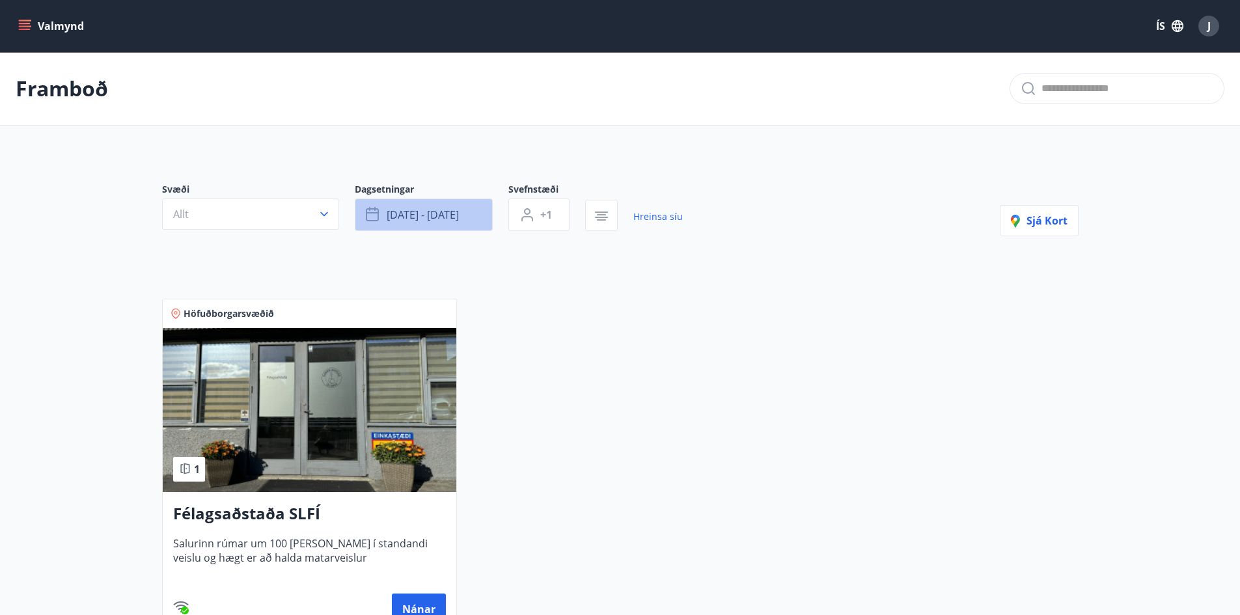
click at [447, 215] on span "feb 20 - feb 23" at bounding box center [423, 215] width 72 height 14
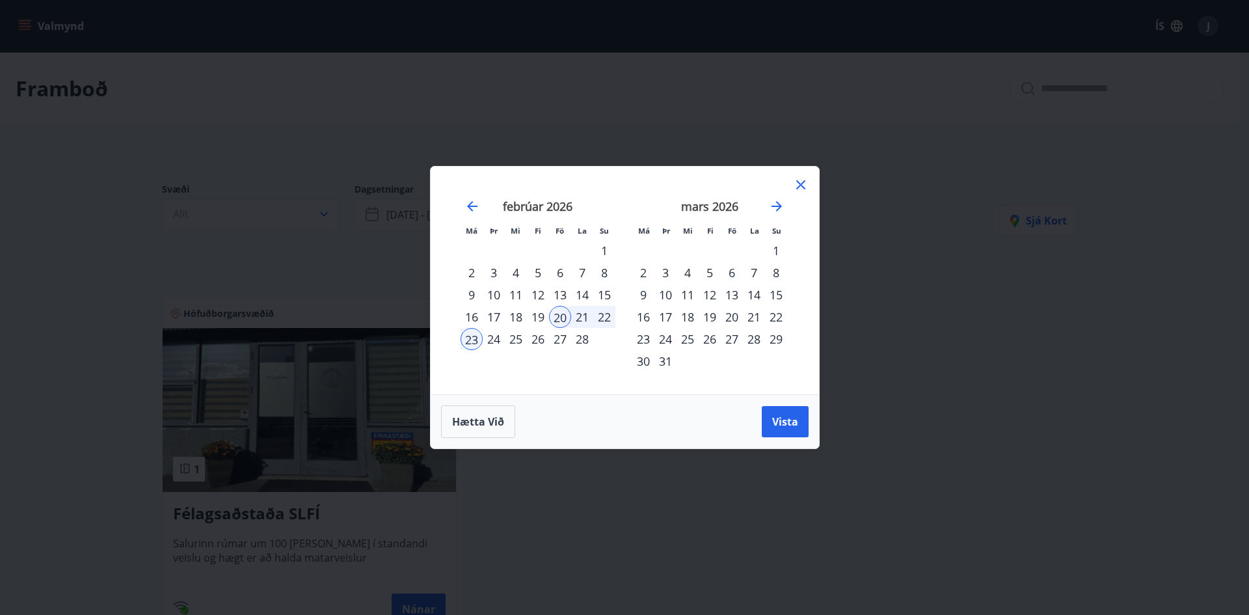
click at [474, 343] on div "23" at bounding box center [472, 339] width 22 height 22
click at [733, 294] on div "13" at bounding box center [732, 295] width 22 height 22
click at [734, 292] on div "13" at bounding box center [732, 295] width 22 height 22
click at [640, 317] on div "16" at bounding box center [643, 317] width 22 height 22
click at [784, 422] on span "Vista" at bounding box center [785, 421] width 26 height 14
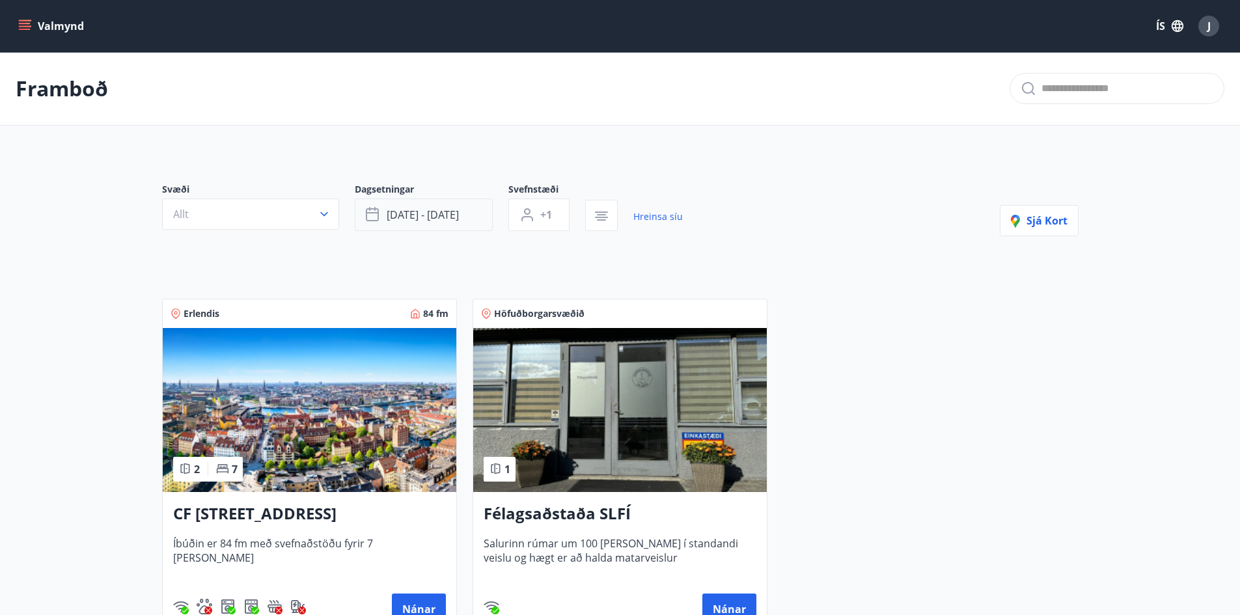
click at [438, 217] on span "mar 13 - mar 16" at bounding box center [423, 215] width 72 height 14
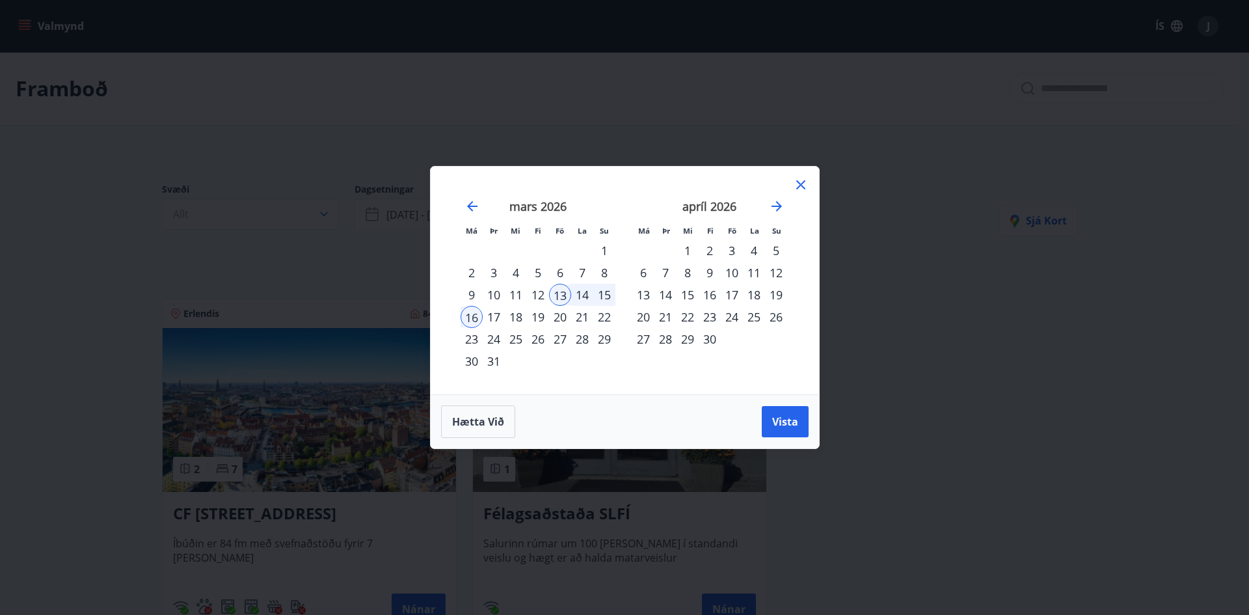
click at [470, 315] on div "16" at bounding box center [472, 317] width 22 height 22
click at [580, 337] on div "28" at bounding box center [582, 339] width 22 height 22
click at [578, 337] on div "28" at bounding box center [582, 339] width 22 height 22
click at [577, 337] on div "28" at bounding box center [582, 339] width 22 height 22
click at [556, 340] on div "27" at bounding box center [560, 339] width 22 height 22
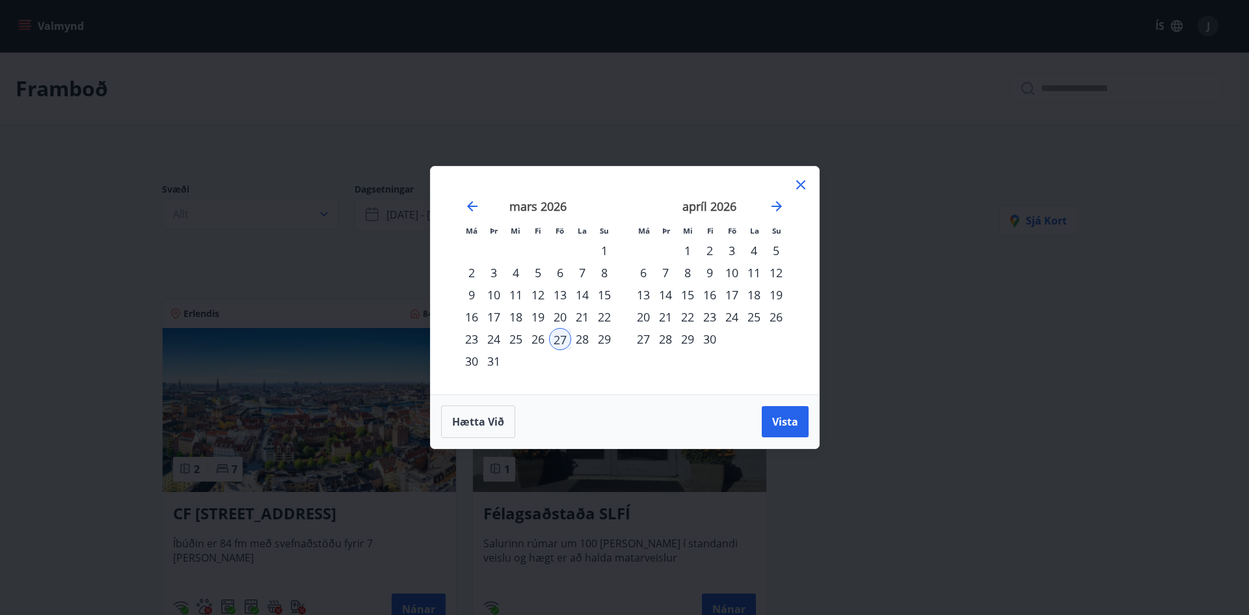
click at [474, 360] on div "30" at bounding box center [472, 361] width 22 height 22
click at [797, 424] on span "Vista" at bounding box center [785, 421] width 26 height 14
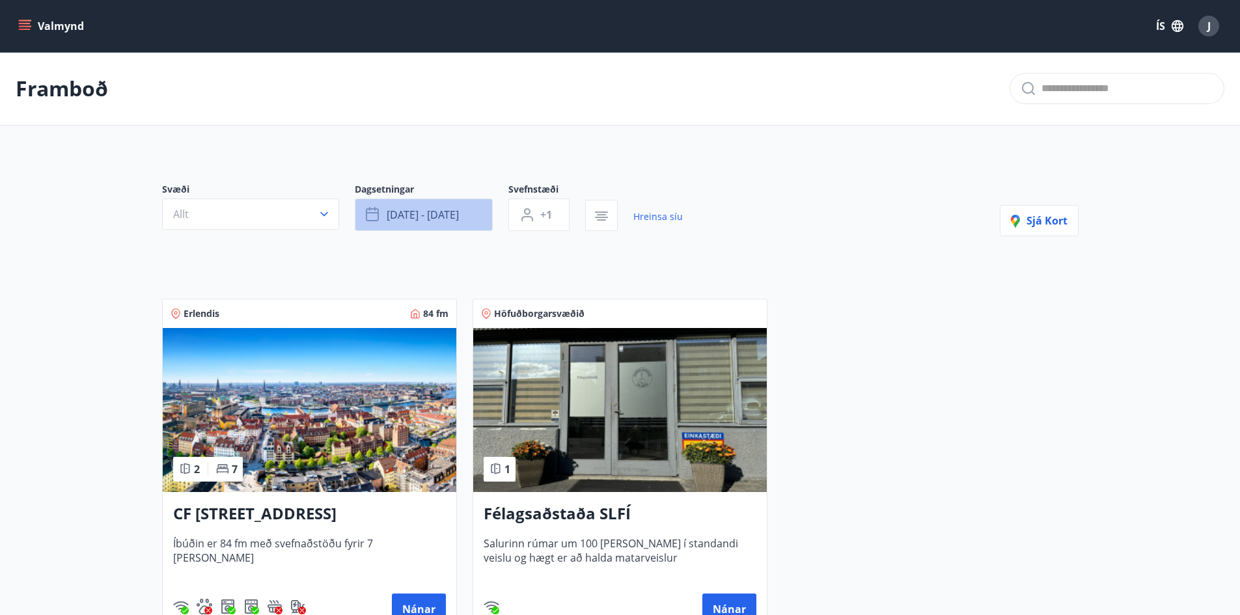
click at [422, 211] on span "mar 27 - mar 30" at bounding box center [423, 215] width 72 height 14
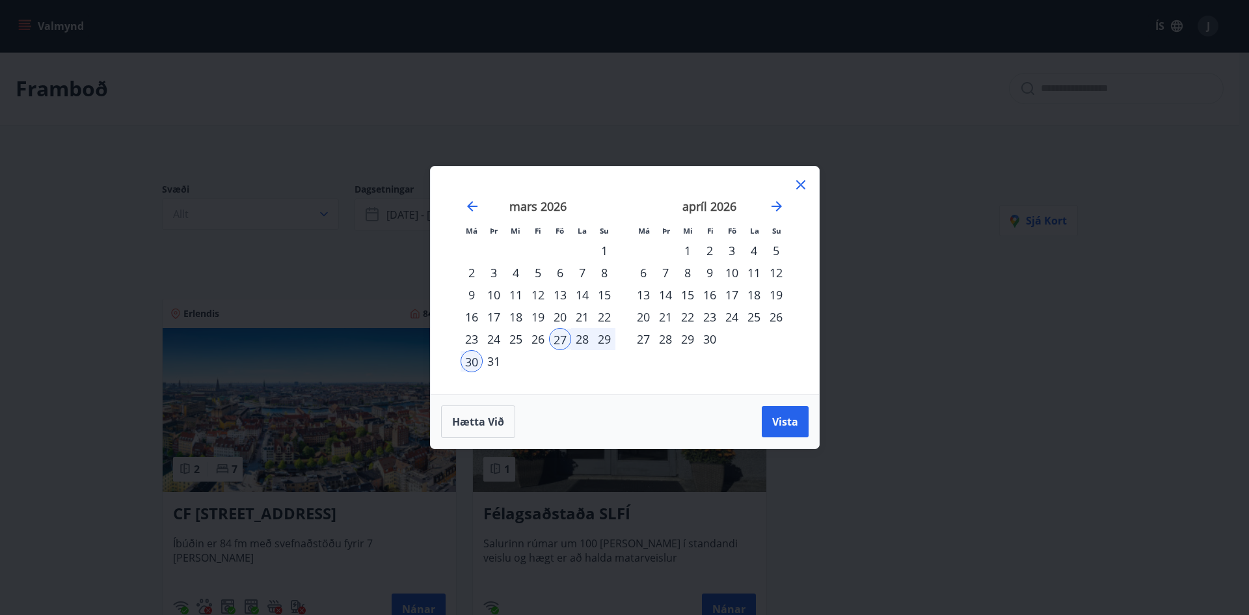
click at [736, 275] on div "10" at bounding box center [732, 273] width 22 height 22
click at [644, 292] on div "13" at bounding box center [643, 295] width 22 height 22
click at [795, 421] on span "Vista" at bounding box center [785, 421] width 26 height 14
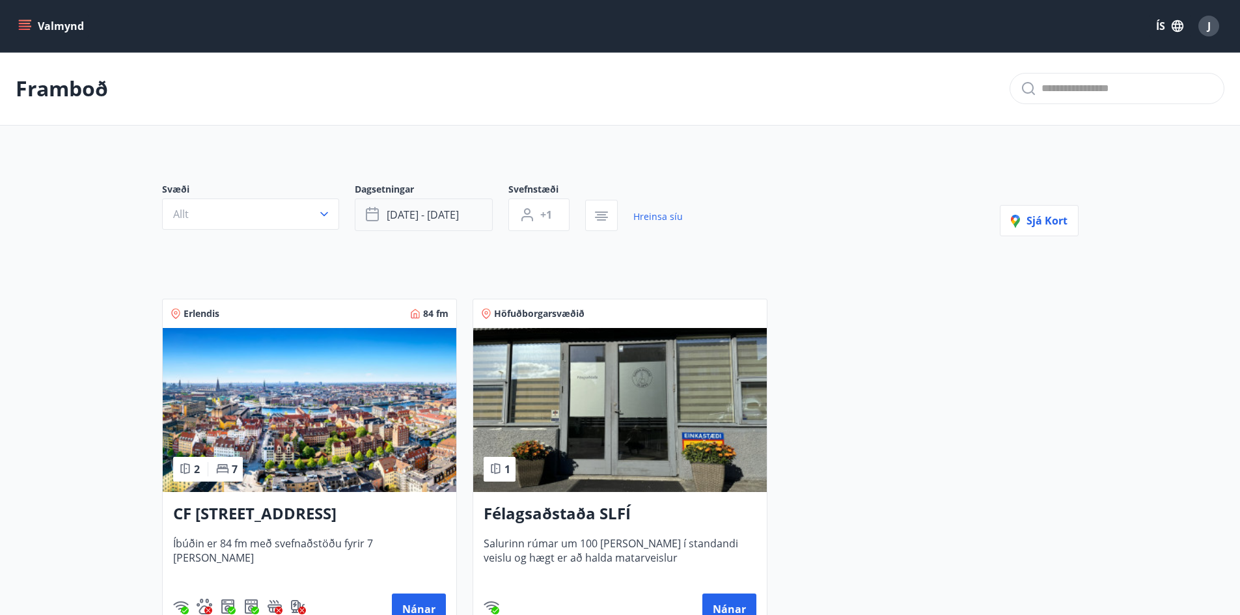
click at [442, 210] on span "apr 10 - apr 13" at bounding box center [423, 215] width 72 height 14
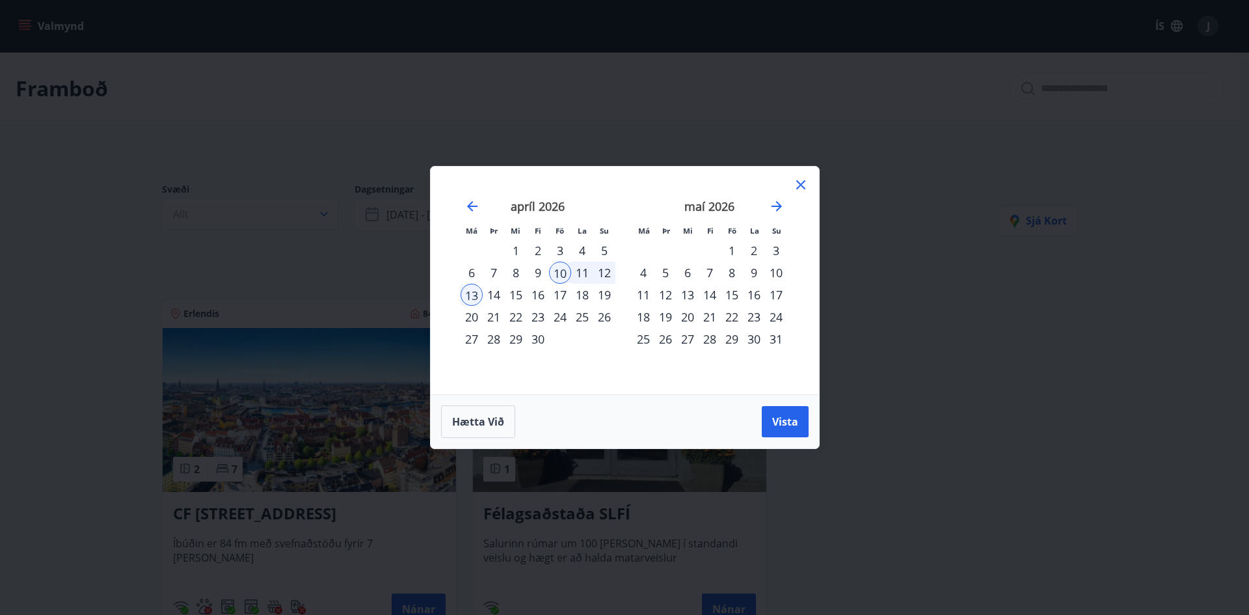
click at [561, 314] on div "24" at bounding box center [560, 317] width 22 height 22
click at [468, 338] on div "27" at bounding box center [472, 339] width 22 height 22
click at [794, 422] on span "Vista" at bounding box center [785, 421] width 26 height 14
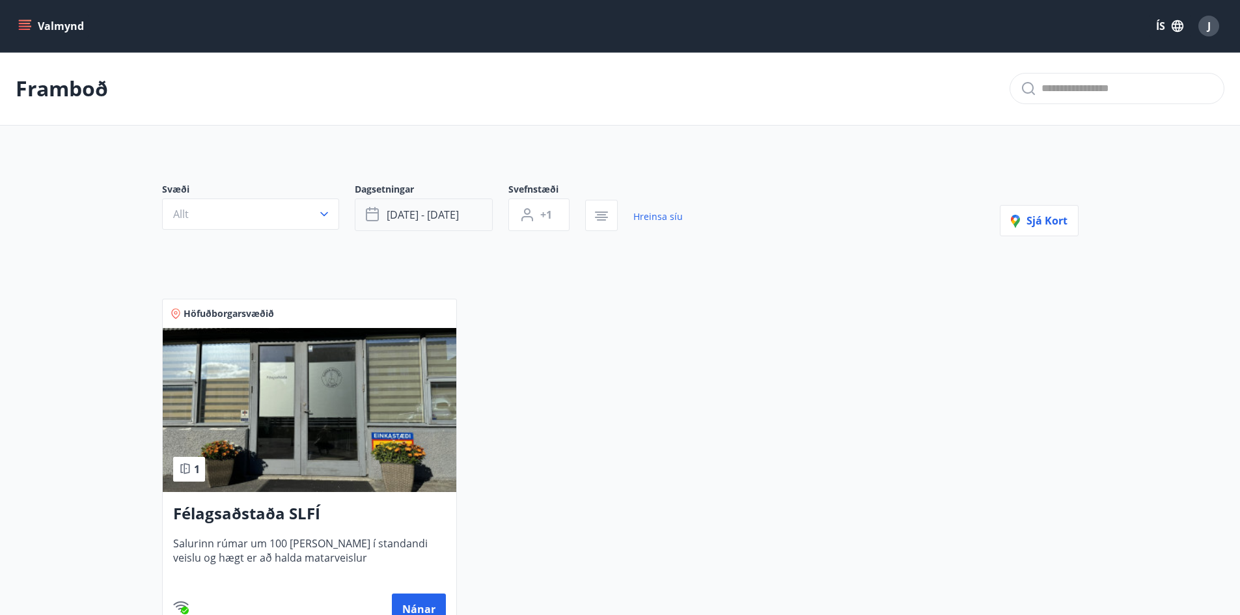
click at [434, 213] on span "apr 24 - apr 27" at bounding box center [423, 215] width 72 height 14
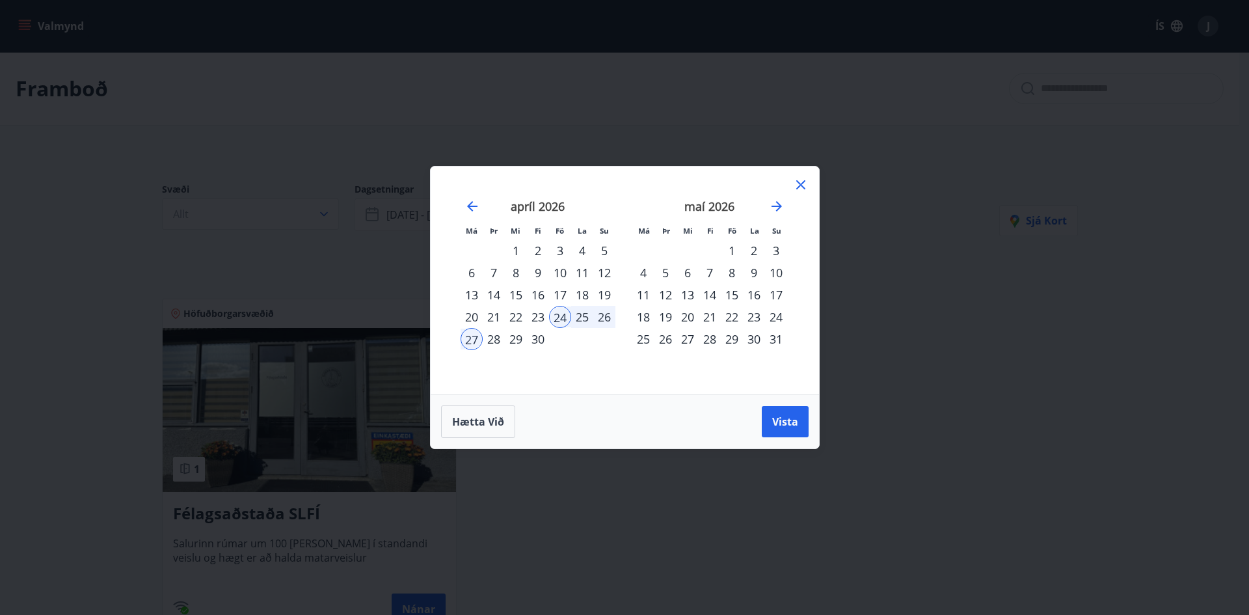
click at [732, 249] on div "1" at bounding box center [732, 250] width 22 height 22
click at [643, 275] on div "4" at bounding box center [643, 273] width 22 height 22
click at [793, 427] on span "Vista" at bounding box center [785, 421] width 26 height 14
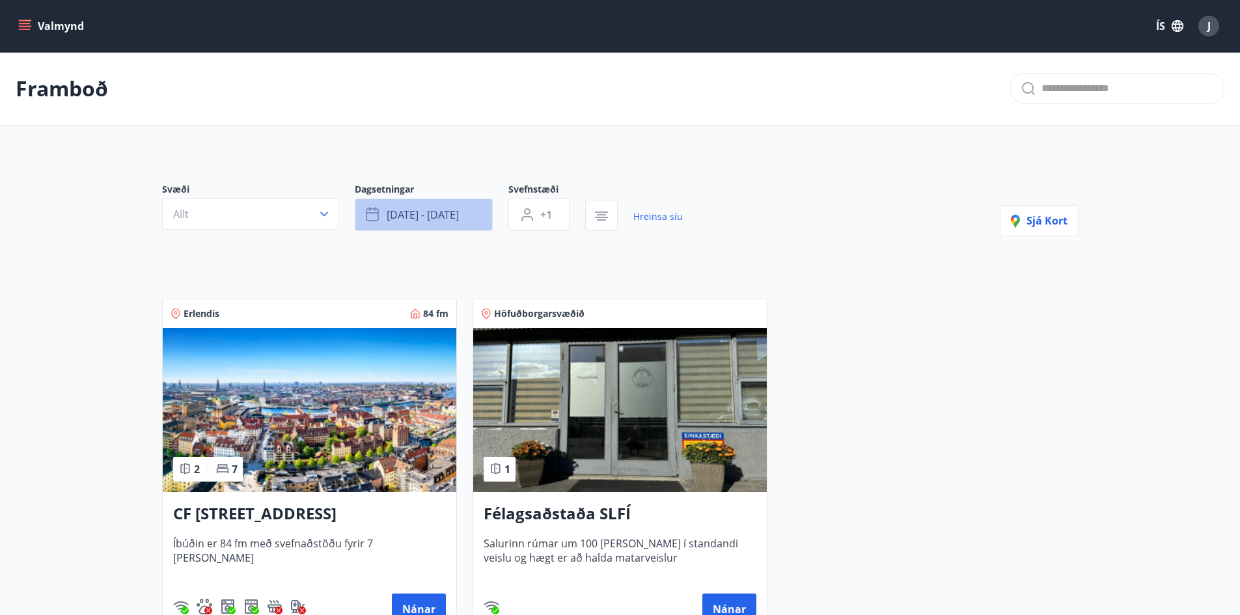
click at [425, 211] on span "maí 01 - maí 04" at bounding box center [423, 215] width 72 height 14
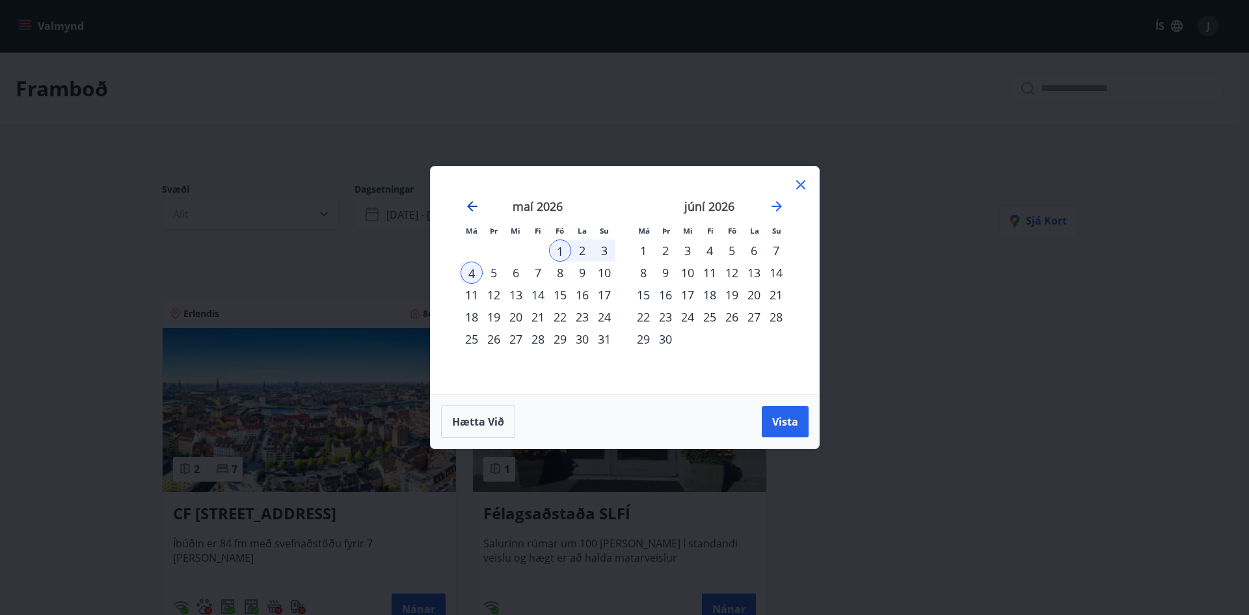
click at [470, 208] on icon "Move backward to switch to the previous month." at bounding box center [472, 206] width 10 height 10
click at [536, 338] on div "30" at bounding box center [538, 339] width 22 height 22
click at [518, 338] on div "29" at bounding box center [516, 339] width 22 height 22
click at [644, 272] on div "4" at bounding box center [643, 273] width 22 height 22
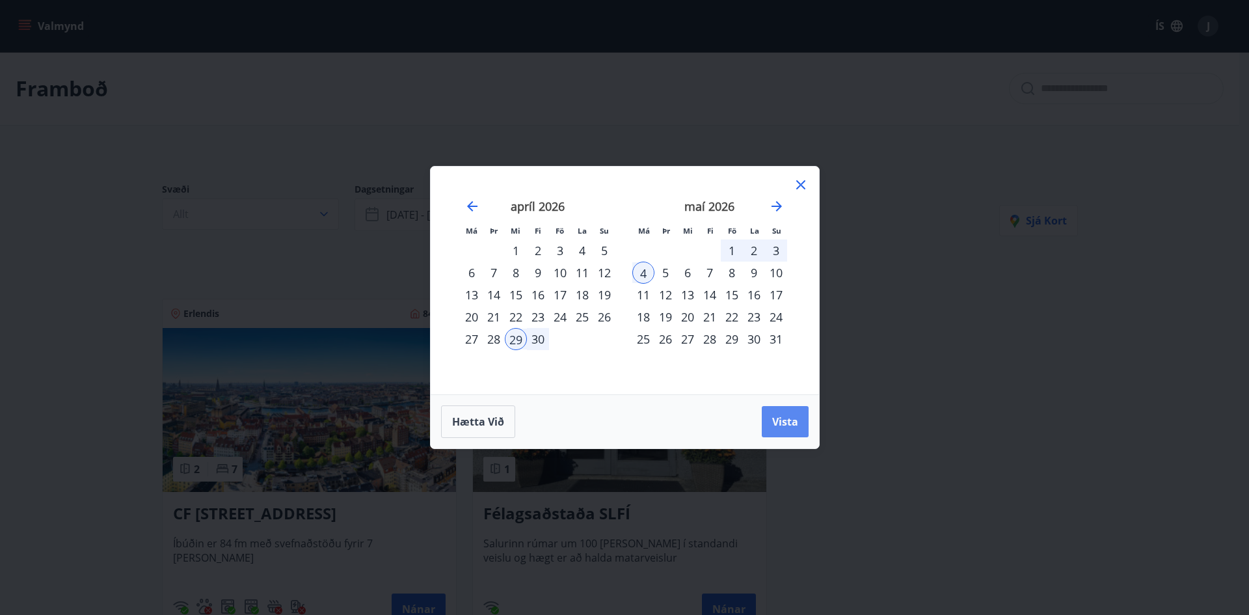
click at [785, 424] on span "Vista" at bounding box center [785, 421] width 26 height 14
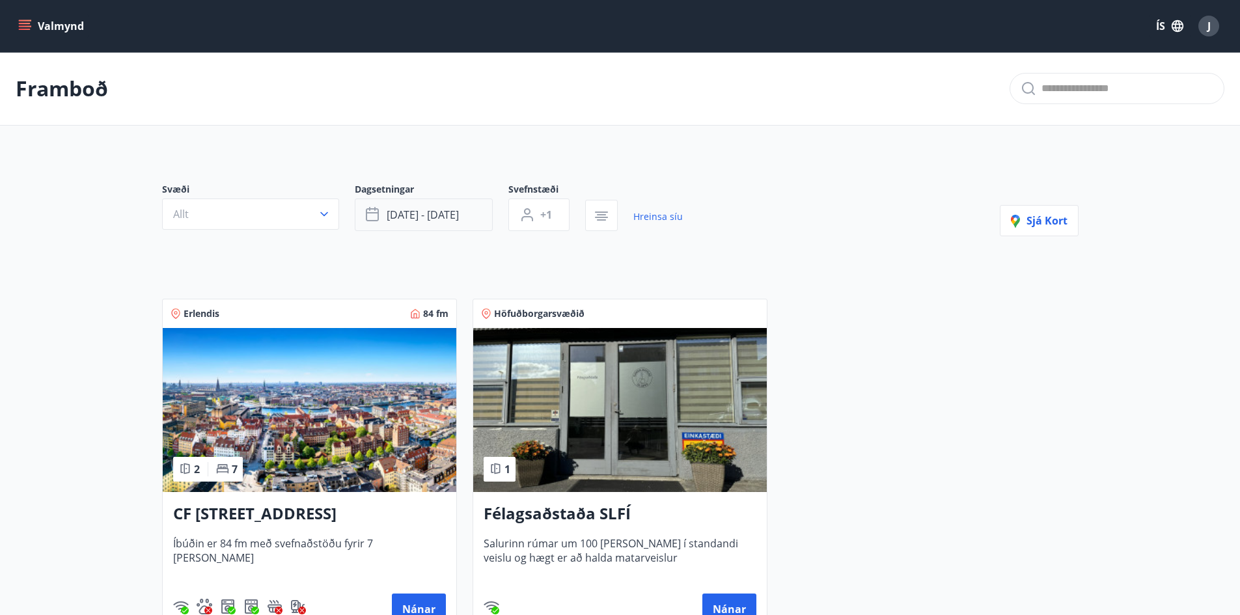
click at [441, 215] on span "apr 29 - maí 04" at bounding box center [423, 215] width 72 height 14
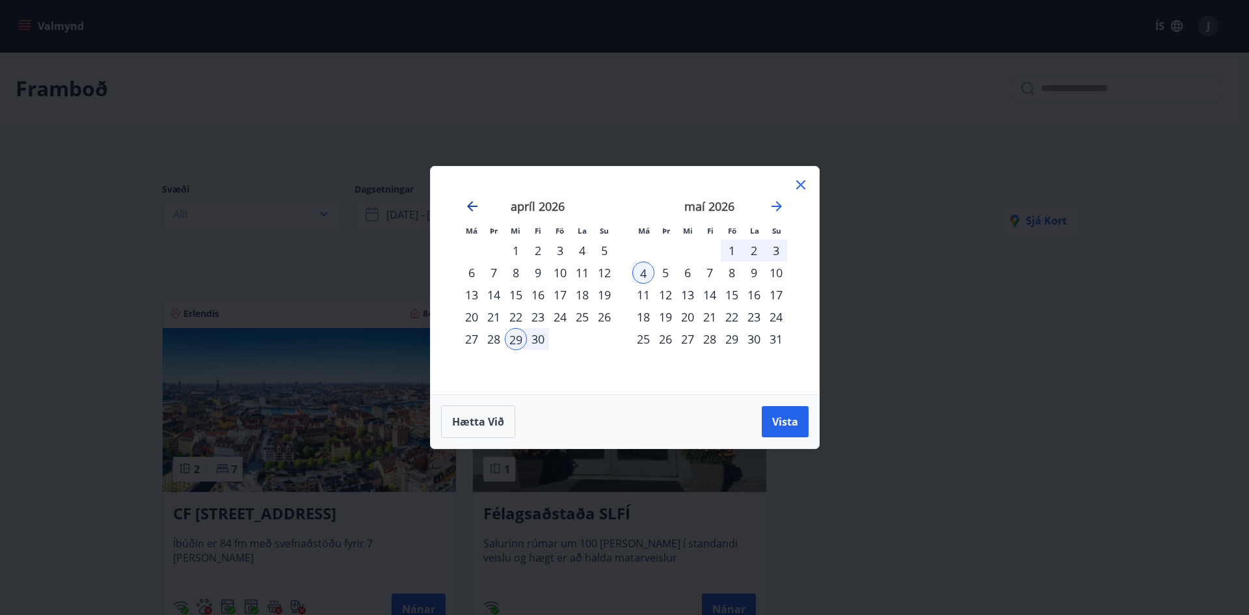
click at [470, 206] on icon "Move backward to switch to the previous month." at bounding box center [472, 206] width 10 height 10
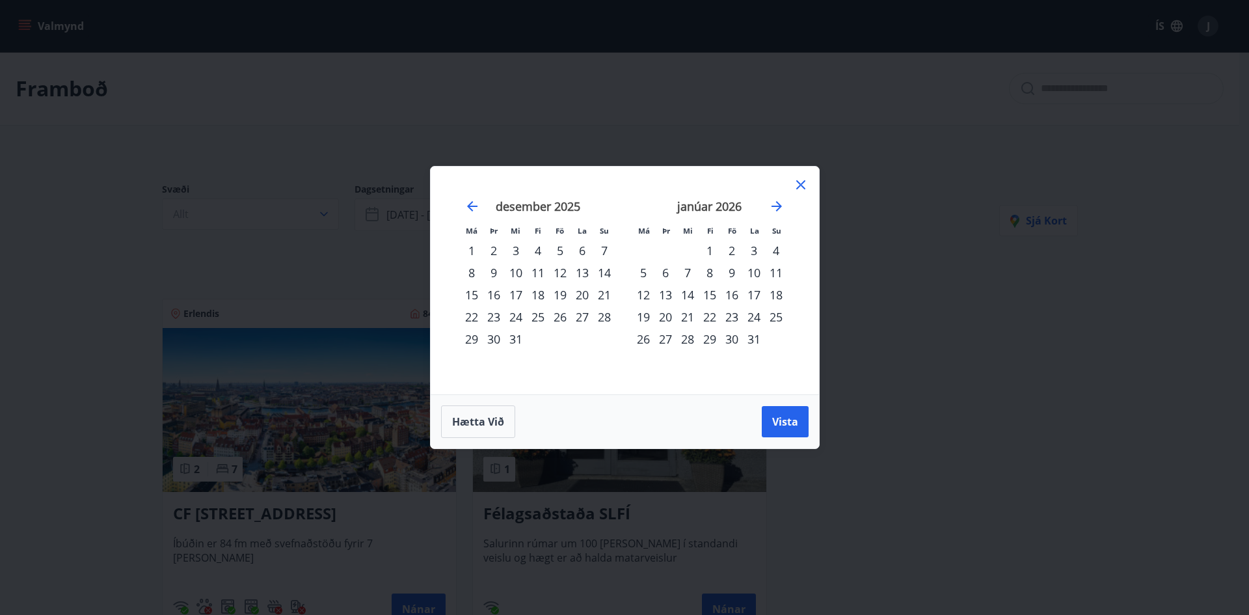
click at [804, 185] on icon at bounding box center [801, 185] width 16 height 16
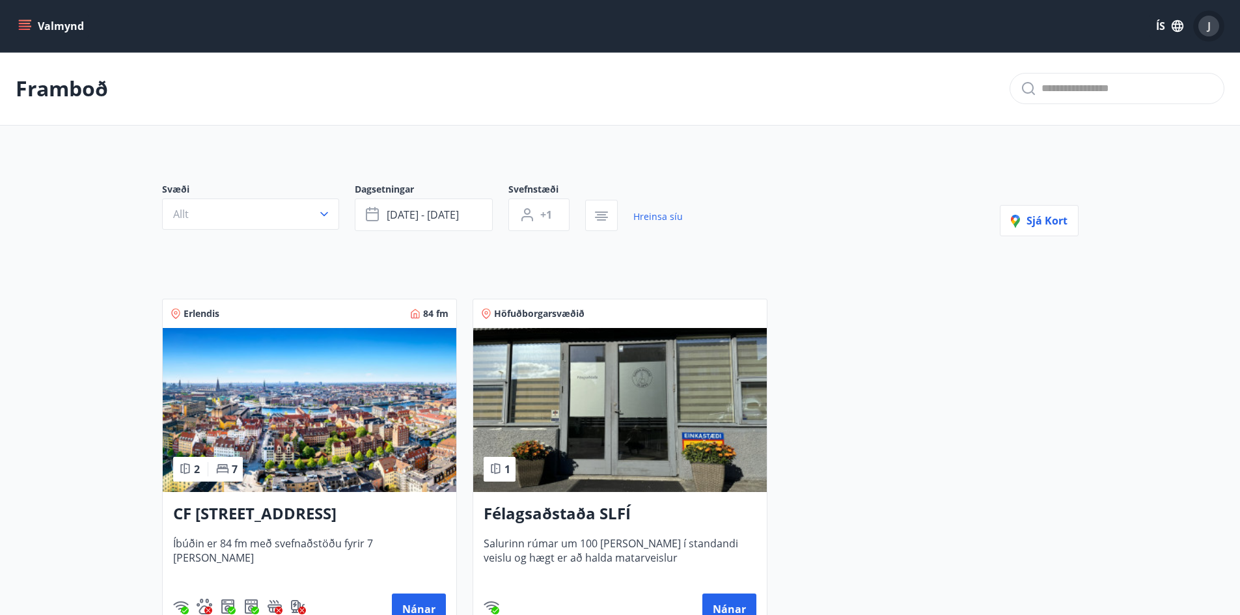
click at [1206, 23] on div "J" at bounding box center [1208, 26] width 21 height 21
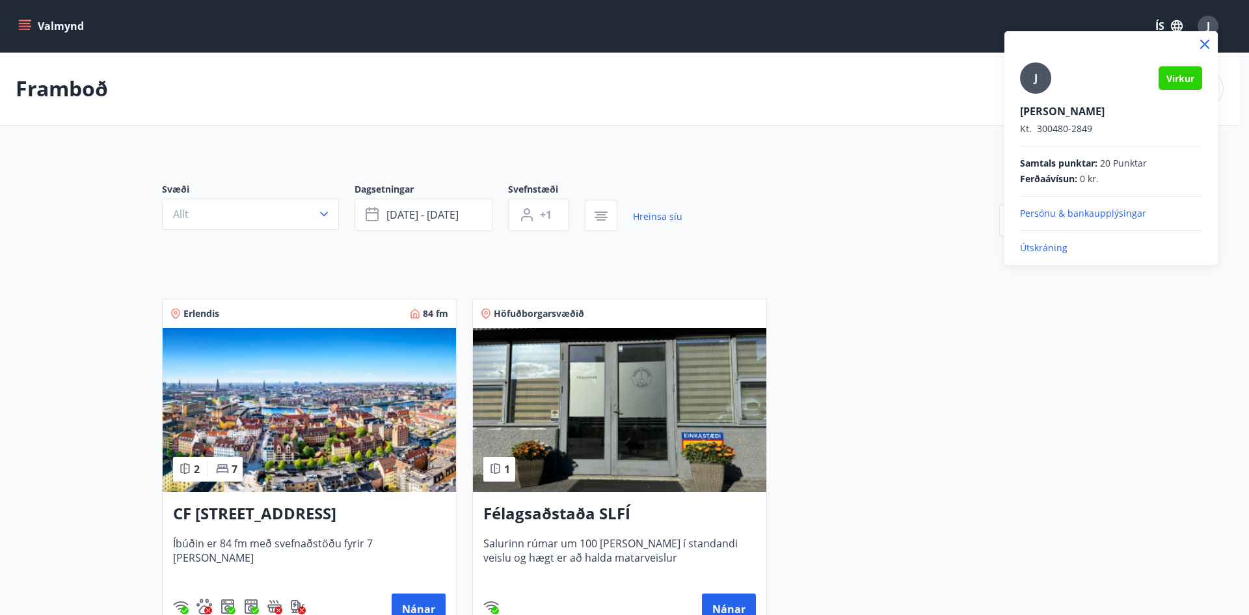
click at [1047, 250] on p "Útskráning" at bounding box center [1111, 247] width 182 height 13
